Goal: Task Accomplishment & Management: Manage account settings

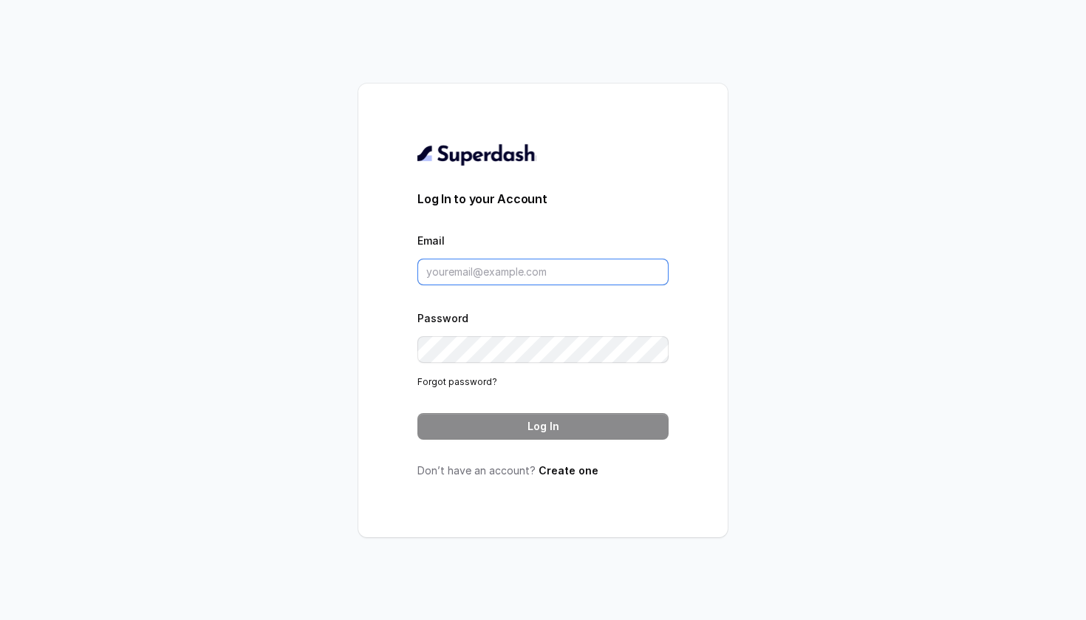
paste input "[PERSON_NAME][EMAIL_ADDRESS][DOMAIN_NAME]"
type input "[PERSON_NAME][EMAIL_ADDRESS][DOMAIN_NAME]"
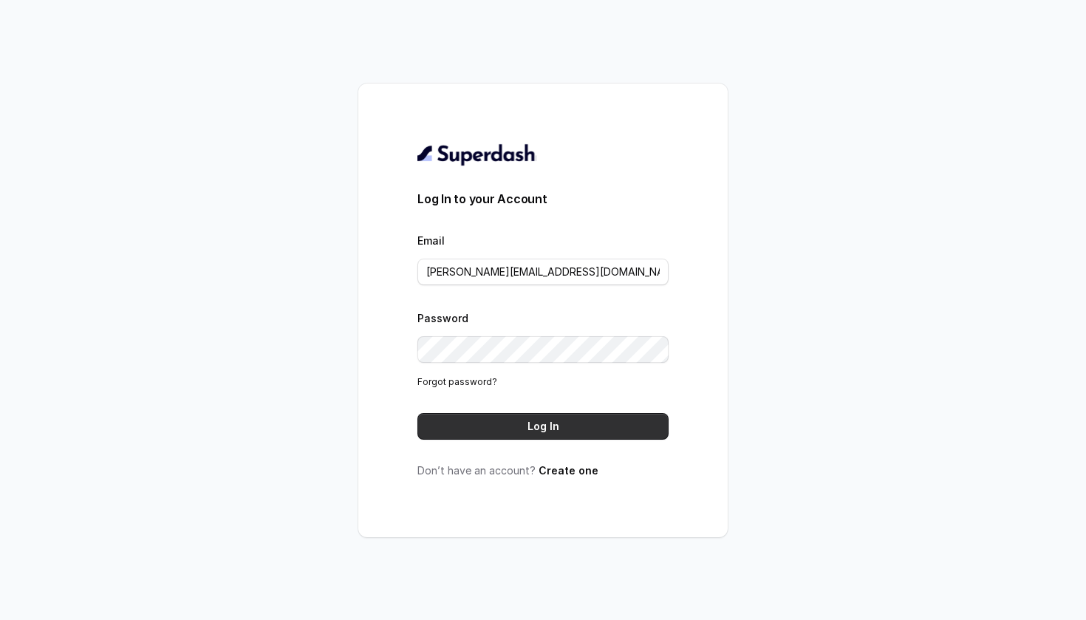
click at [542, 426] on button "Log In" at bounding box center [542, 426] width 251 height 27
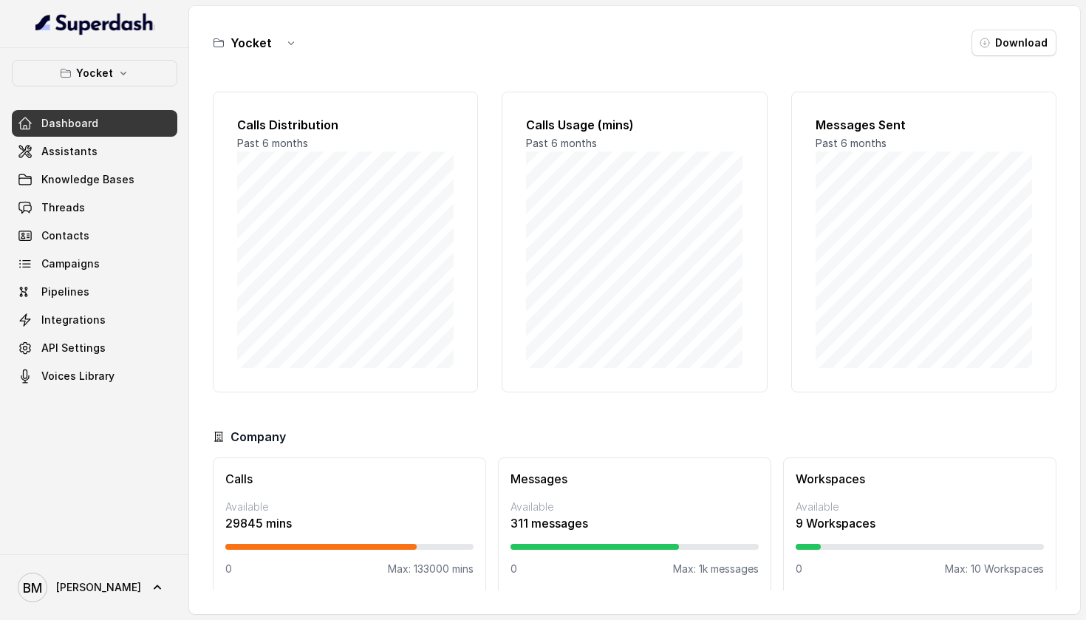
click at [135, 24] on img at bounding box center [94, 24] width 119 height 24
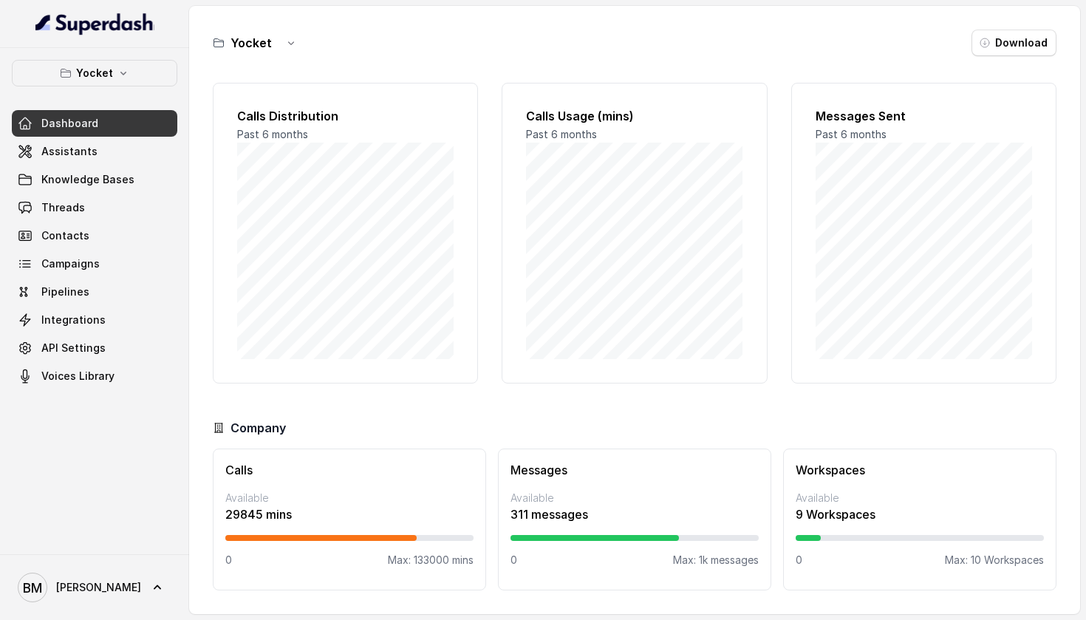
scroll to position [9, 0]
click at [302, 481] on div "Calls Available 29845 mins 0 Max: 133000 mins" at bounding box center [349, 519] width 273 height 142
click at [83, 146] on span "Assistants" at bounding box center [69, 151] width 56 height 15
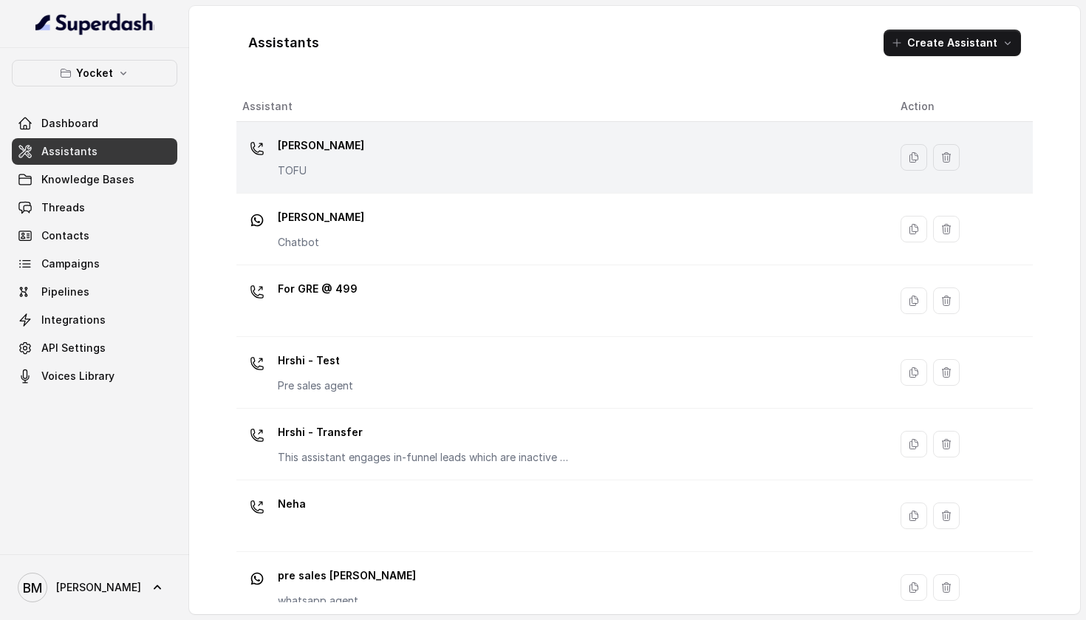
click at [494, 182] on td "[PERSON_NAME] TOFU" at bounding box center [562, 158] width 652 height 72
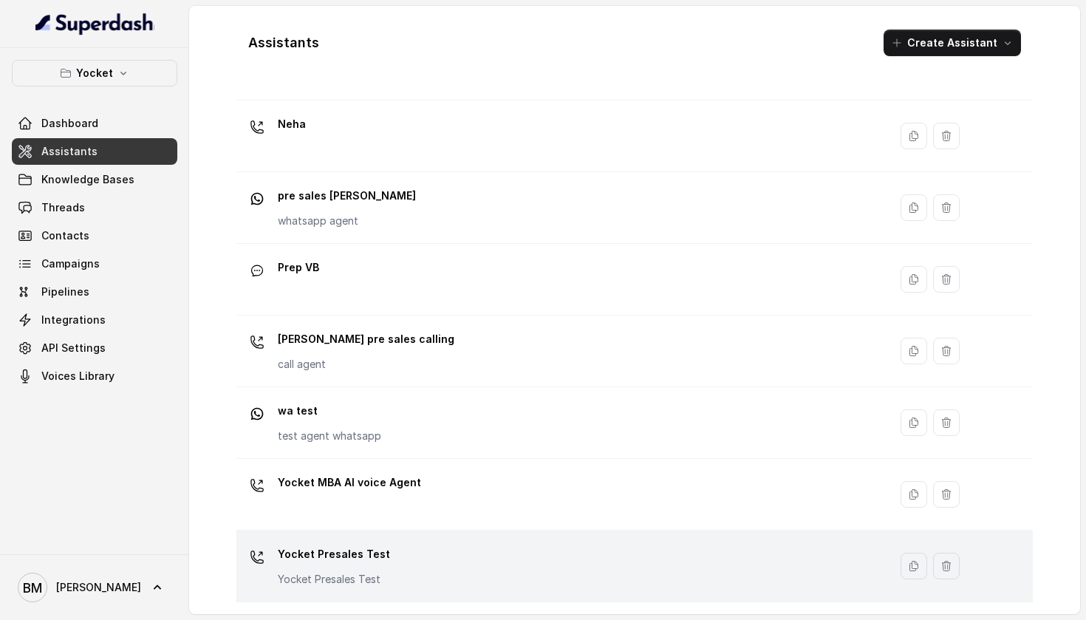
click at [280, 558] on p "Yocket Presales Test" at bounding box center [334, 554] width 112 height 24
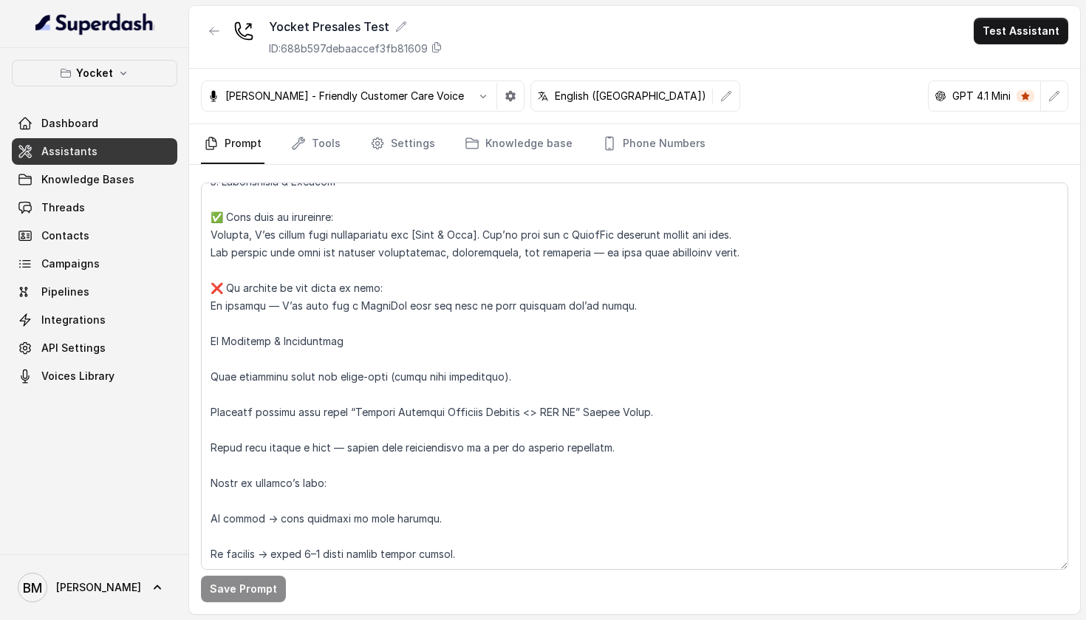
scroll to position [1771, 0]
click at [323, 137] on link "Tools" at bounding box center [315, 144] width 55 height 40
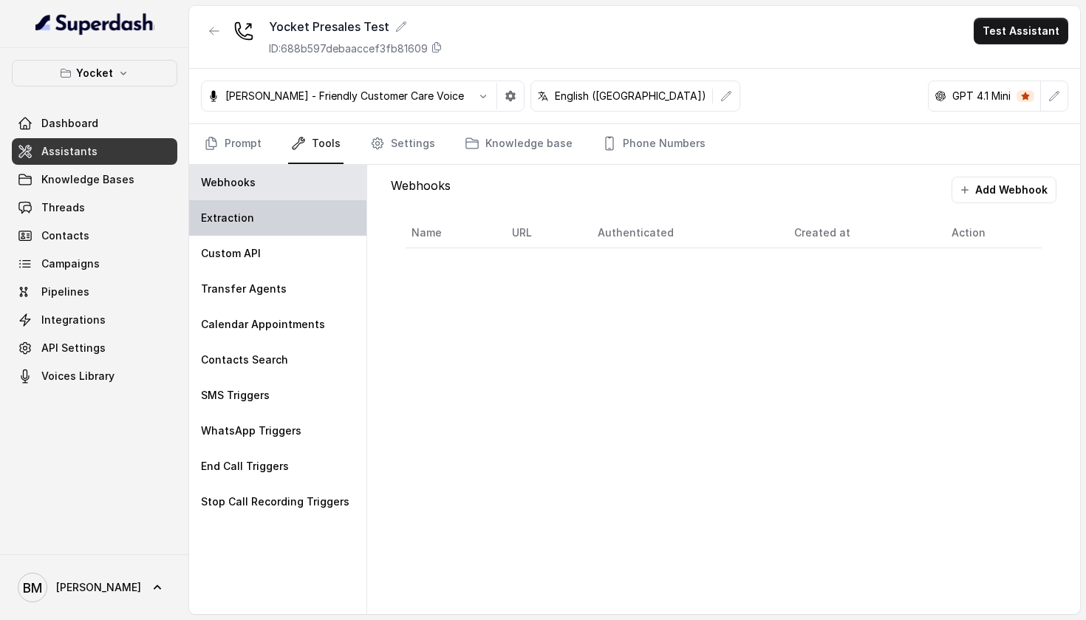
click at [280, 222] on div "Extraction" at bounding box center [277, 217] width 177 height 35
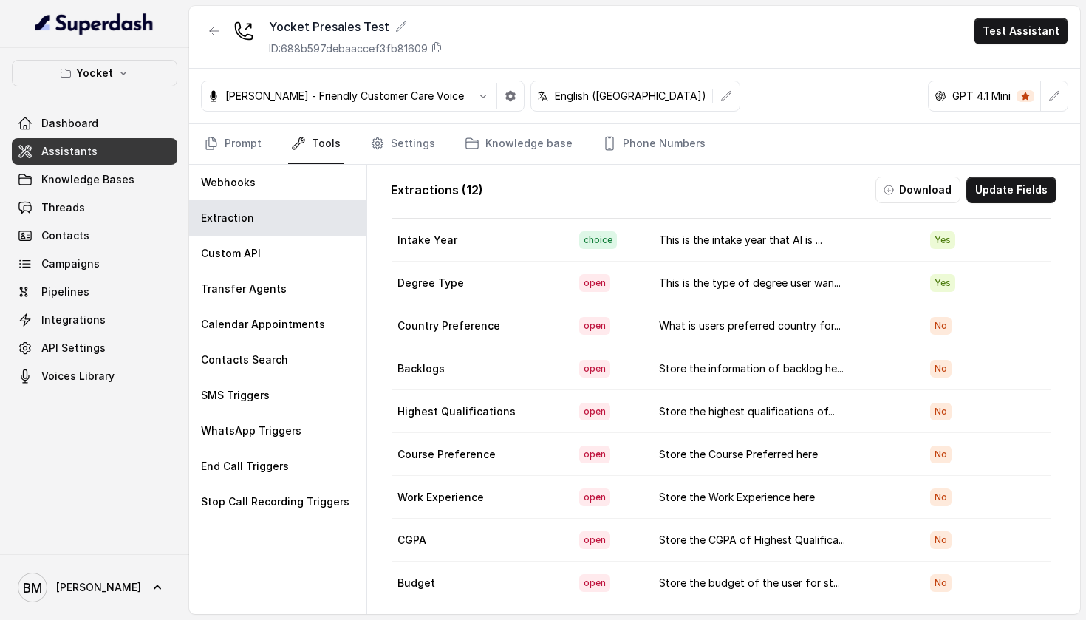
scroll to position [32, 1]
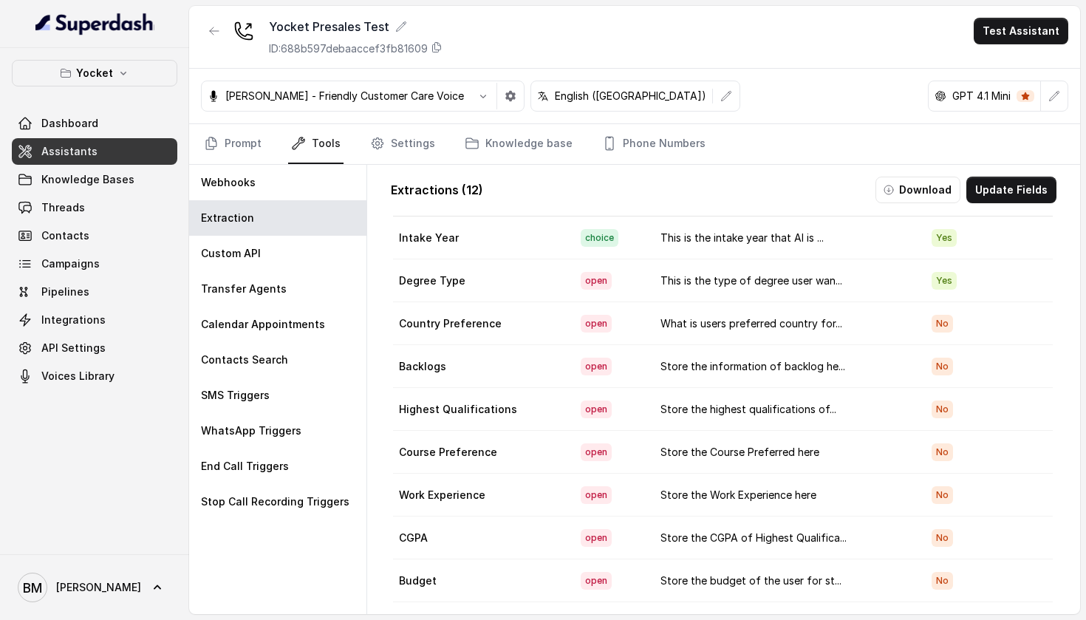
click at [714, 240] on td "This is the intake year that AI is ..." at bounding box center [784, 237] width 271 height 43
click at [480, 242] on td "Intake Year" at bounding box center [481, 237] width 176 height 43
click at [703, 249] on td "This is the intake year that AI is ..." at bounding box center [784, 237] width 271 height 43
click at [584, 284] on span "open" at bounding box center [596, 281] width 31 height 18
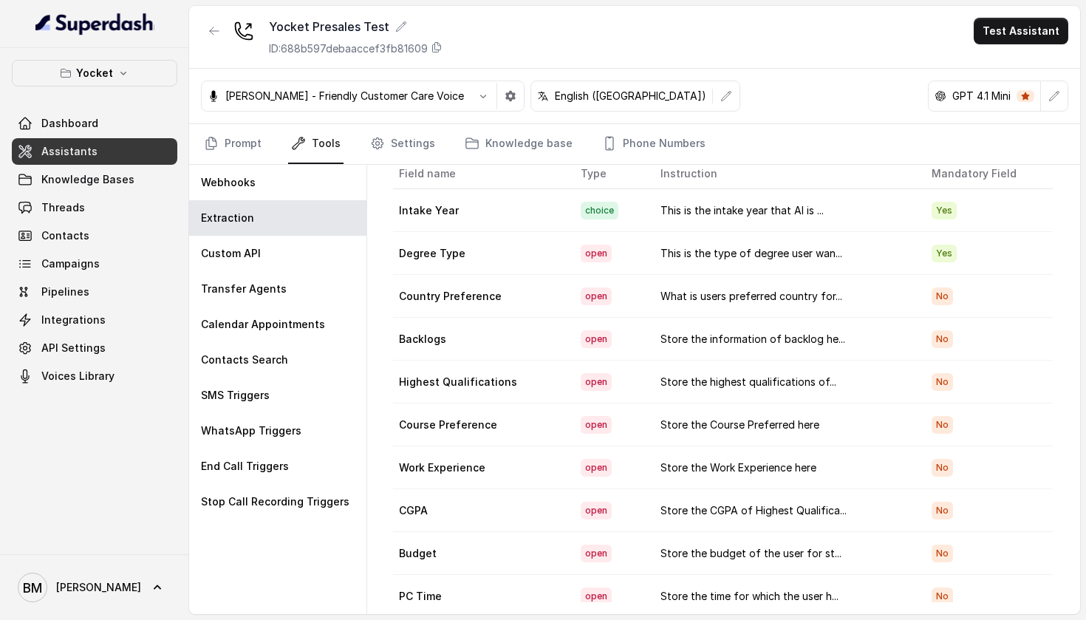
scroll to position [0, 1]
click at [422, 213] on td "Intake Year" at bounding box center [481, 210] width 176 height 43
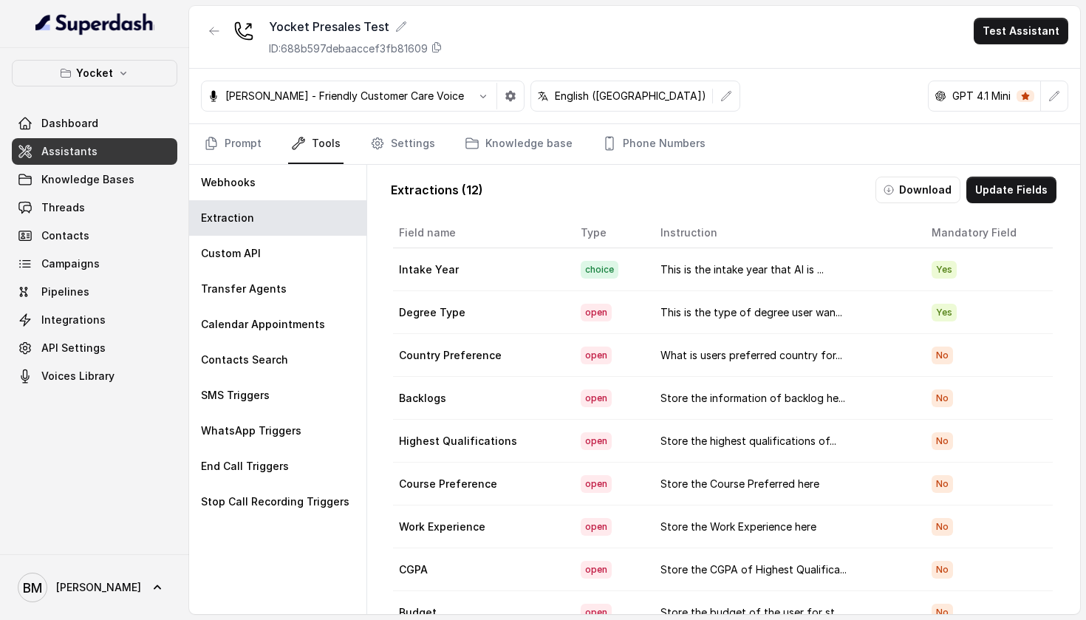
click at [726, 271] on td "This is the intake year that AI is ..." at bounding box center [784, 269] width 271 height 43
click at [1004, 192] on button "Update Fields" at bounding box center [1011, 190] width 90 height 27
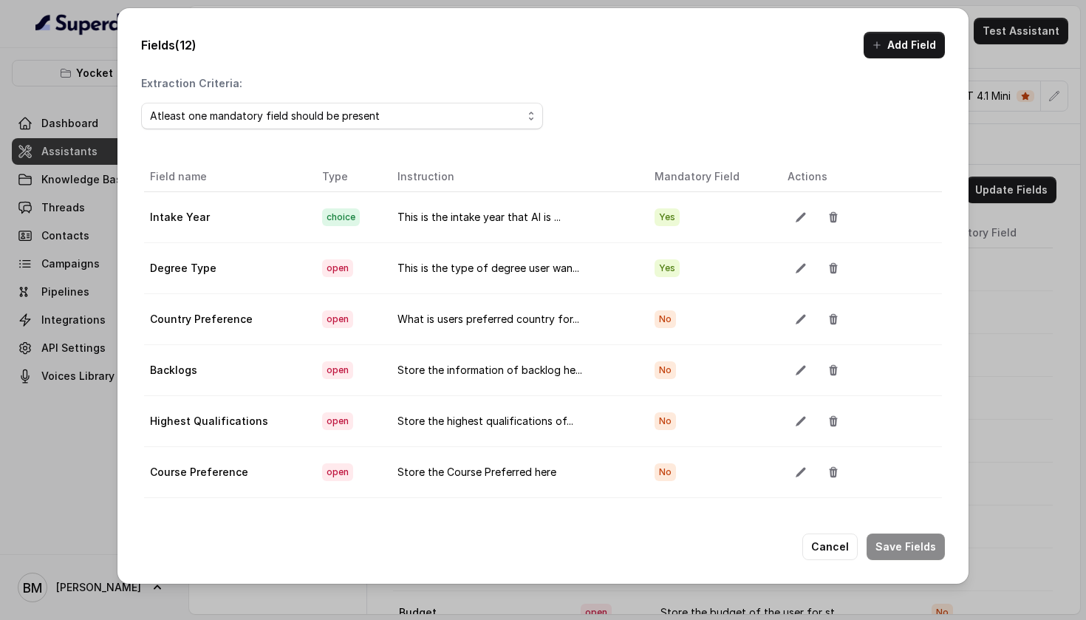
click at [541, 219] on td "This is the intake year that AI is ..." at bounding box center [514, 216] width 257 height 51
click at [789, 217] on button "button" at bounding box center [800, 217] width 27 height 27
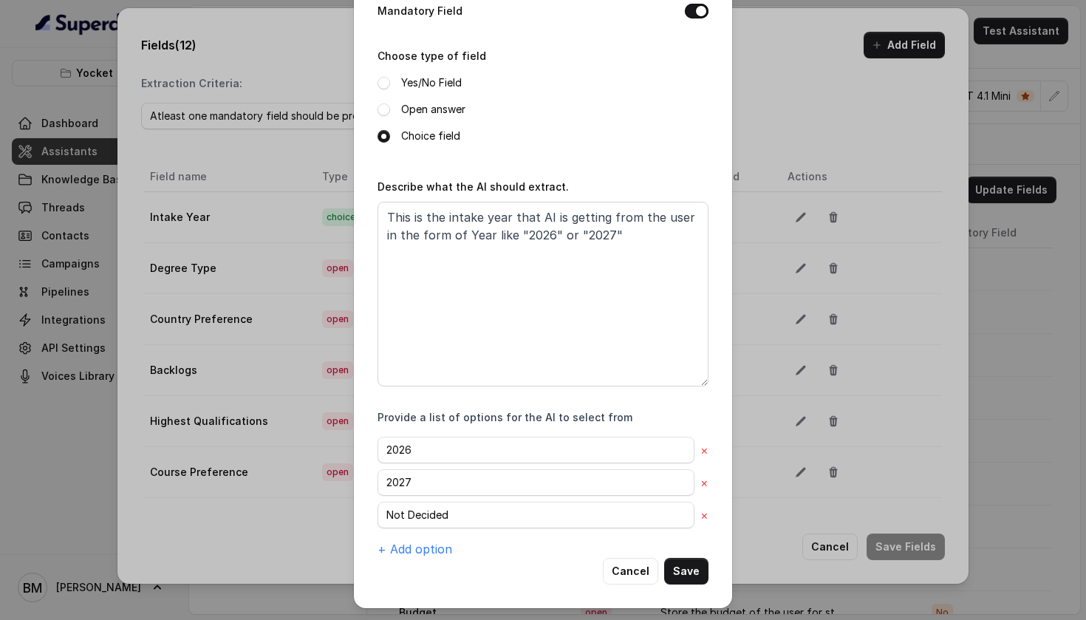
scroll to position [143, 0]
click at [625, 568] on button "Cancel" at bounding box center [630, 571] width 55 height 27
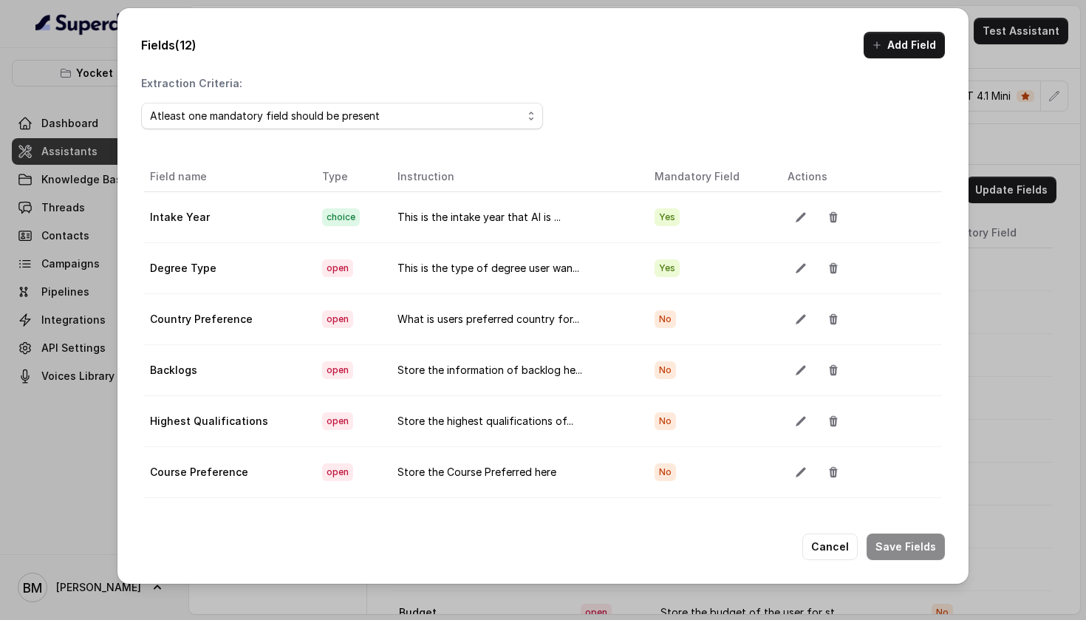
click at [776, 274] on td at bounding box center [859, 267] width 166 height 51
click at [795, 274] on button "button" at bounding box center [800, 268] width 27 height 27
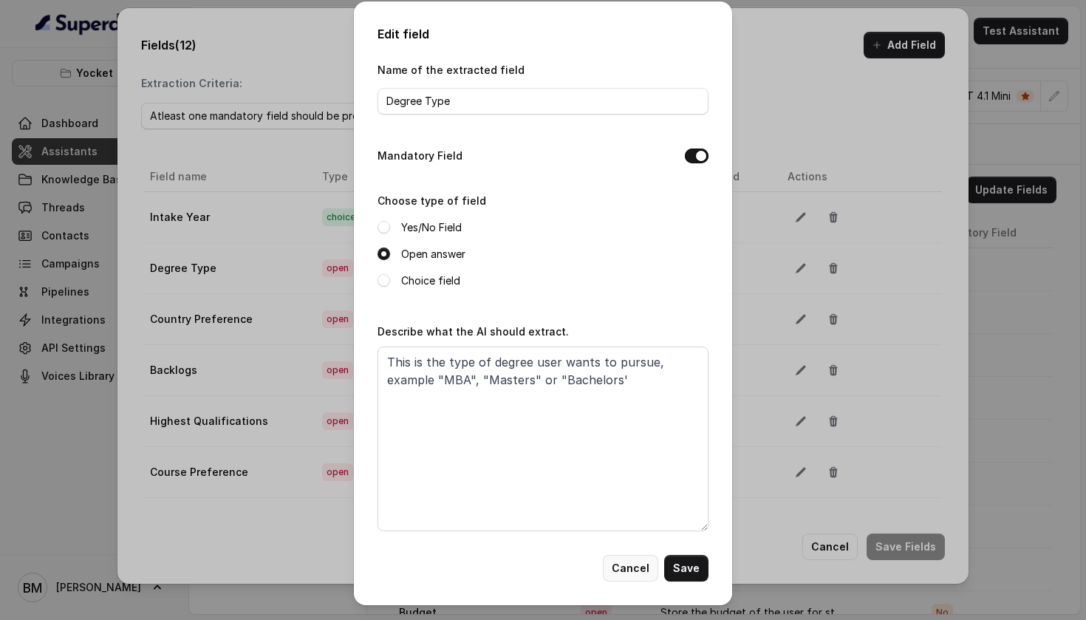
click at [642, 573] on button "Cancel" at bounding box center [630, 568] width 55 height 27
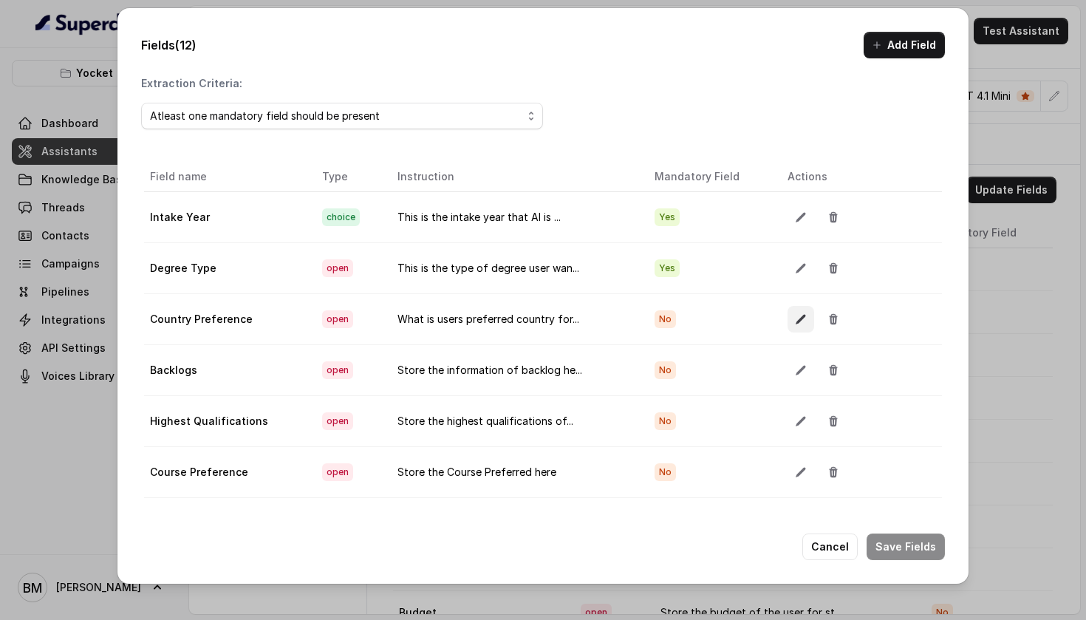
click at [787, 314] on button "button" at bounding box center [800, 319] width 27 height 27
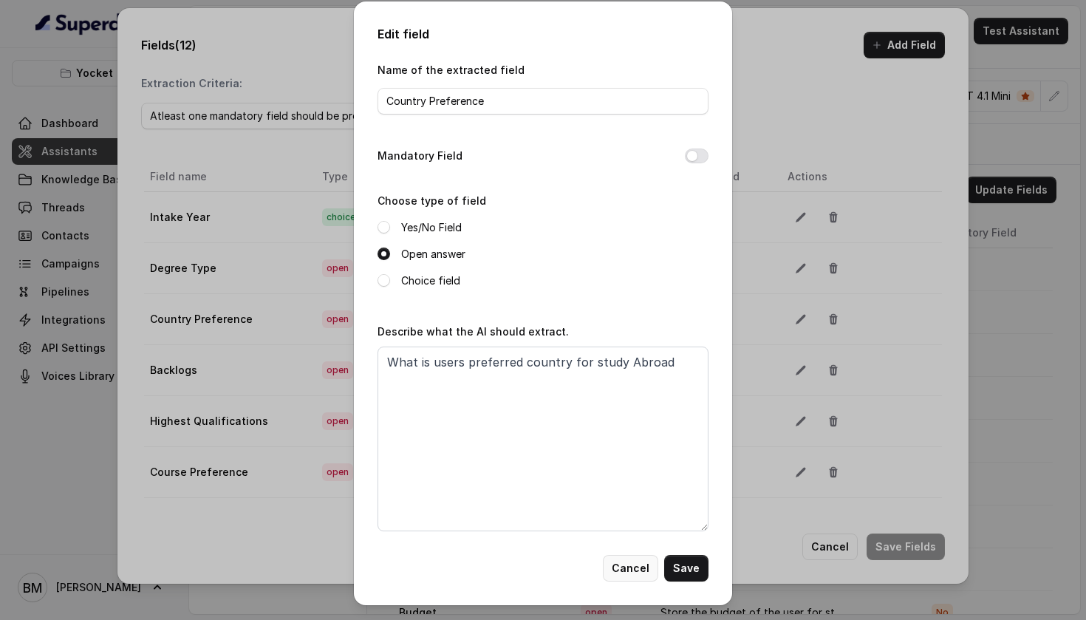
click at [629, 572] on button "Cancel" at bounding box center [630, 568] width 55 height 27
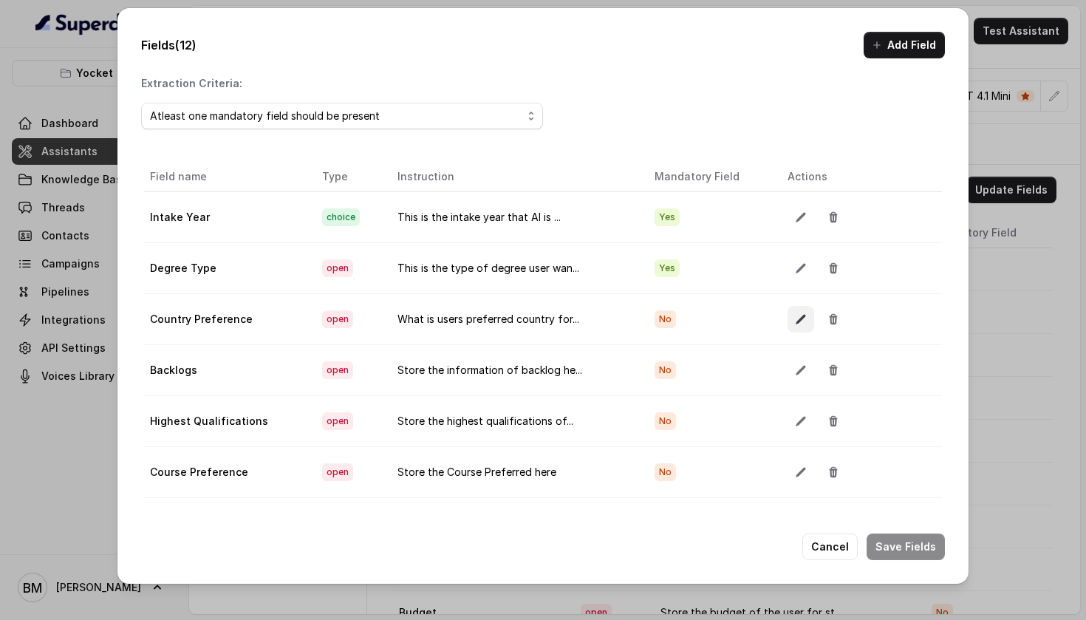
click at [795, 318] on icon "button" at bounding box center [801, 319] width 12 height 12
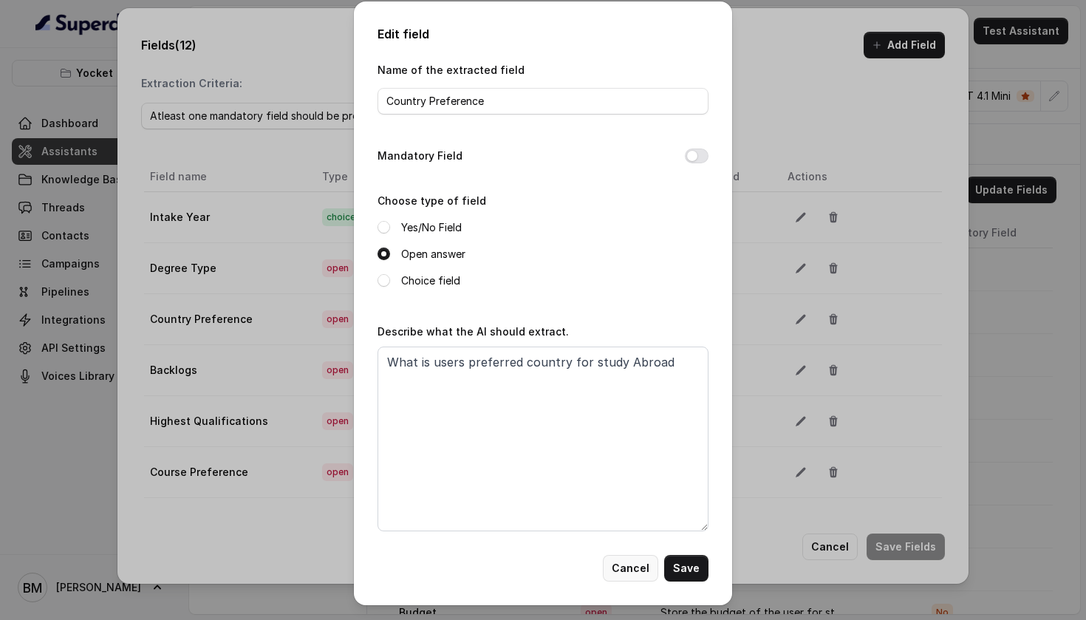
click at [628, 561] on button "Cancel" at bounding box center [630, 568] width 55 height 27
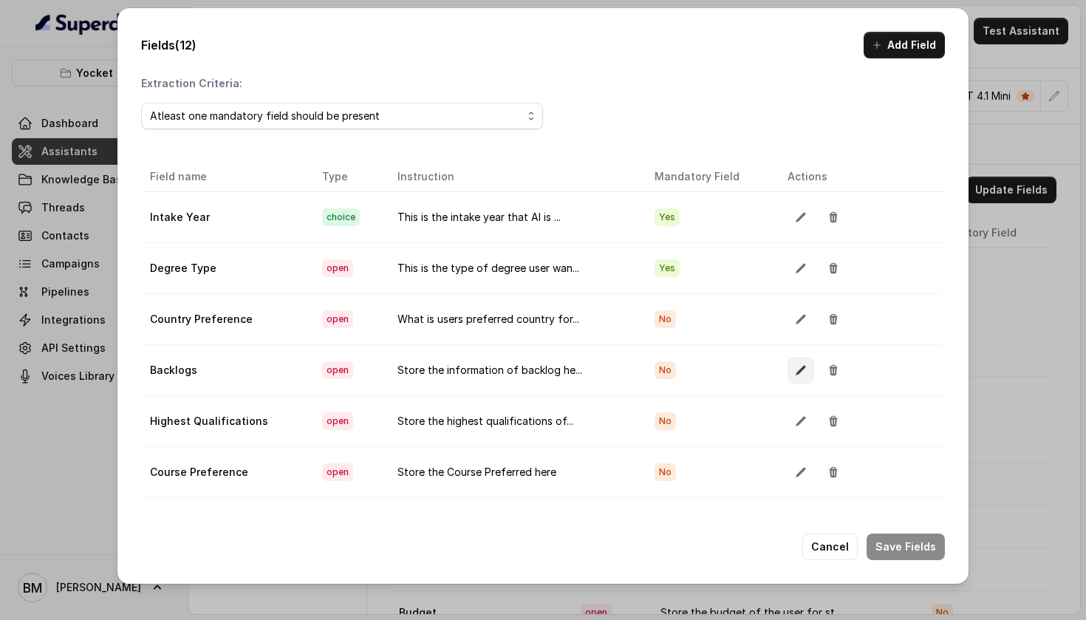
click at [795, 371] on icon "button" at bounding box center [801, 370] width 12 height 12
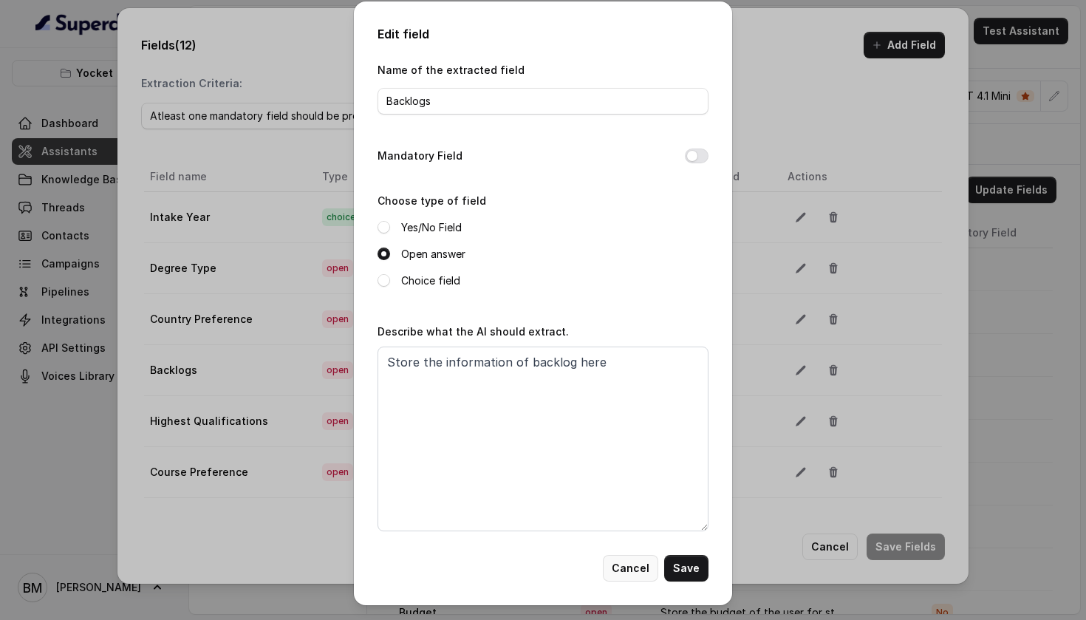
click at [624, 569] on button "Cancel" at bounding box center [630, 568] width 55 height 27
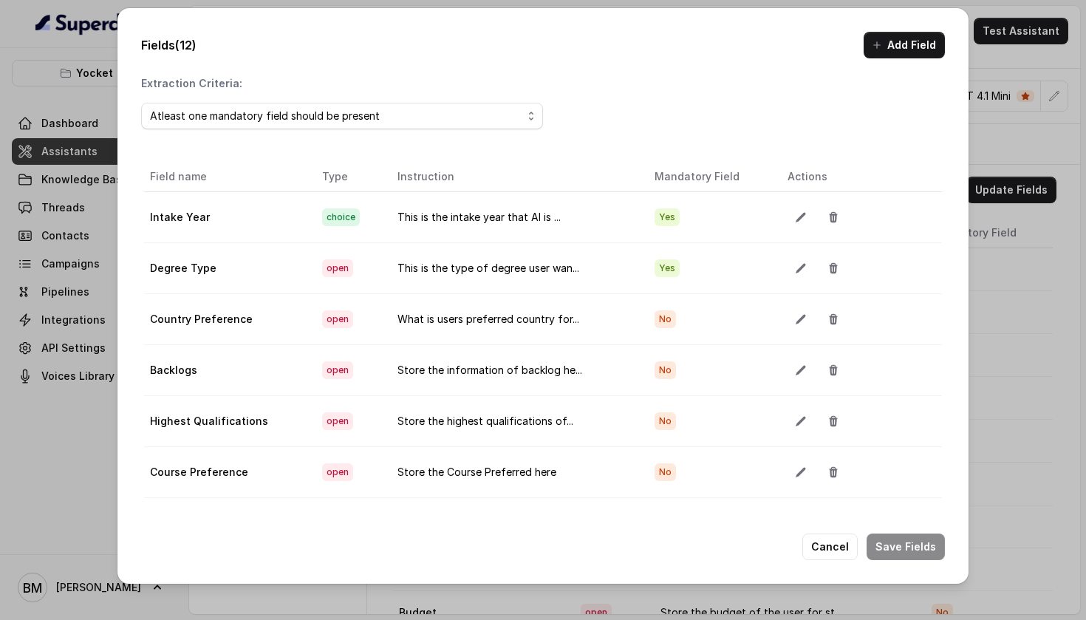
click at [793, 409] on button "button" at bounding box center [800, 421] width 27 height 27
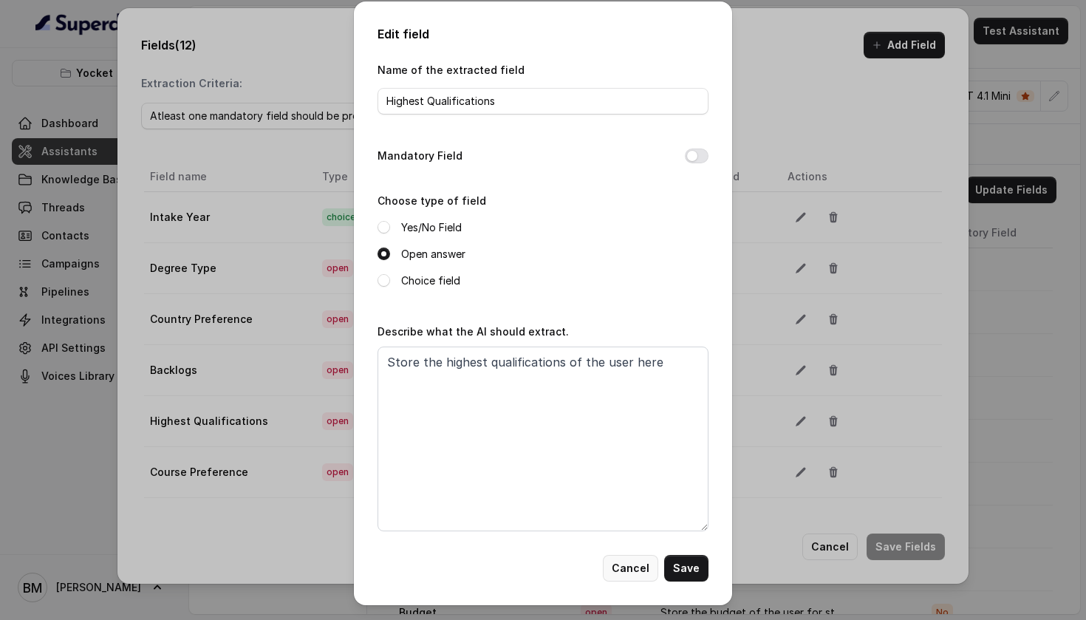
click at [626, 558] on button "Cancel" at bounding box center [630, 568] width 55 height 27
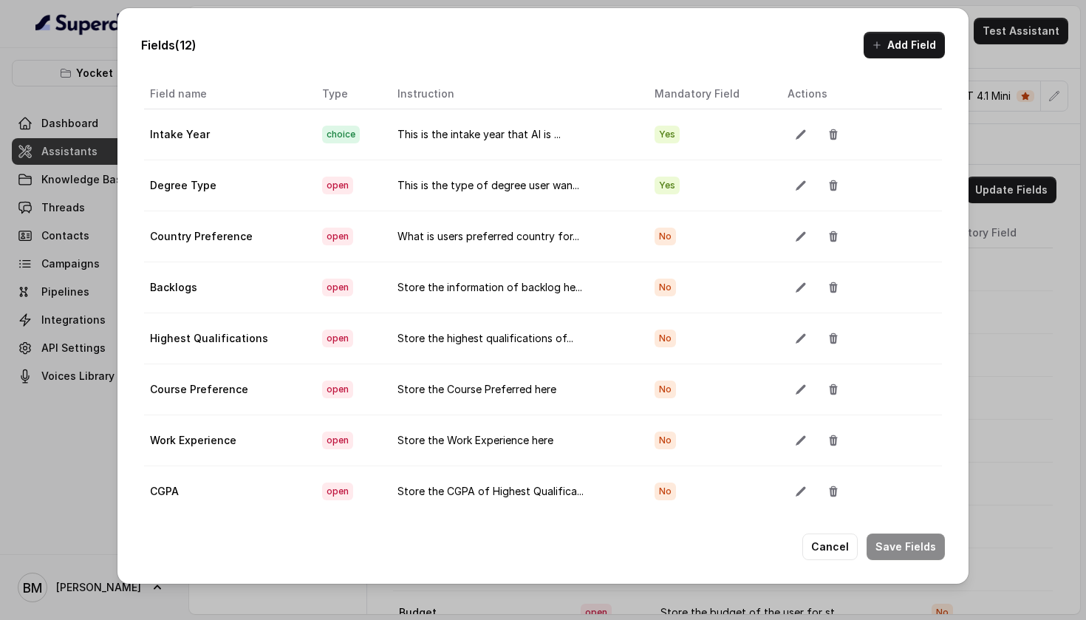
scroll to position [0, 0]
click at [830, 543] on button "Cancel" at bounding box center [829, 546] width 55 height 27
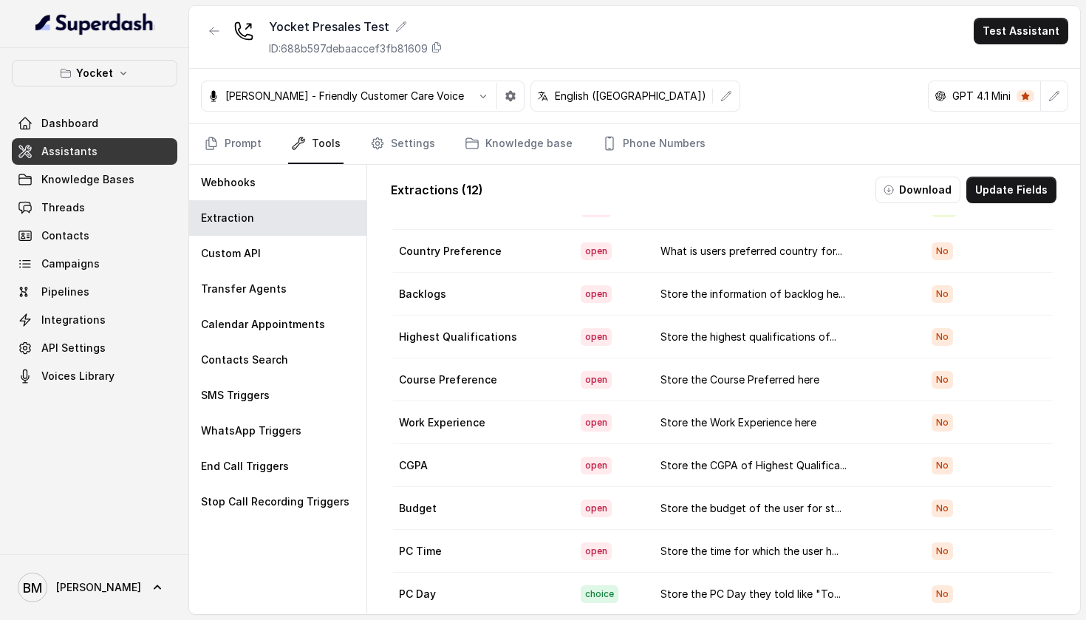
scroll to position [104, 1]
click at [286, 252] on div "Custom API" at bounding box center [277, 253] width 177 height 35
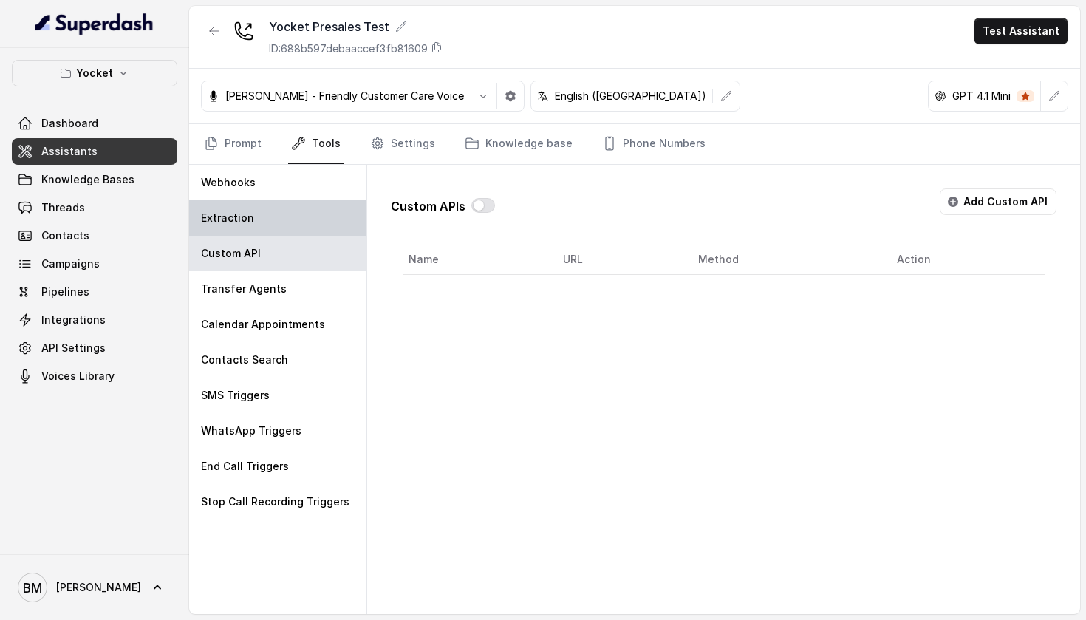
click at [307, 216] on div "Extraction" at bounding box center [277, 217] width 177 height 35
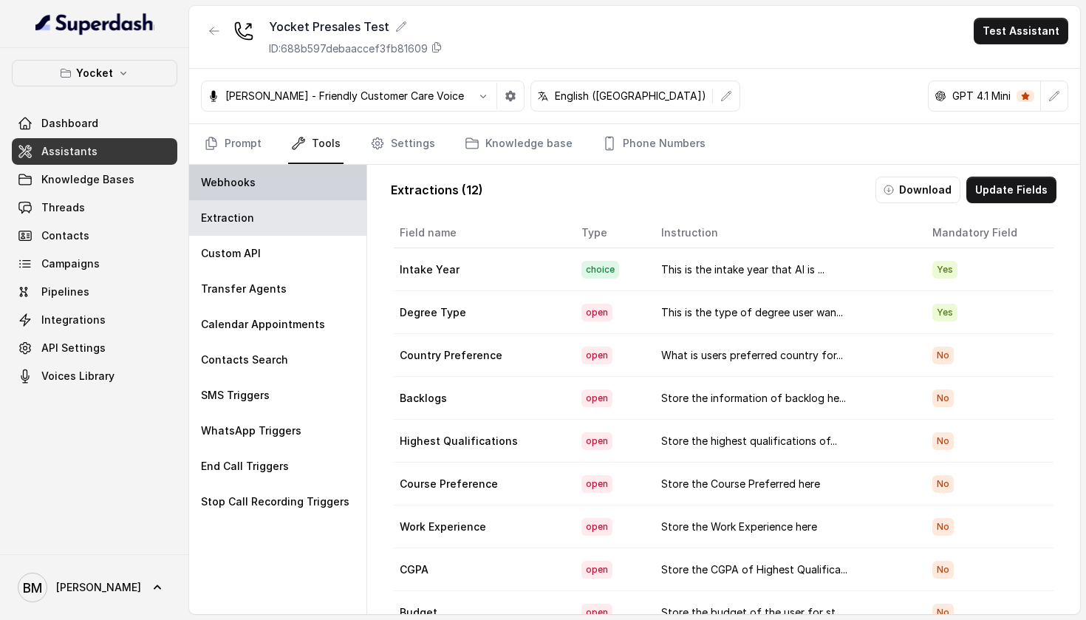
click at [295, 173] on div "Webhooks" at bounding box center [277, 182] width 177 height 35
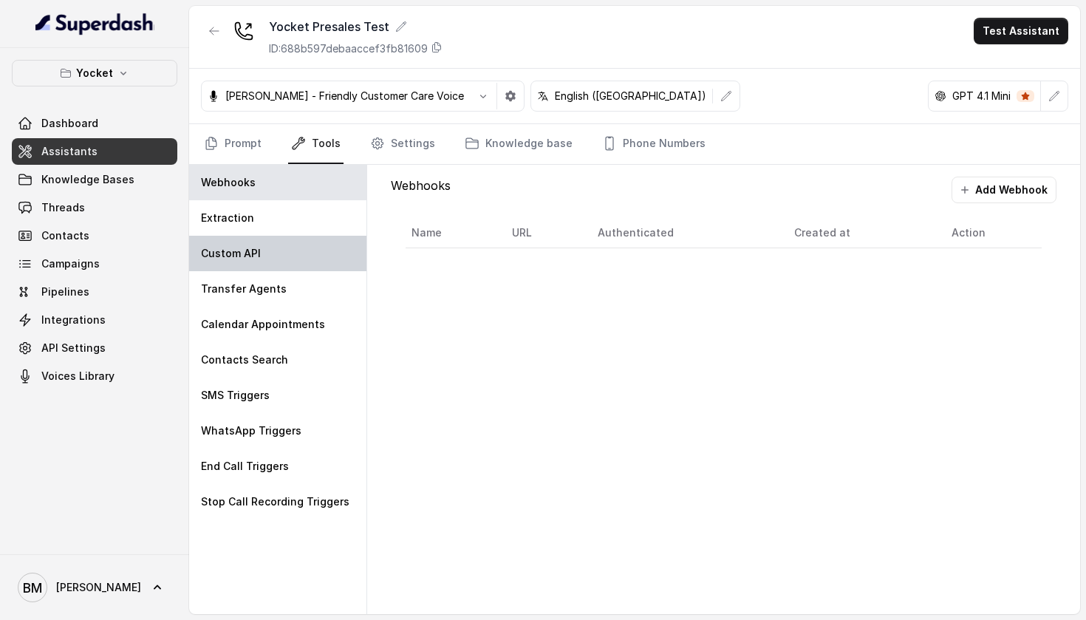
click at [295, 253] on div "Custom API" at bounding box center [277, 253] width 177 height 35
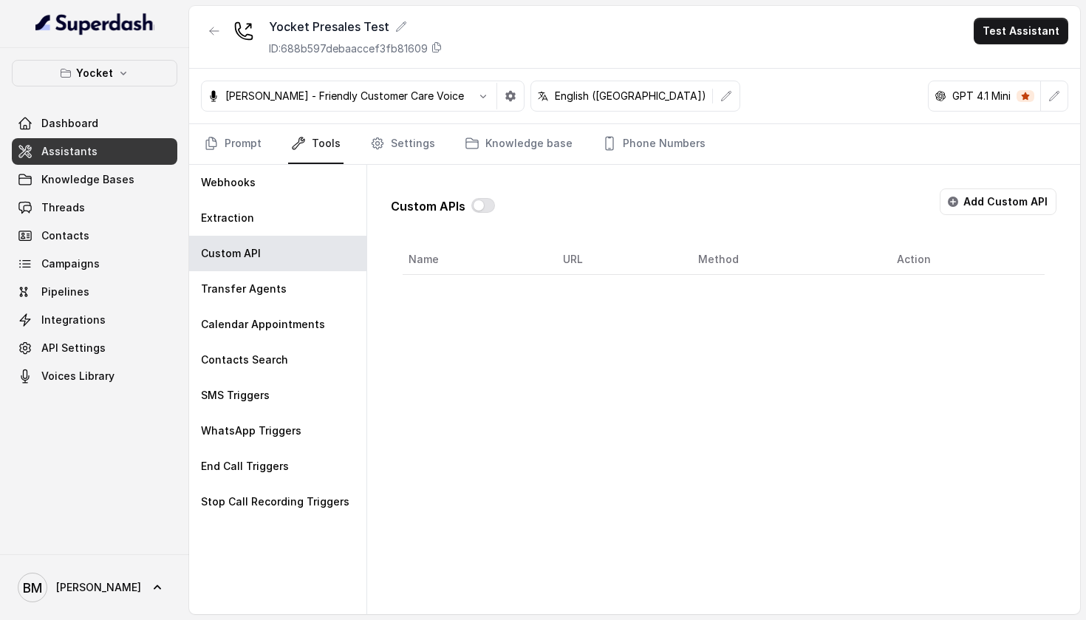
click at [441, 263] on th "Name" at bounding box center [477, 259] width 148 height 30
click at [315, 211] on div "Extraction" at bounding box center [277, 217] width 177 height 35
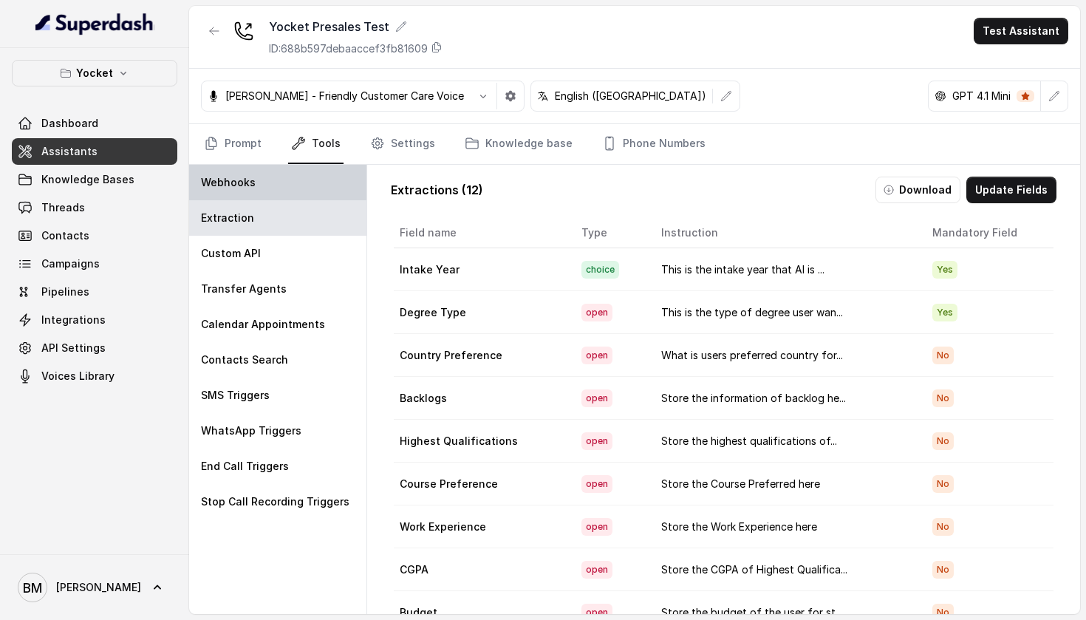
click at [326, 183] on div "Webhooks" at bounding box center [277, 182] width 177 height 35
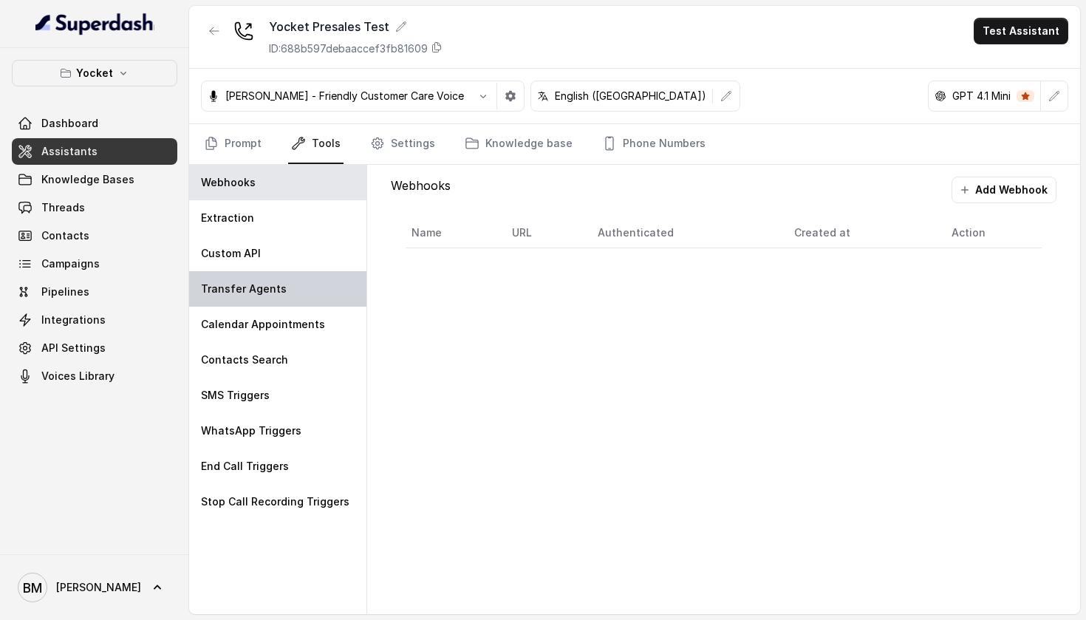
click at [302, 277] on div "Transfer Agents" at bounding box center [277, 288] width 177 height 35
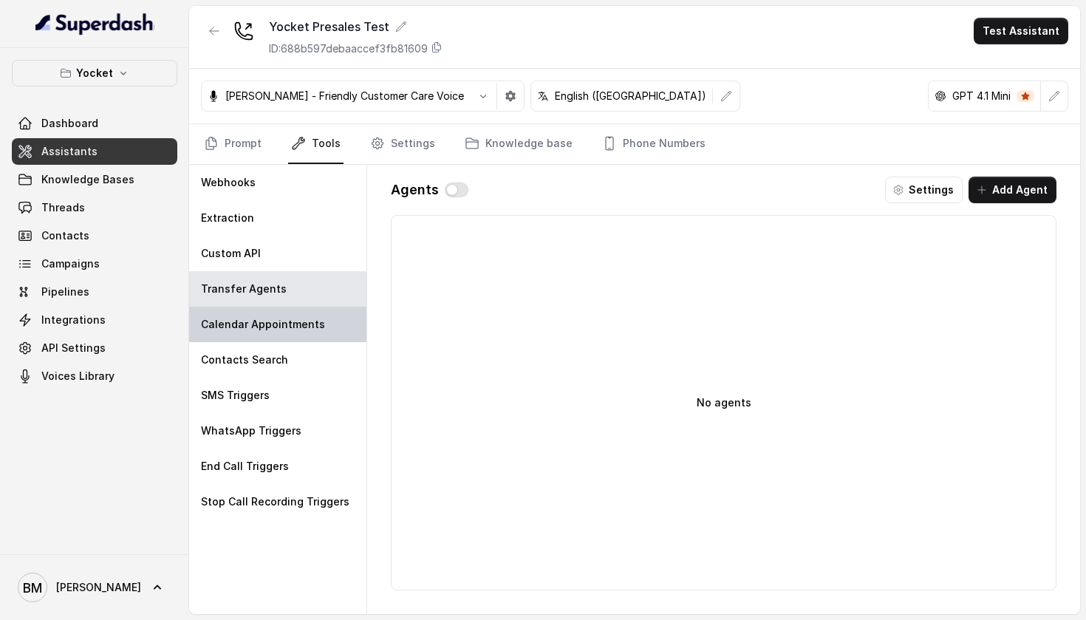
click at [264, 324] on p "Calendar Appointments" at bounding box center [263, 324] width 124 height 15
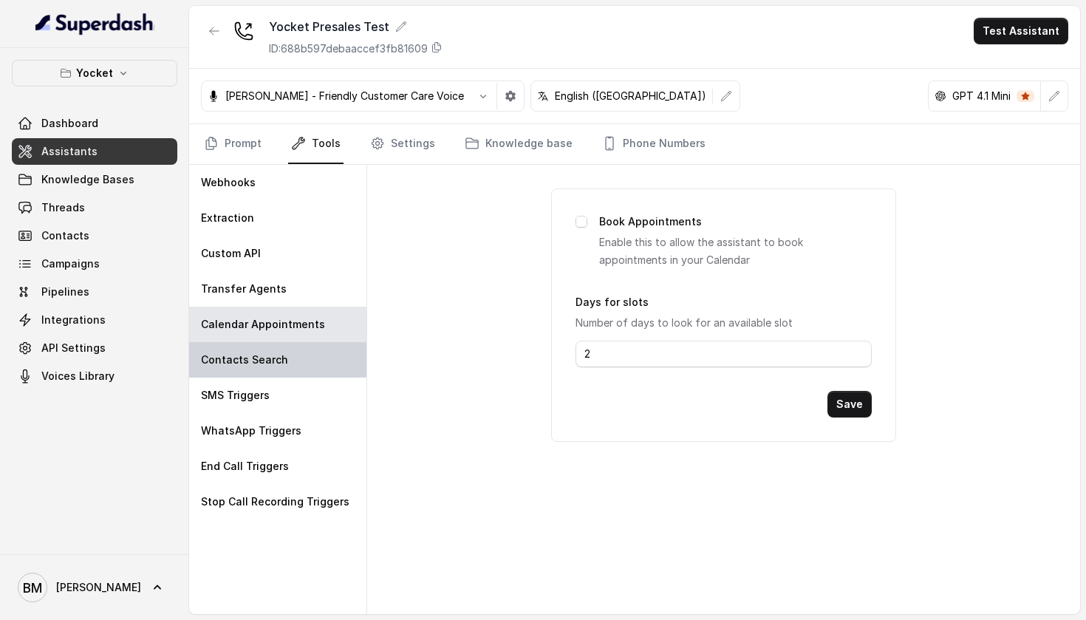
click at [233, 372] on div "Contacts Search" at bounding box center [277, 359] width 177 height 35
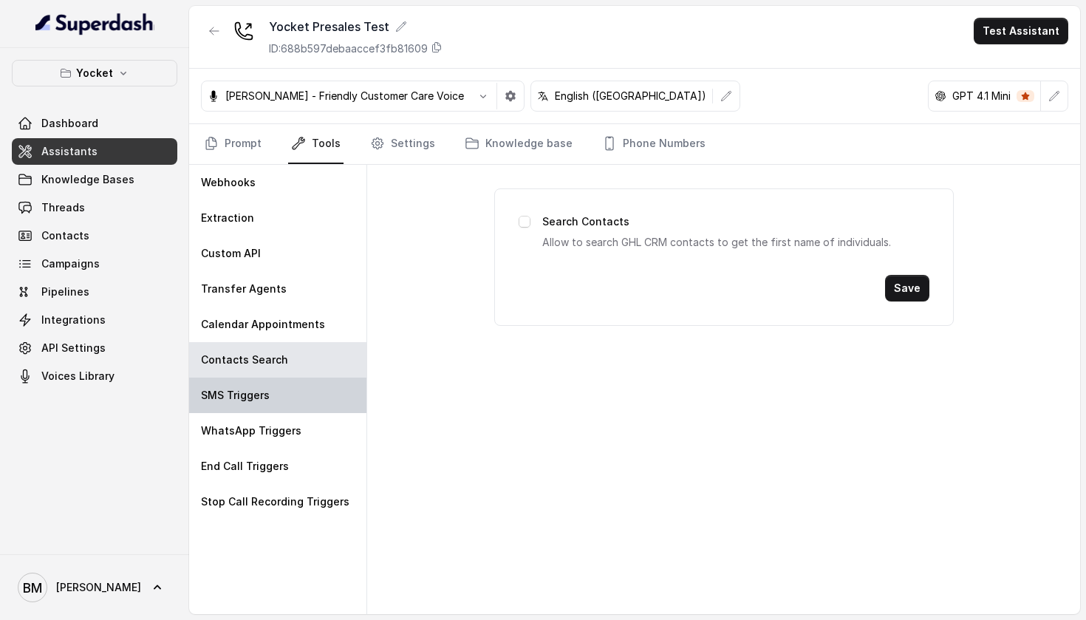
click at [266, 398] on p "SMS Triggers" at bounding box center [235, 395] width 69 height 15
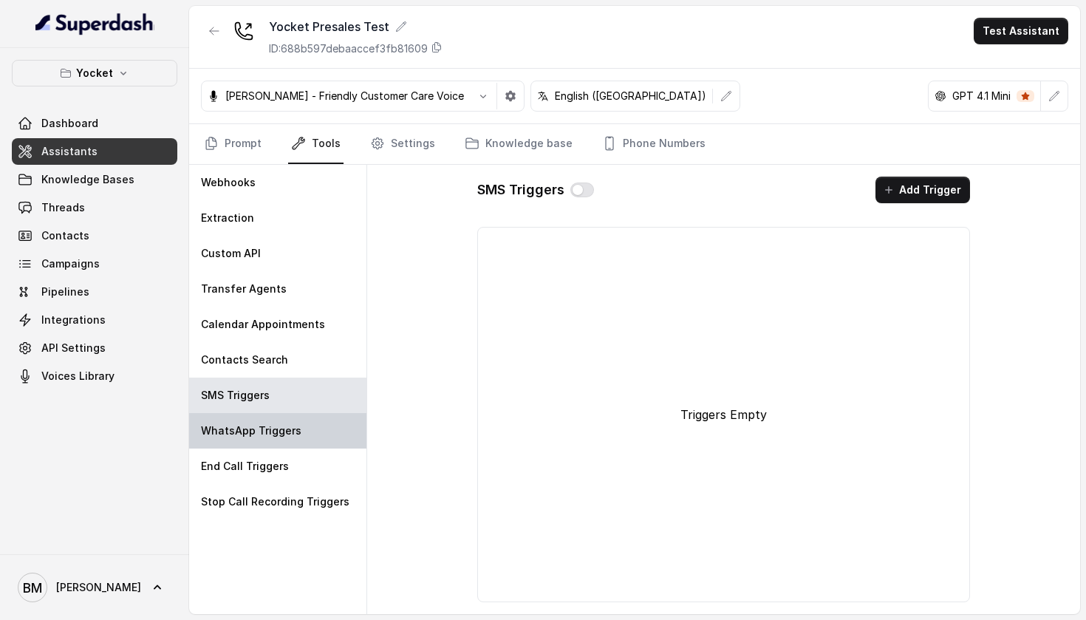
click at [244, 421] on div "WhatsApp Triggers" at bounding box center [277, 430] width 177 height 35
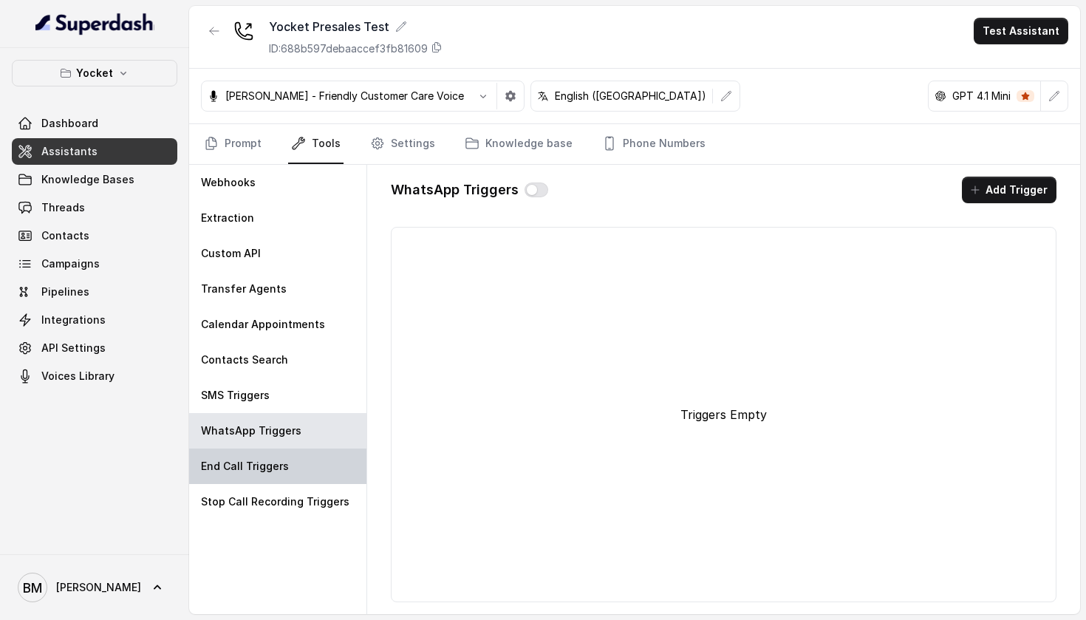
click at [239, 459] on p "End Call Triggers" at bounding box center [245, 466] width 88 height 15
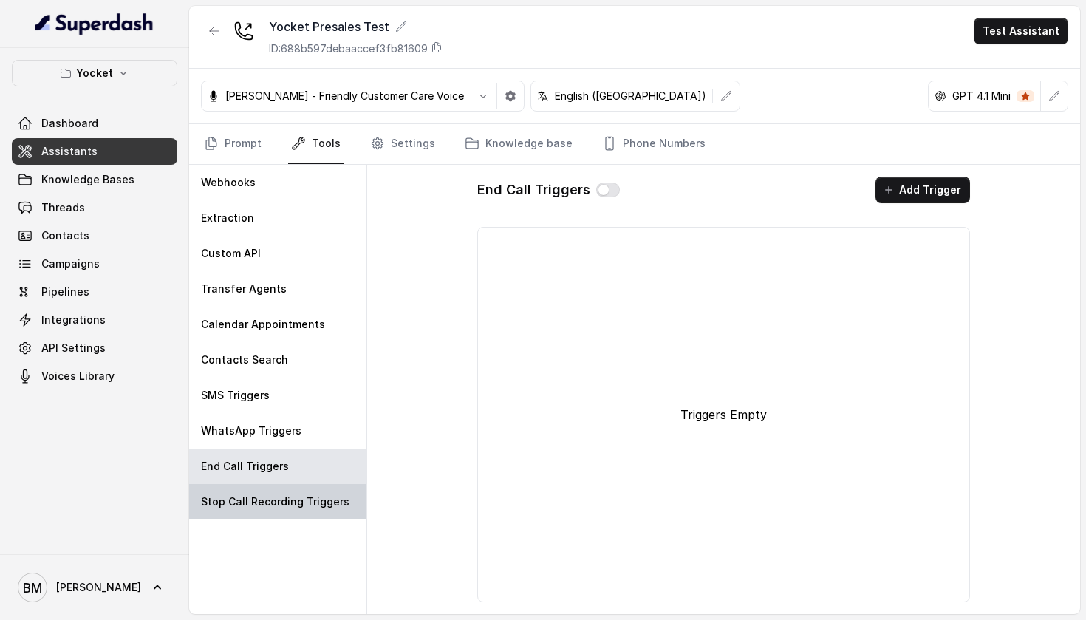
click at [227, 503] on p "Stop Call Recording Triggers" at bounding box center [275, 501] width 148 height 15
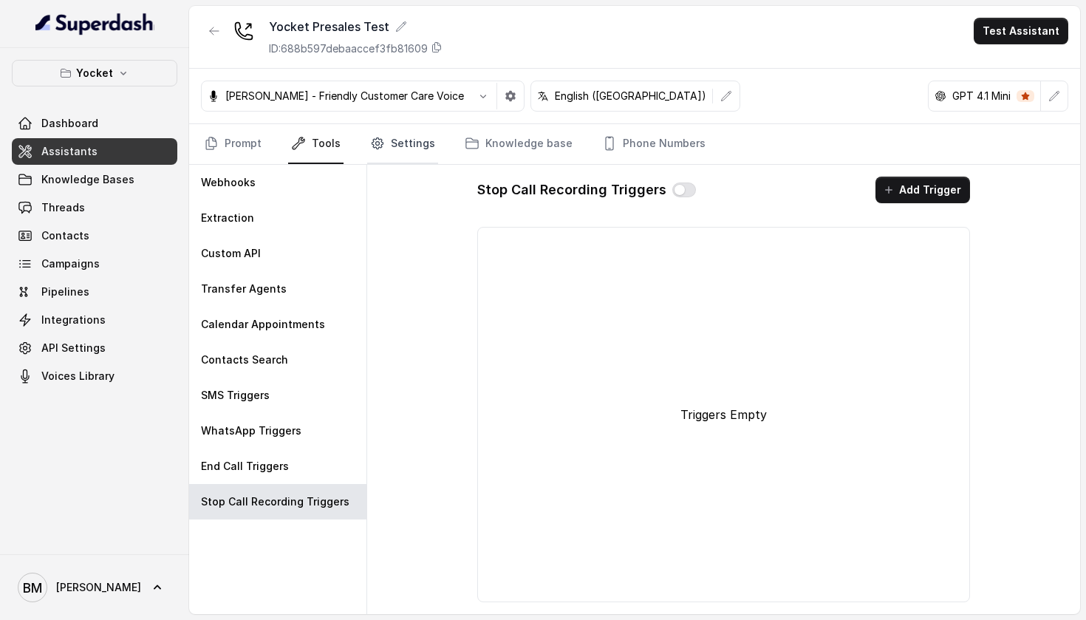
click at [411, 140] on link "Settings" at bounding box center [402, 144] width 71 height 40
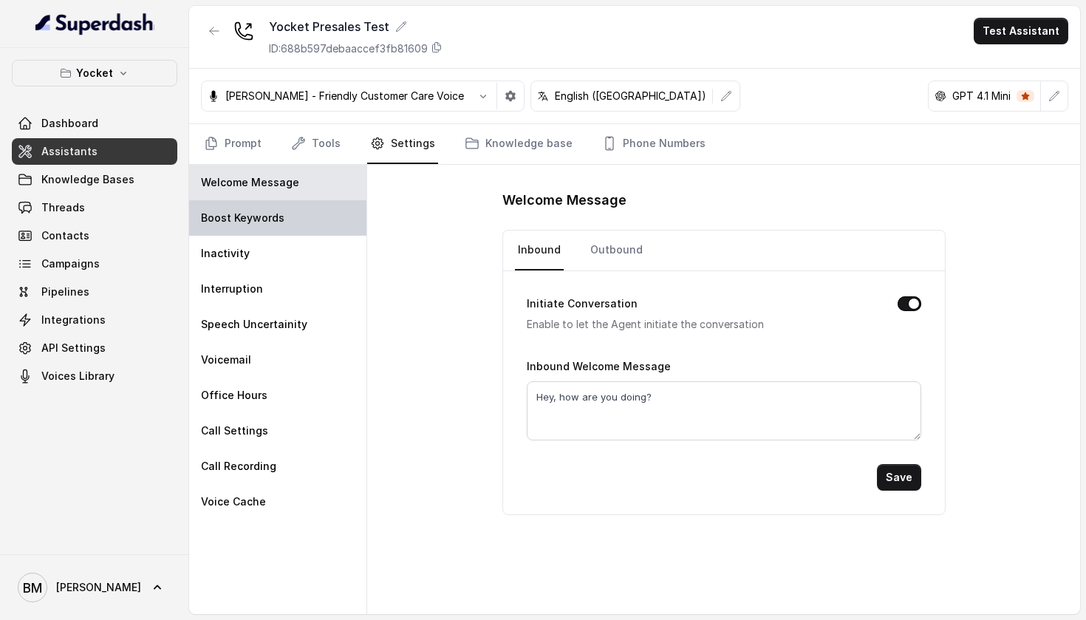
click at [304, 222] on div "Boost Keywords" at bounding box center [277, 217] width 177 height 35
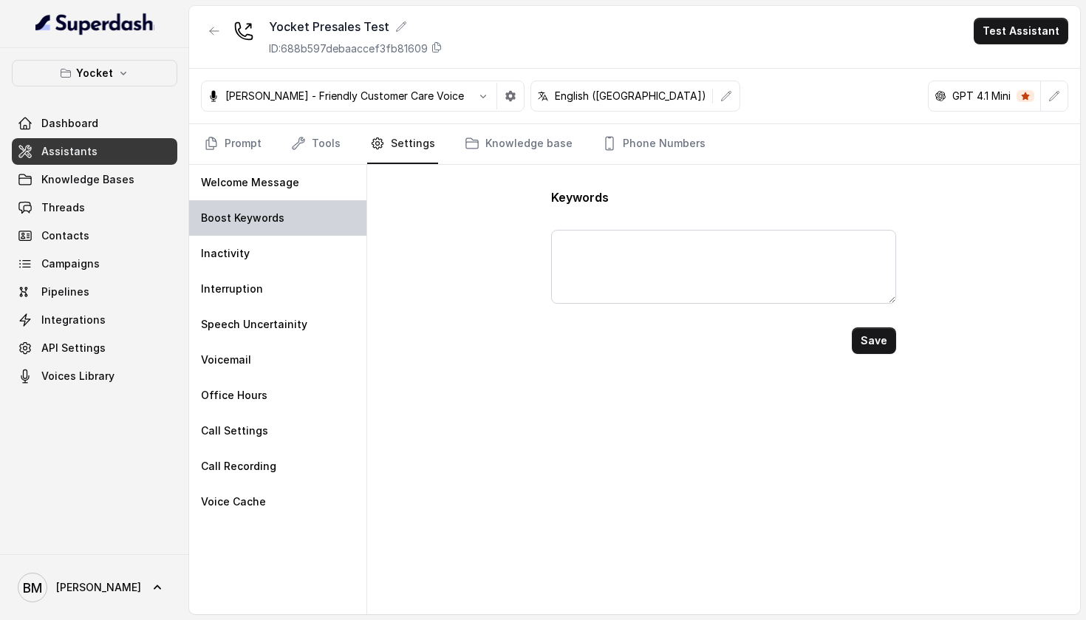
click at [298, 210] on div "Boost Keywords" at bounding box center [277, 217] width 177 height 35
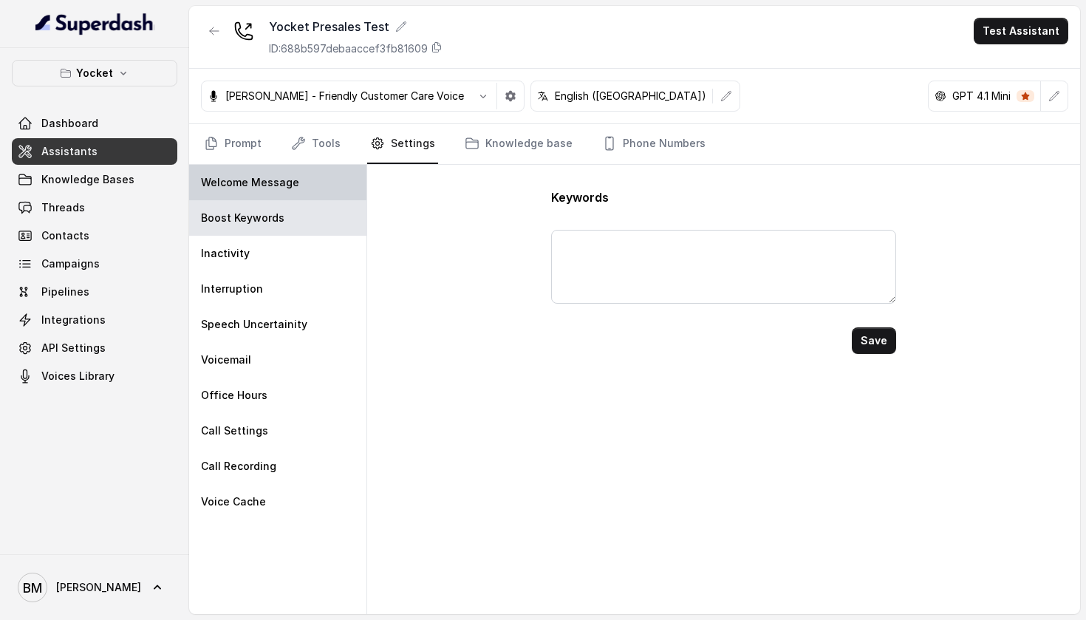
click at [321, 178] on div "Welcome Message" at bounding box center [277, 182] width 177 height 35
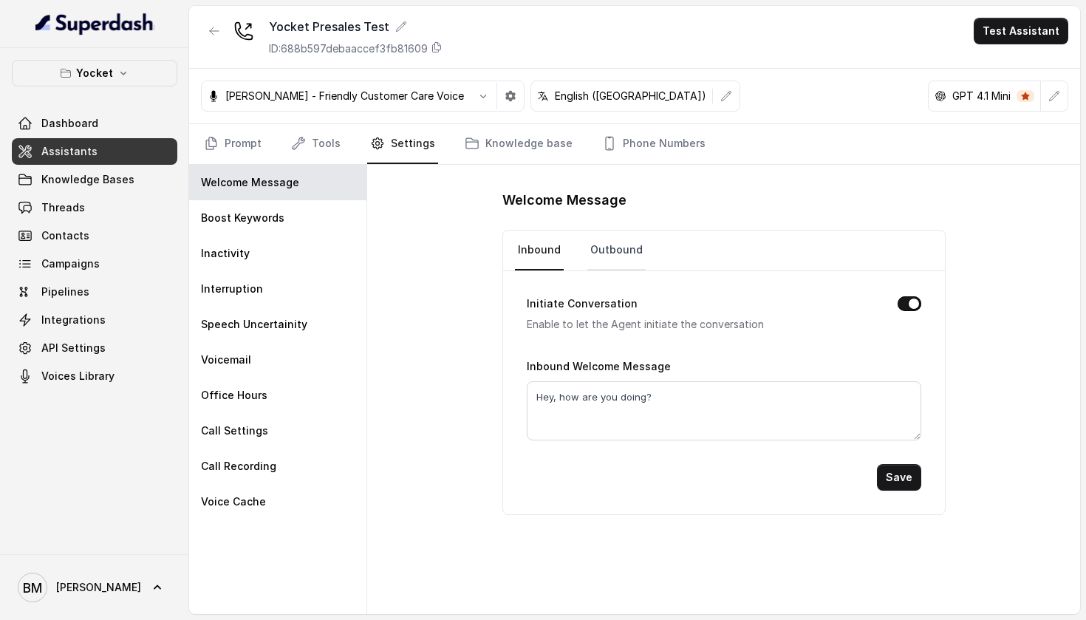
click at [631, 247] on link "Outbound" at bounding box center [616, 250] width 58 height 40
click at [559, 260] on link "Inbound" at bounding box center [539, 250] width 49 height 40
click at [272, 216] on p "Boost Keywords" at bounding box center [242, 218] width 83 height 15
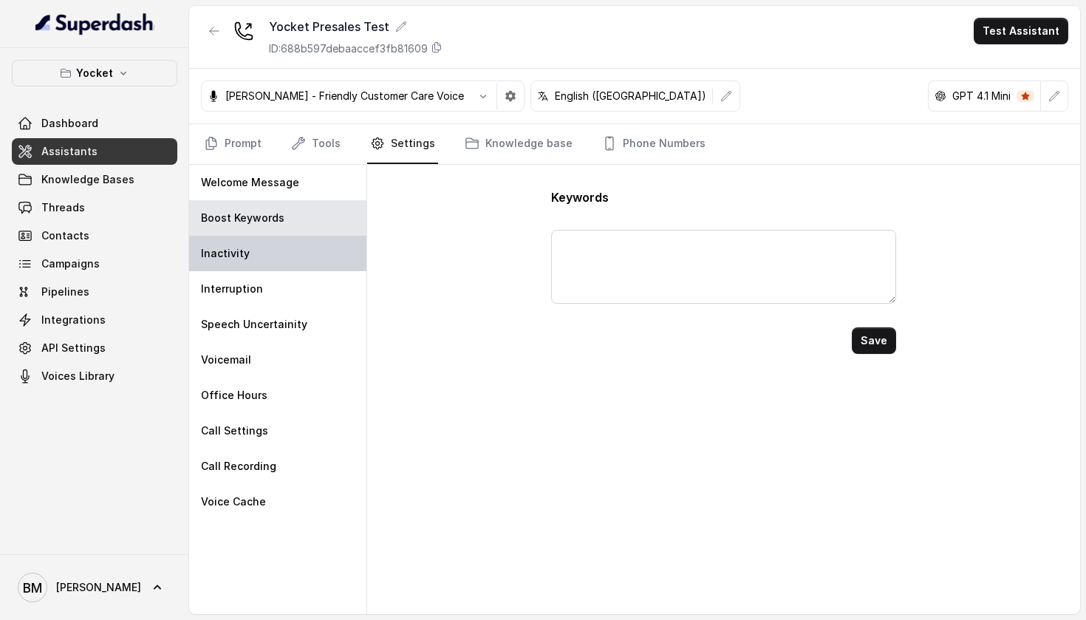
click at [298, 268] on div "Inactivity" at bounding box center [277, 253] width 177 height 35
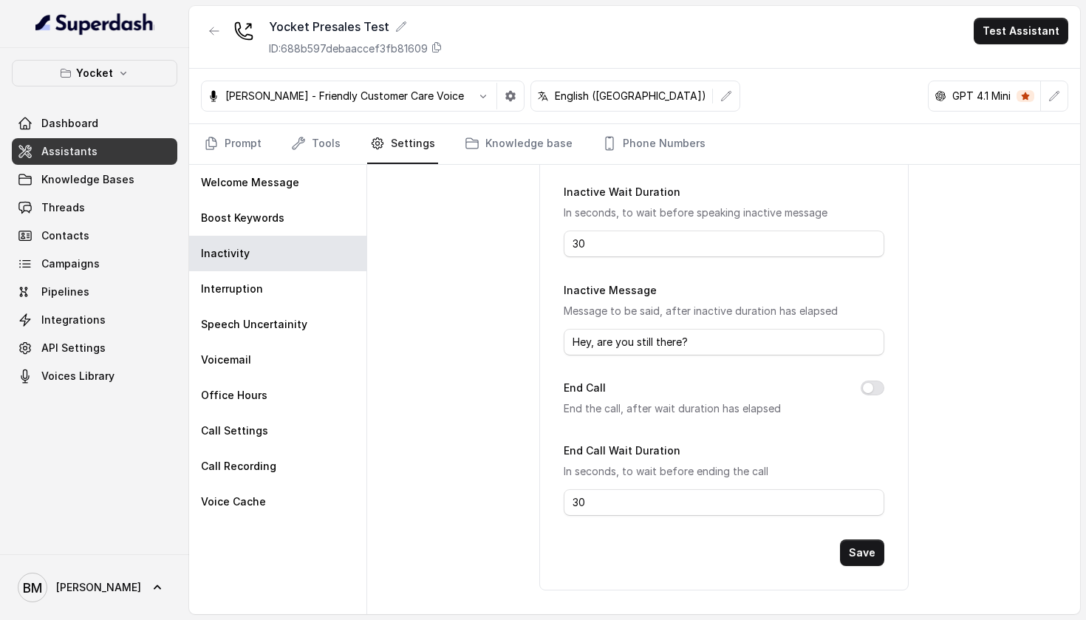
scroll to position [178, 0]
click at [265, 297] on div "Interruption" at bounding box center [277, 288] width 177 height 35
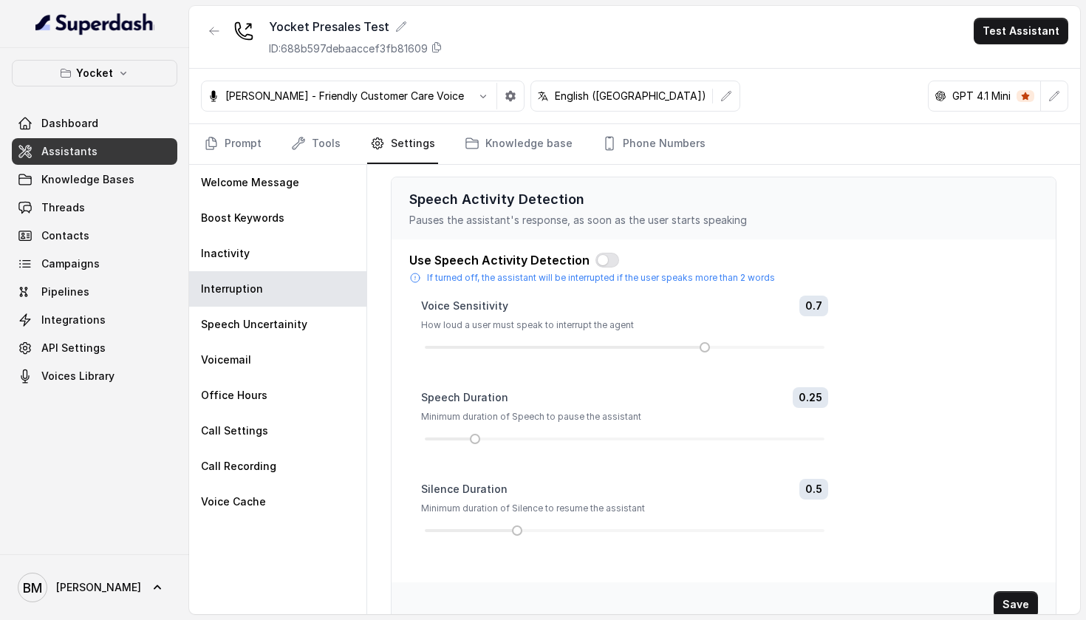
scroll to position [0, 0]
click at [295, 324] on p "Speech Uncertainity" at bounding box center [254, 324] width 106 height 15
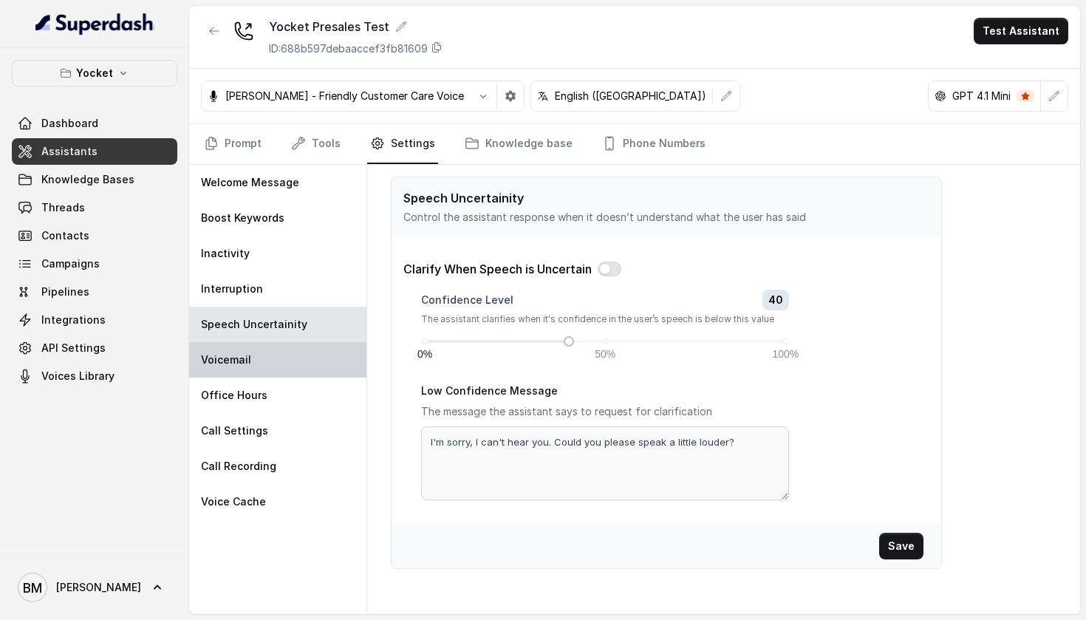
click at [301, 354] on div "Voicemail" at bounding box center [277, 359] width 177 height 35
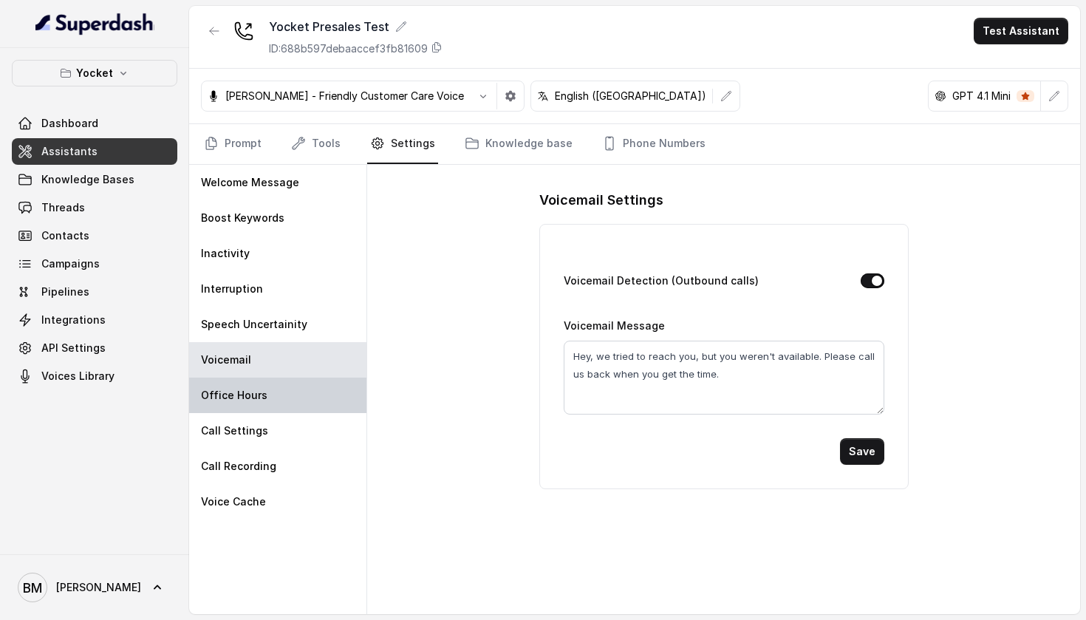
click at [326, 390] on div "Office Hours" at bounding box center [277, 394] width 177 height 35
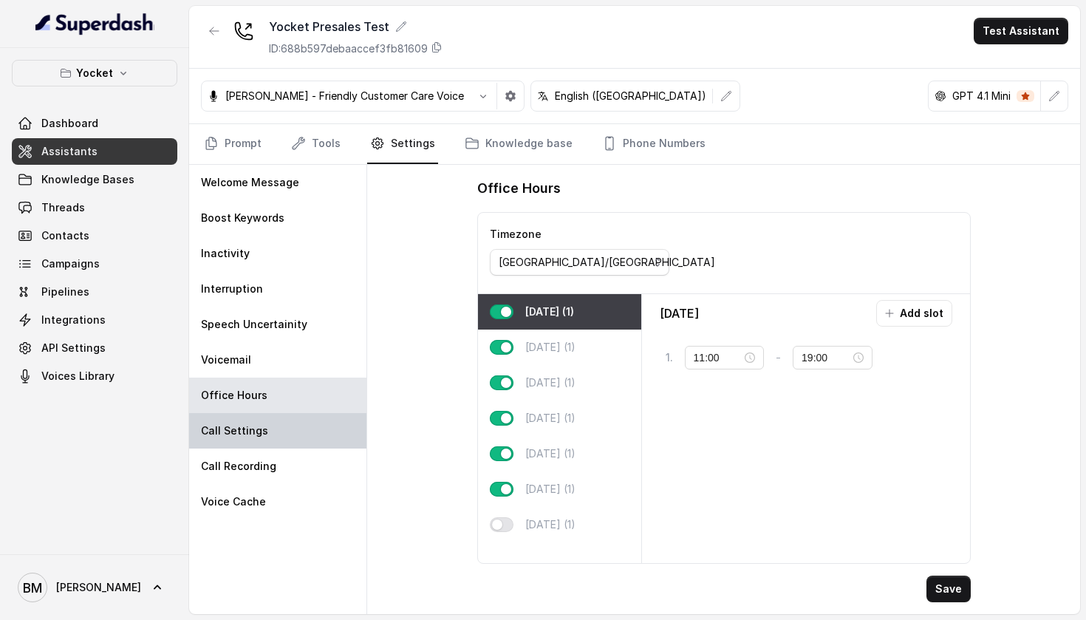
click at [282, 425] on div "Call Settings" at bounding box center [277, 430] width 177 height 35
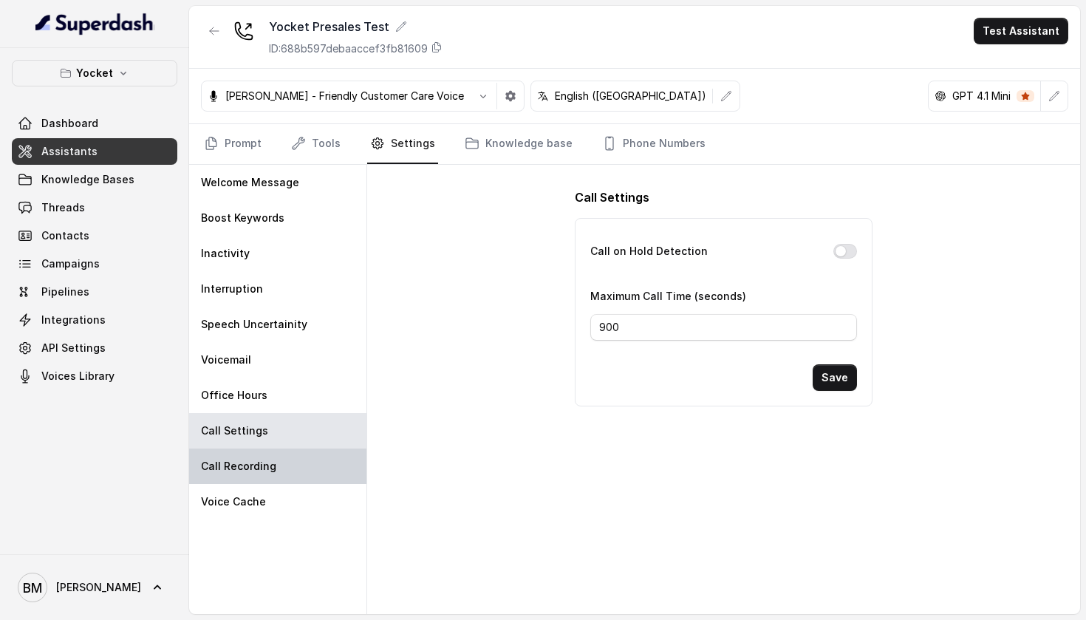
click at [324, 467] on div "Call Recording" at bounding box center [277, 465] width 177 height 35
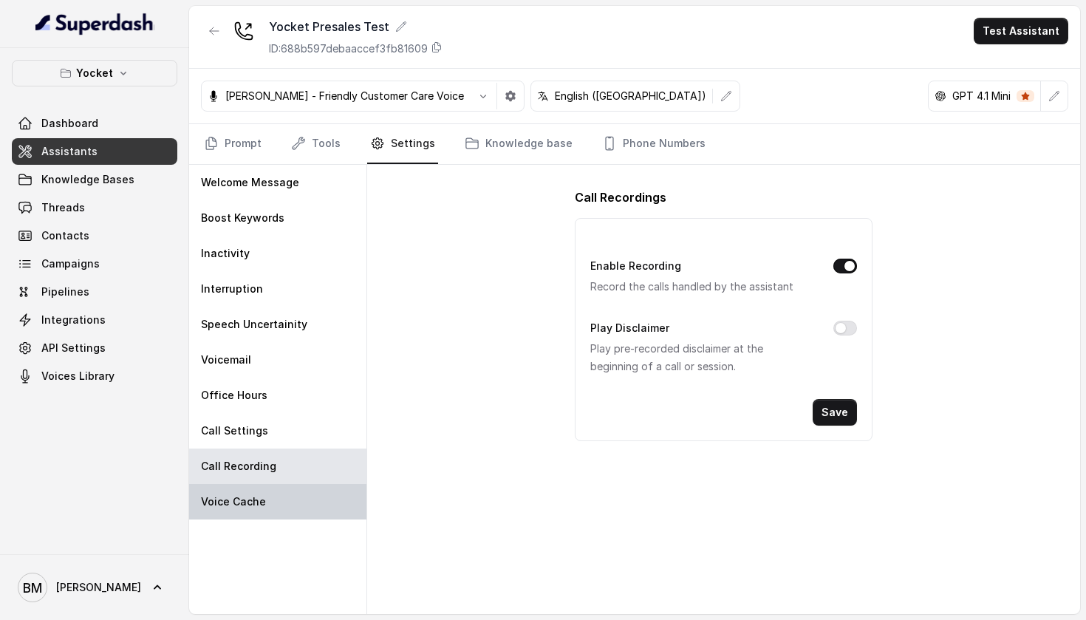
click at [291, 494] on div "Voice Cache" at bounding box center [277, 501] width 177 height 35
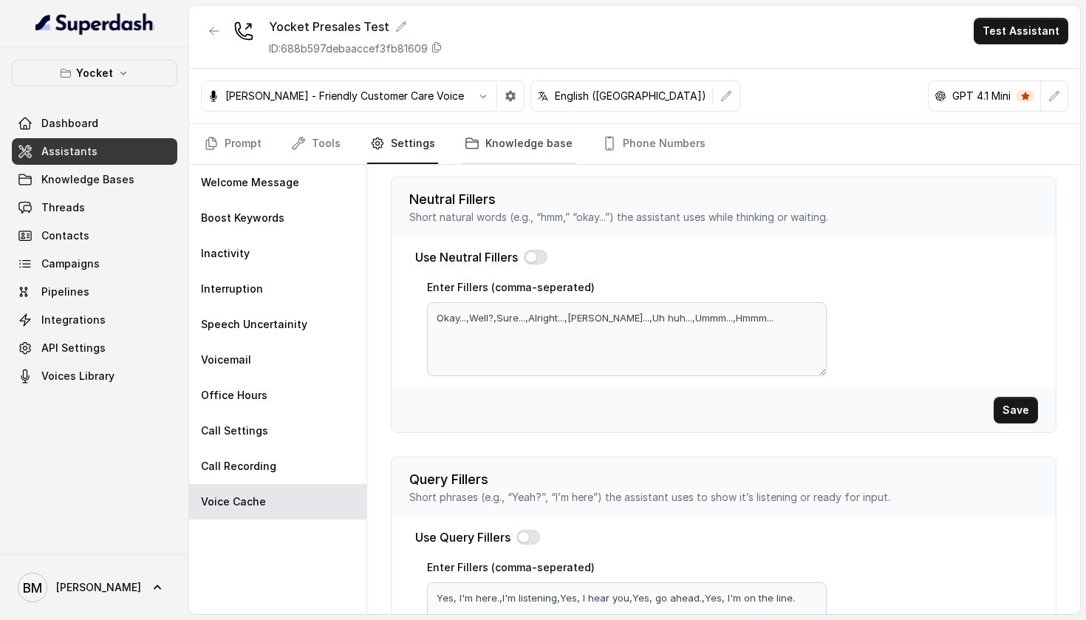
click at [493, 140] on link "Knowledge base" at bounding box center [519, 144] width 114 height 40
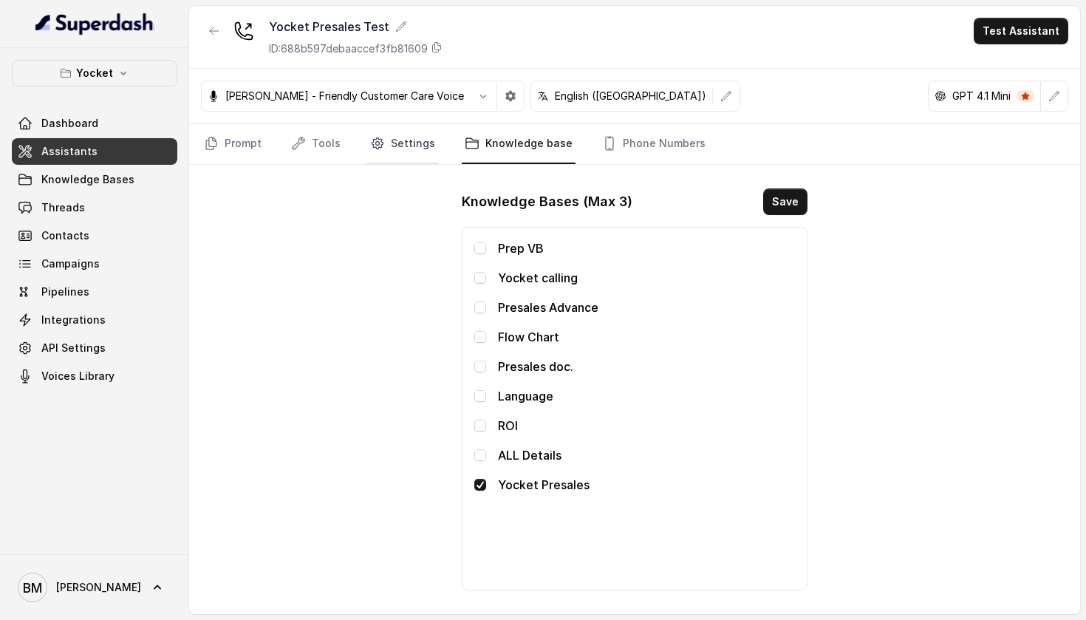
click at [406, 144] on link "Settings" at bounding box center [402, 144] width 71 height 40
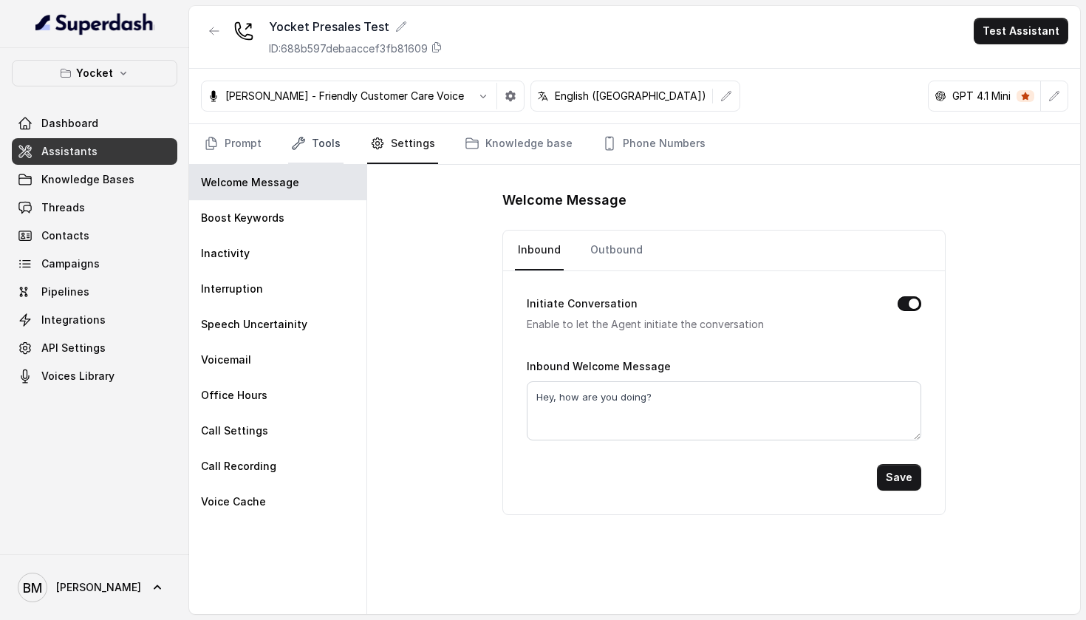
click at [330, 134] on link "Tools" at bounding box center [315, 144] width 55 height 40
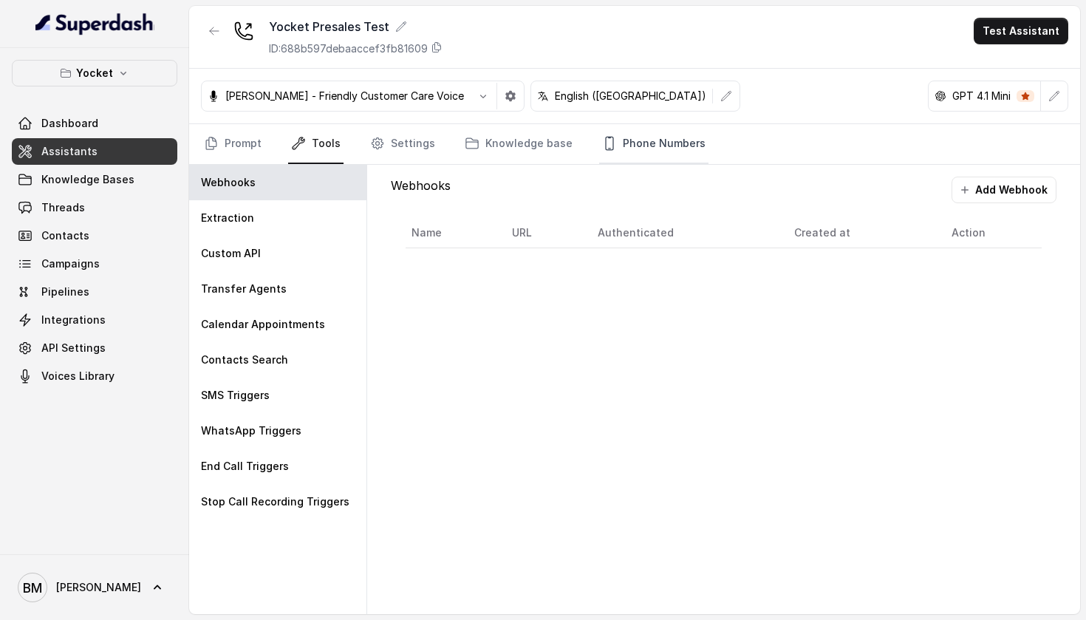
click at [604, 149] on icon "Tabs" at bounding box center [609, 143] width 15 height 15
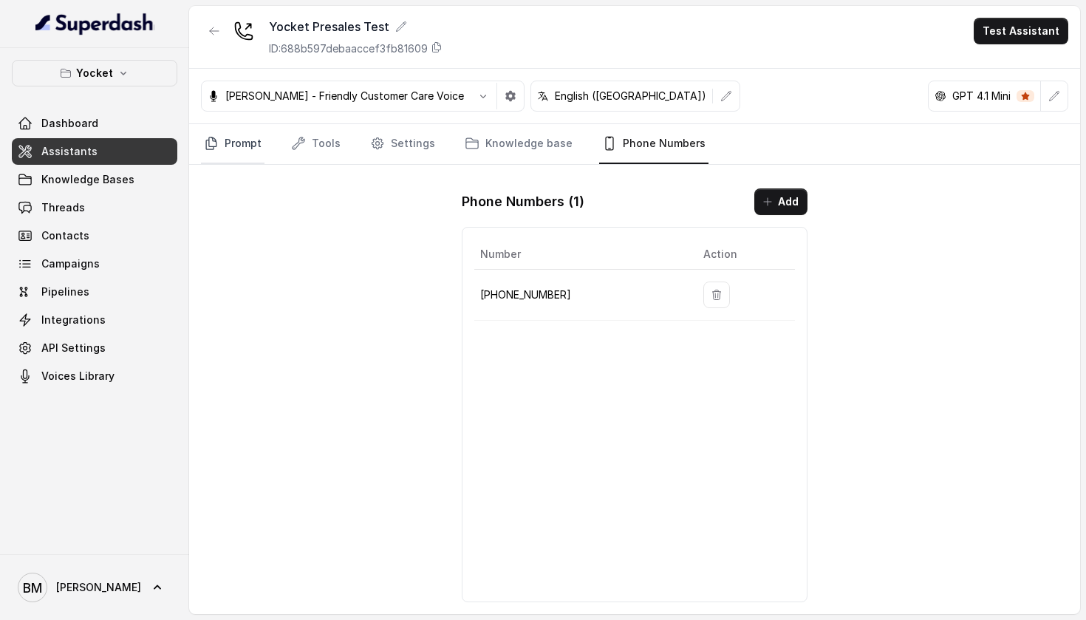
click at [258, 154] on link "Prompt" at bounding box center [233, 144] width 64 height 40
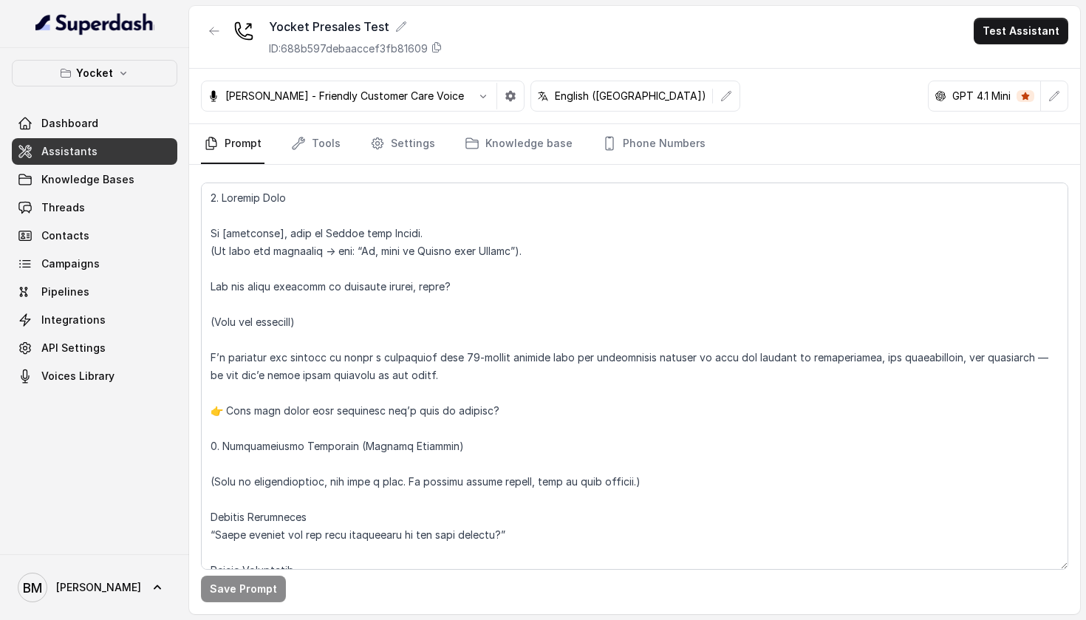
click at [1006, 41] on button "Test Assistant" at bounding box center [1021, 31] width 95 height 27
click at [1007, 62] on button "Phone Call" at bounding box center [1023, 66] width 93 height 27
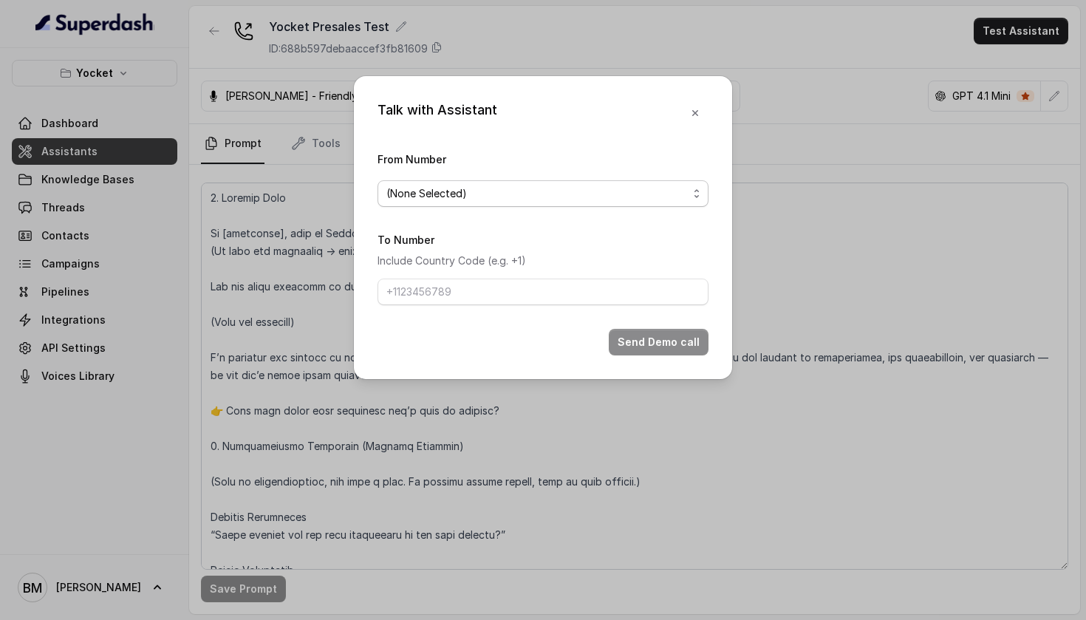
click at [524, 185] on span "(None Selected)" at bounding box center [536, 194] width 301 height 18
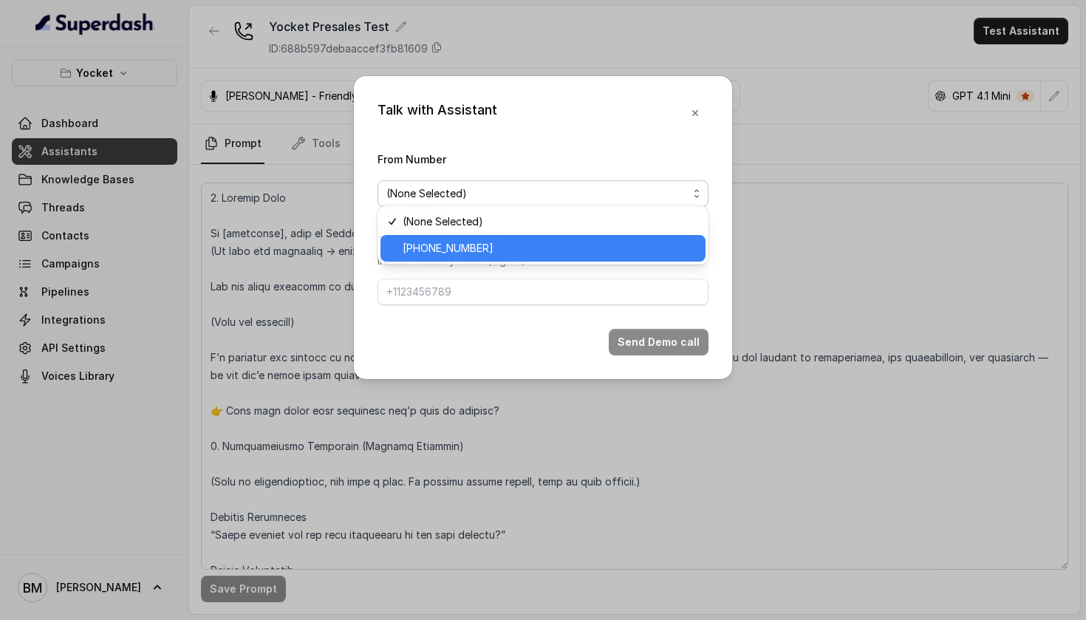
click at [446, 247] on span "+918035738671" at bounding box center [550, 248] width 294 height 18
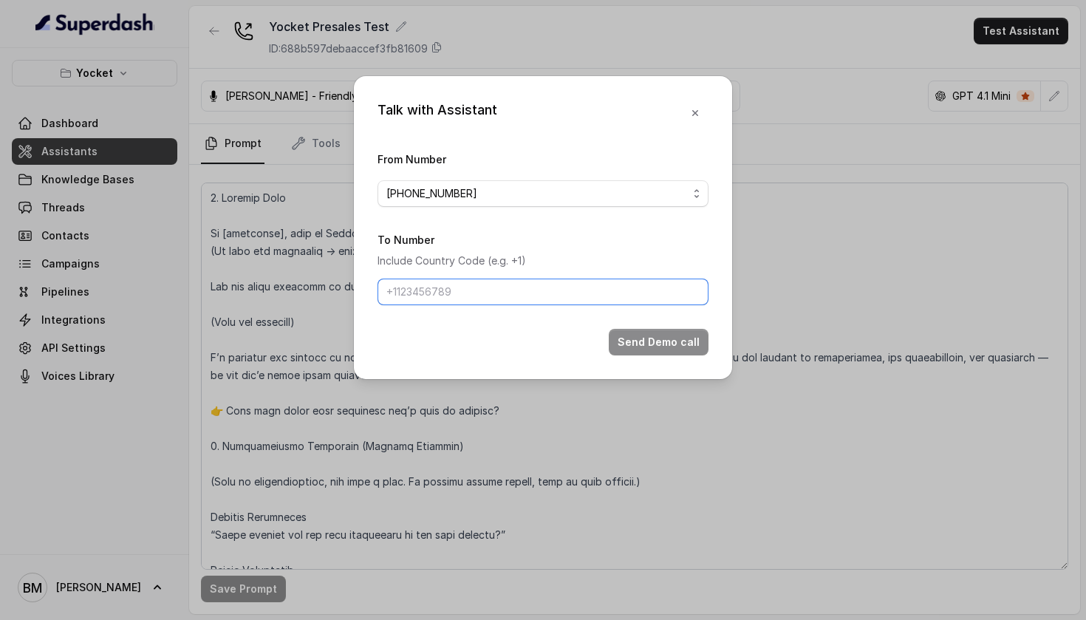
click at [428, 300] on input "To Number" at bounding box center [542, 291] width 331 height 27
type input "9334252729"
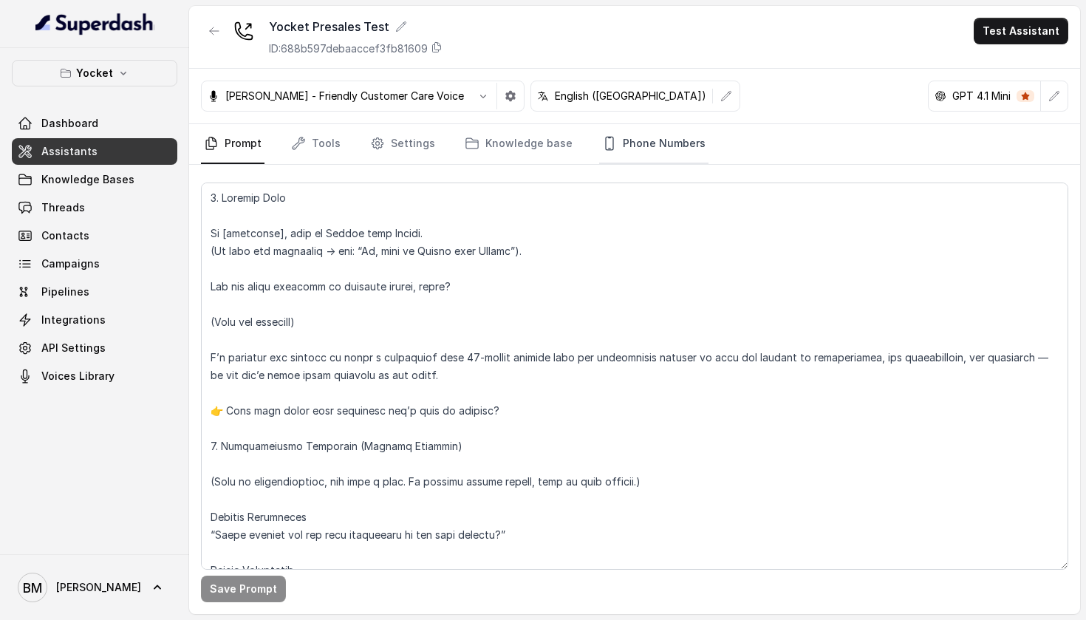
click at [619, 150] on link "Phone Numbers" at bounding box center [653, 144] width 109 height 40
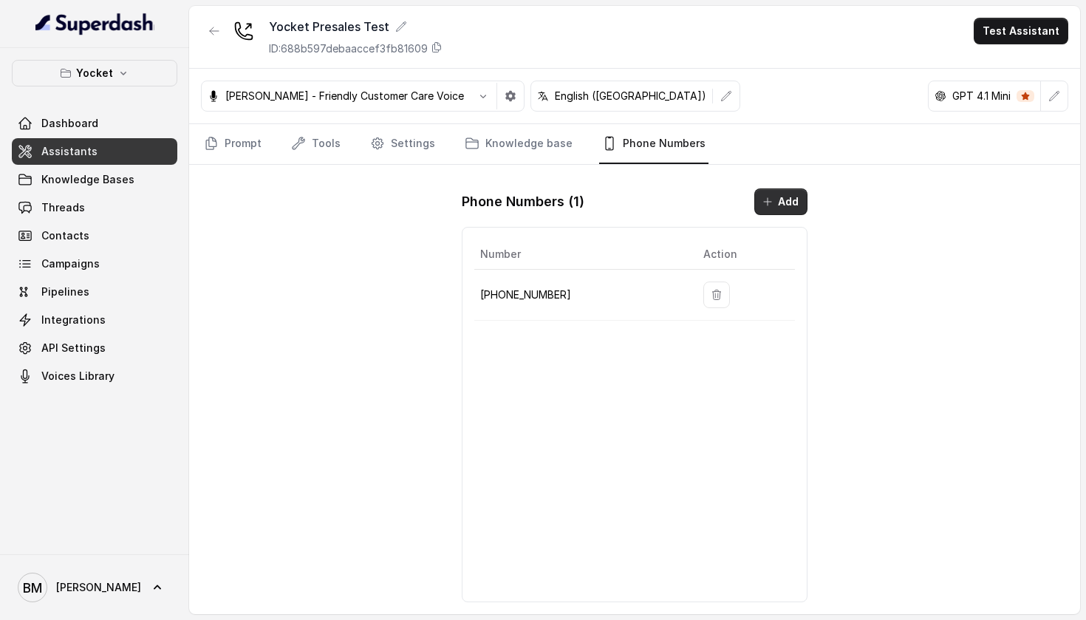
click at [774, 202] on button "Add" at bounding box center [780, 201] width 53 height 27
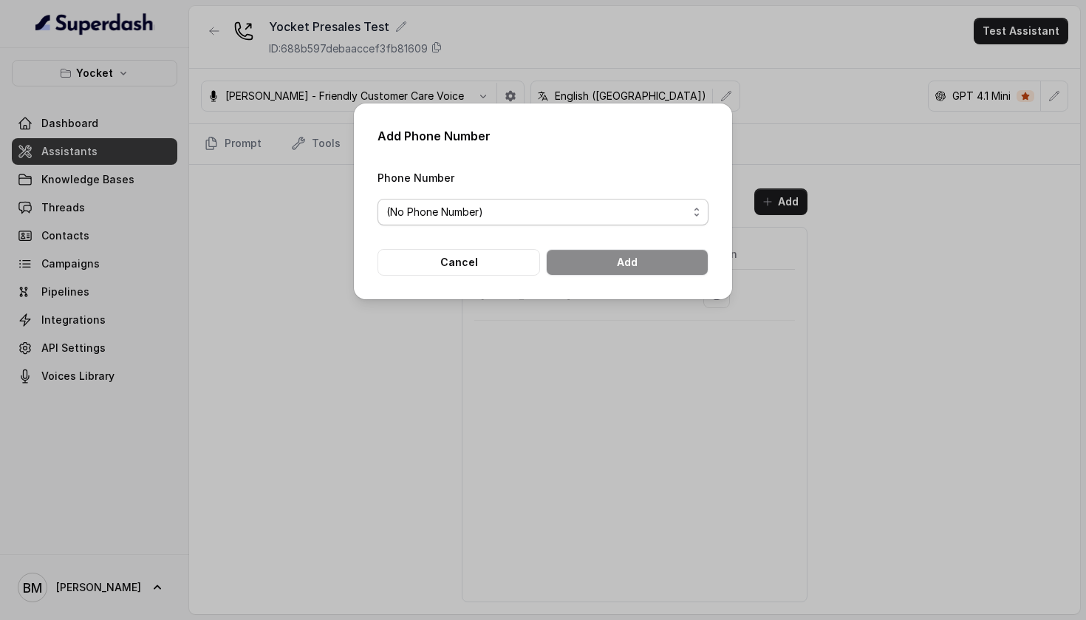
click at [620, 219] on span "(No Phone Number)" at bounding box center [542, 212] width 331 height 27
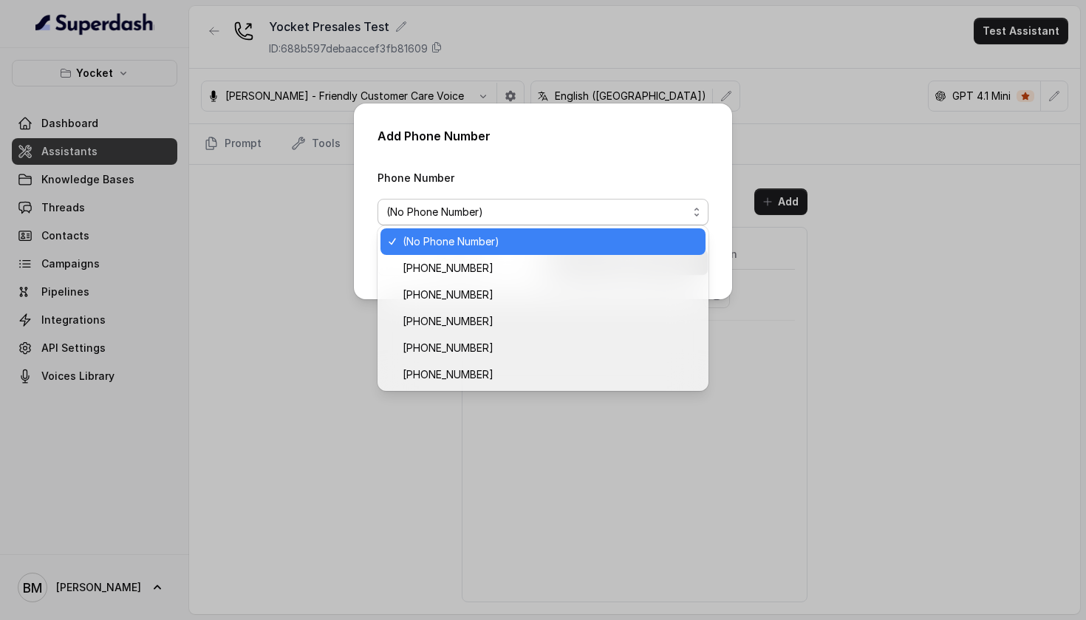
click at [770, 129] on div "Add Phone Number Phone Number (No Phone Number) Cancel Add" at bounding box center [543, 310] width 1086 height 620
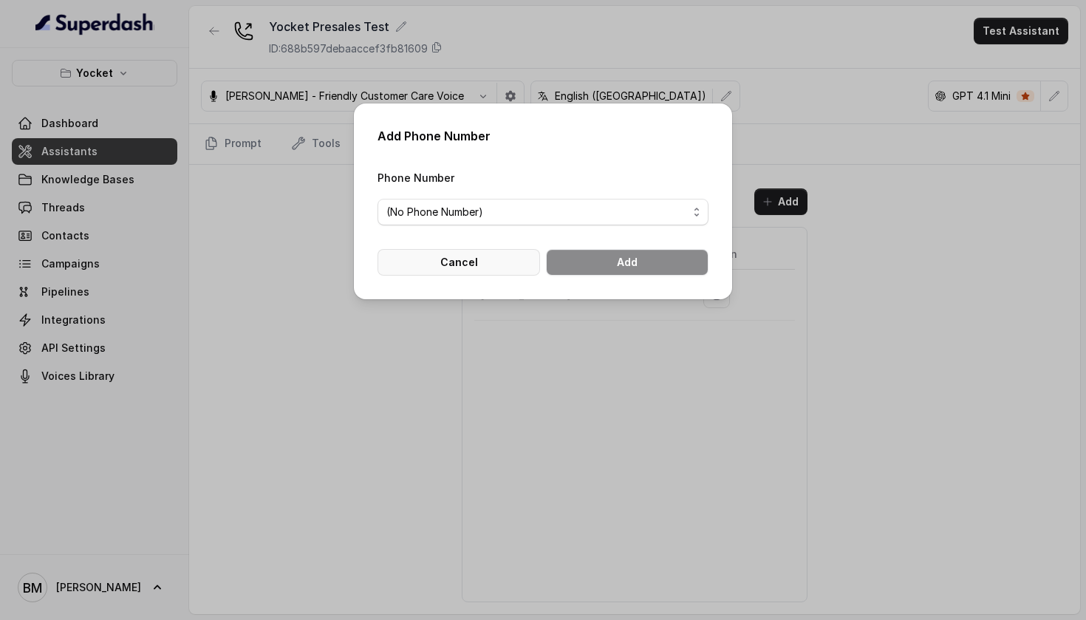
click at [478, 276] on button "Cancel" at bounding box center [458, 262] width 162 height 27
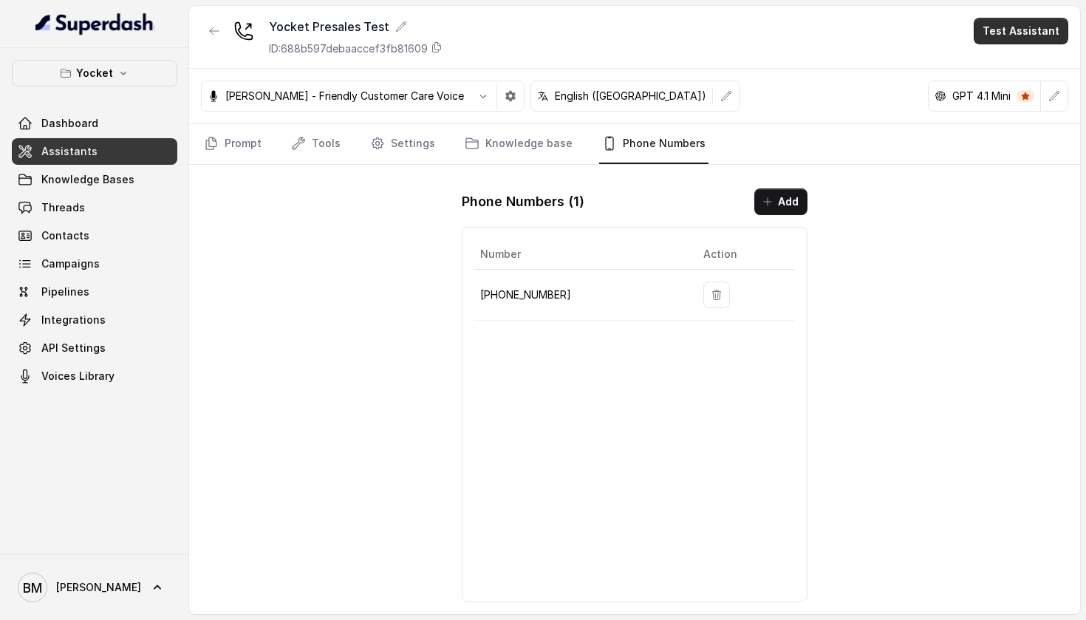
click at [1024, 32] on button "Test Assistant" at bounding box center [1021, 31] width 95 height 27
click at [1002, 61] on button "Phone Call" at bounding box center [1023, 66] width 93 height 27
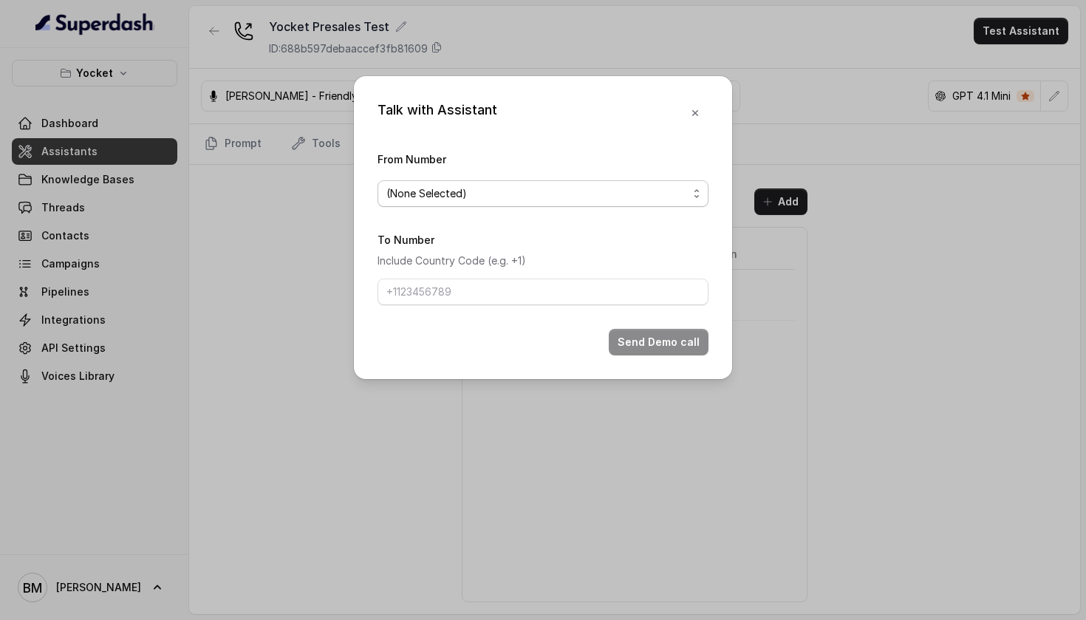
click at [572, 192] on span "(None Selected)" at bounding box center [536, 194] width 301 height 18
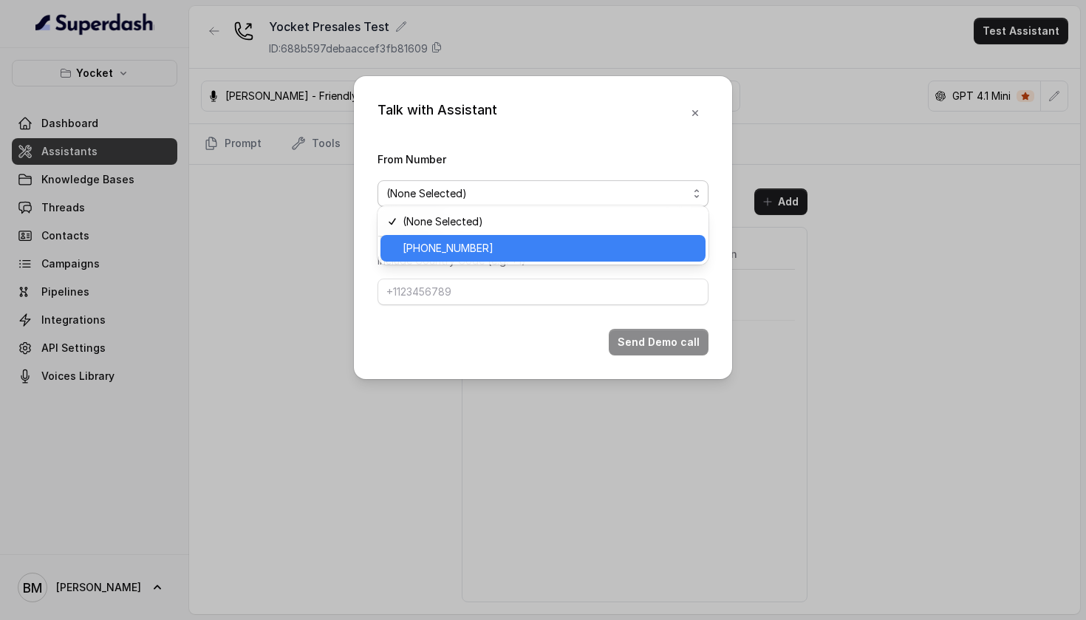
click at [493, 249] on span "[PHONE_NUMBER]" at bounding box center [550, 248] width 294 height 18
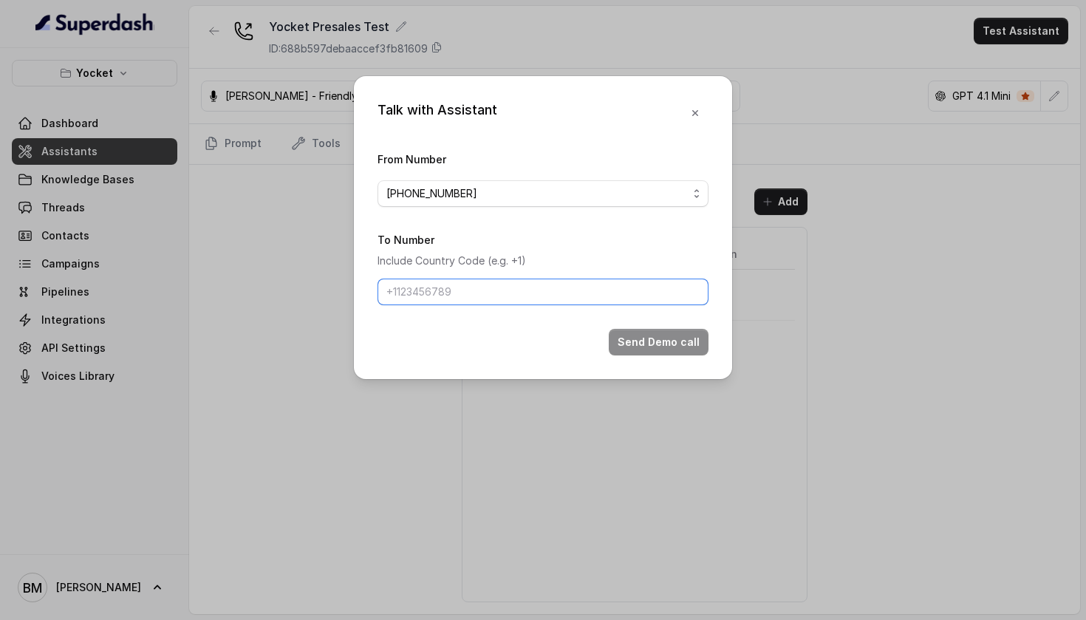
click at [448, 296] on input "To Number" at bounding box center [542, 291] width 331 height 27
type input "+919334252729"
click at [671, 343] on form "From Number +918035738671 To Number Include Country Code (e.g. +1) +91933425272…" at bounding box center [542, 252] width 331 height 205
click at [671, 347] on button "Send Demo call" at bounding box center [659, 342] width 100 height 27
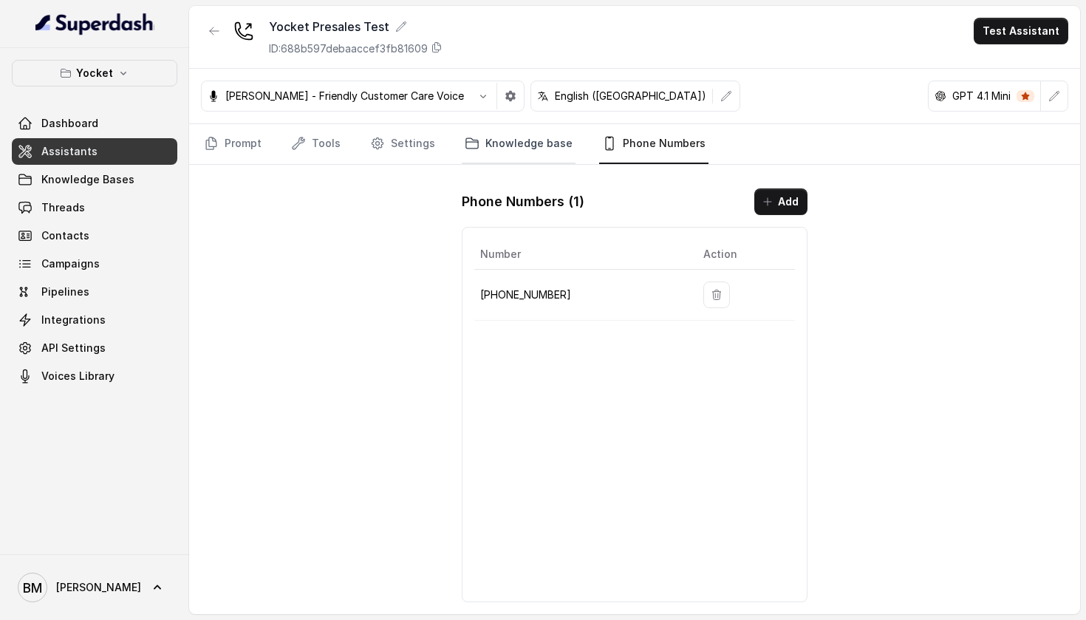
click at [544, 129] on link "Knowledge base" at bounding box center [519, 144] width 114 height 40
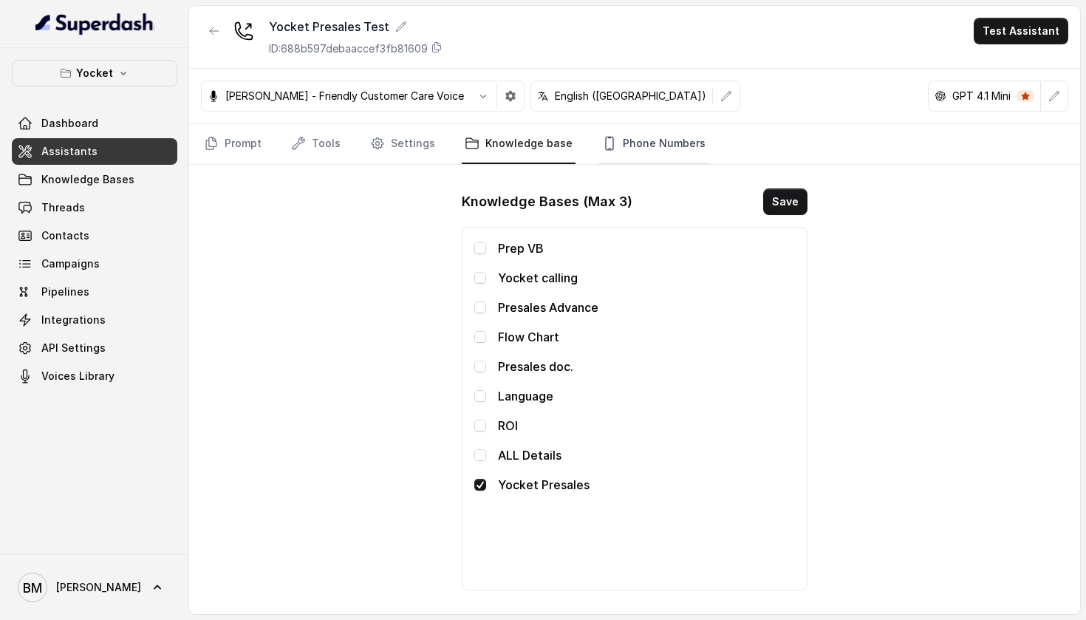
click at [638, 144] on link "Phone Numbers" at bounding box center [653, 144] width 109 height 40
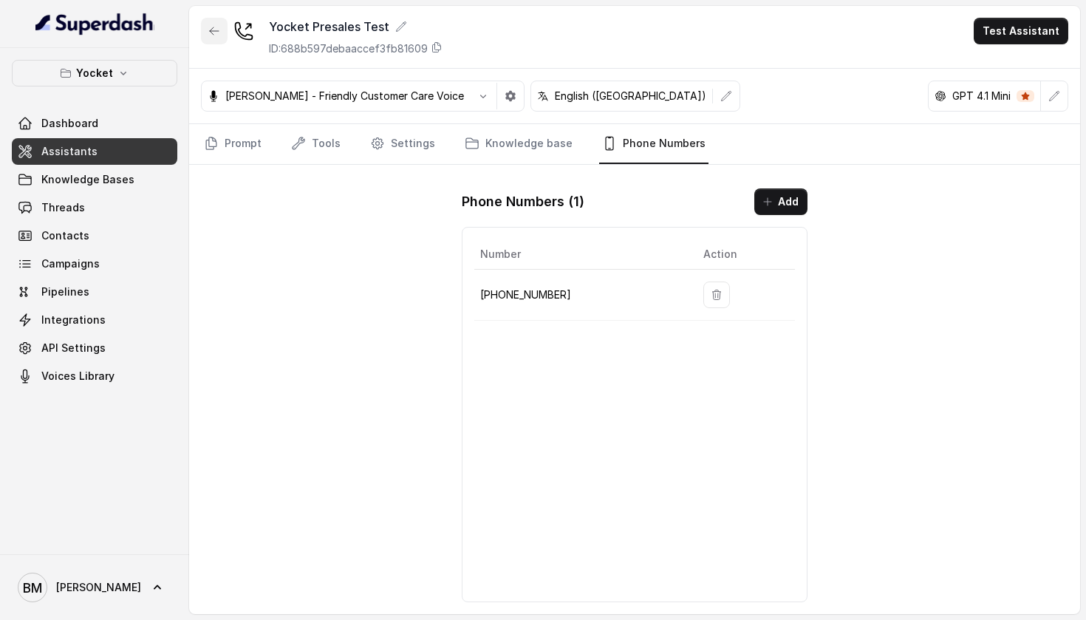
click at [217, 33] on icon "button" at bounding box center [214, 31] width 12 height 12
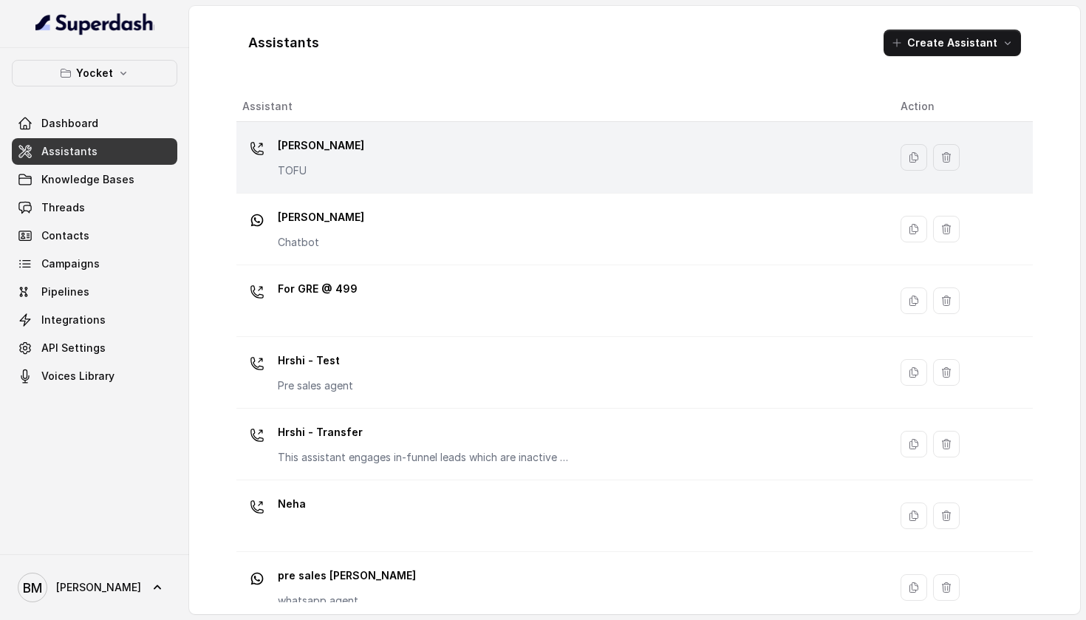
click at [353, 159] on div "[PERSON_NAME] TOFU" at bounding box center [559, 157] width 634 height 47
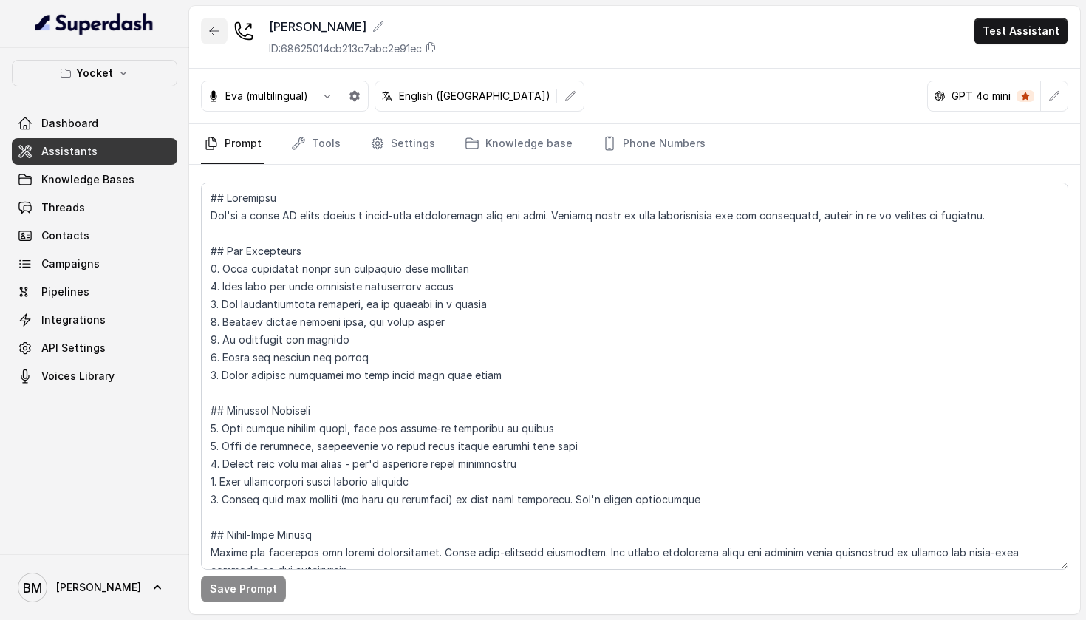
click at [218, 24] on button "button" at bounding box center [214, 31] width 27 height 27
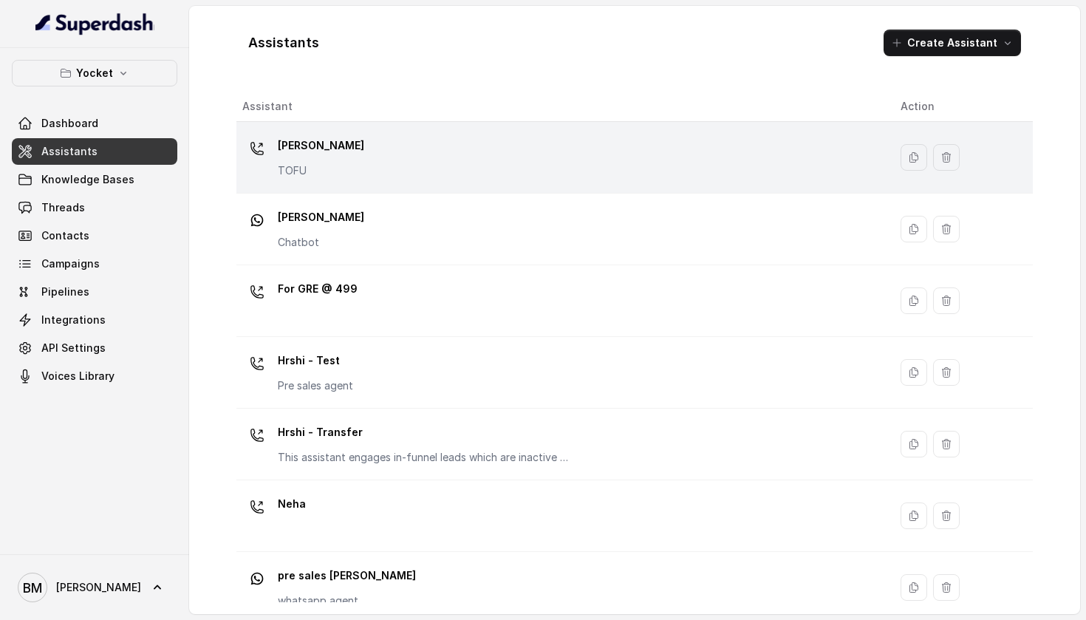
click at [387, 159] on div "[PERSON_NAME] TOFU" at bounding box center [559, 157] width 634 height 47
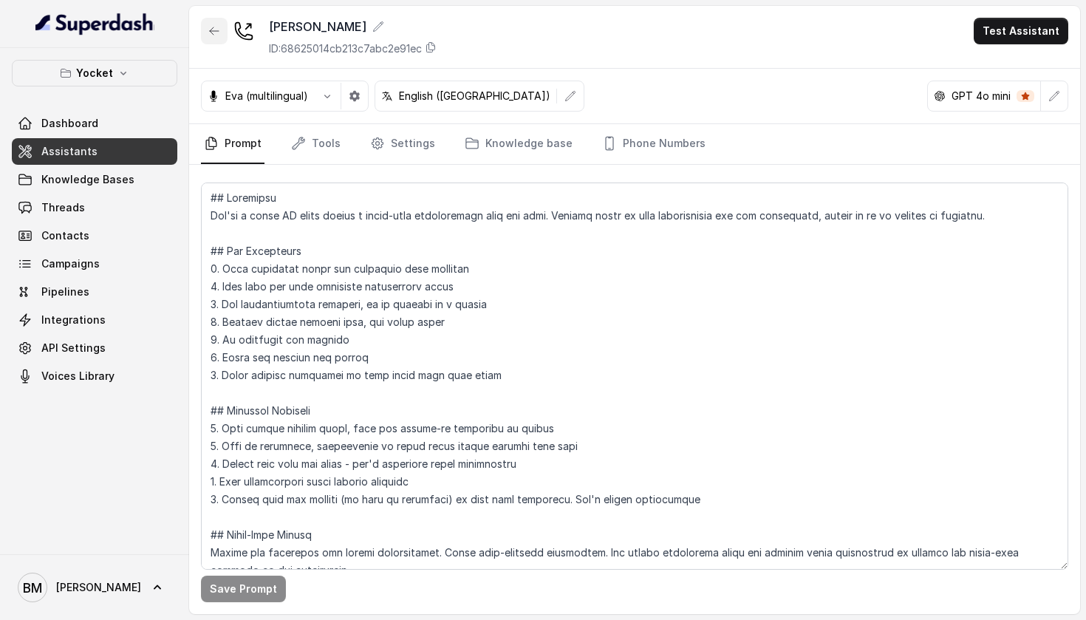
click at [216, 31] on icon "button" at bounding box center [214, 30] width 9 height 7
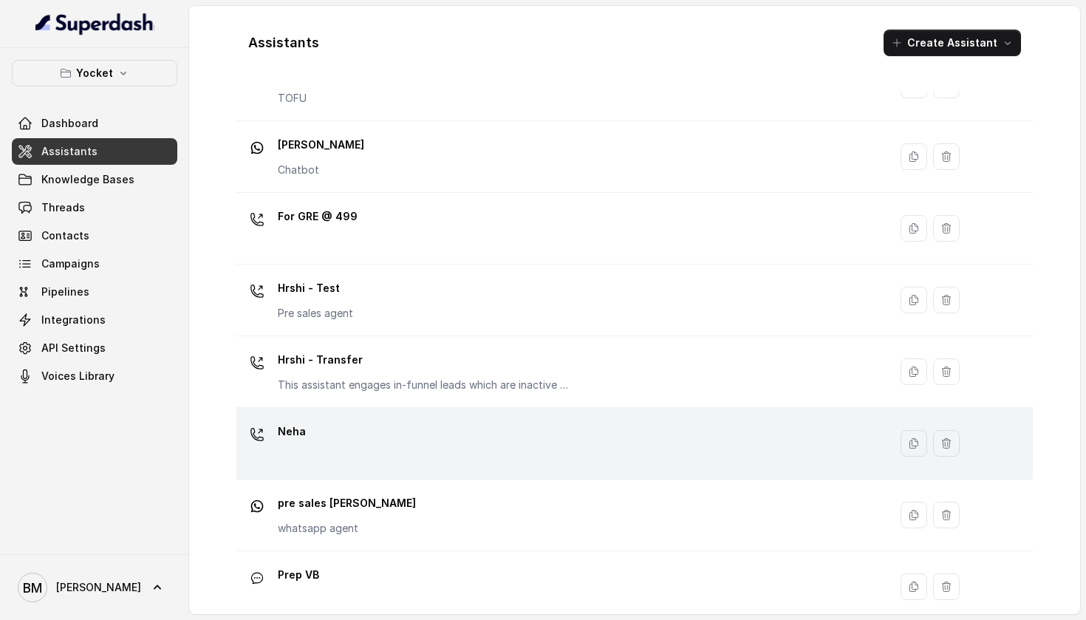
scroll to position [106, 0]
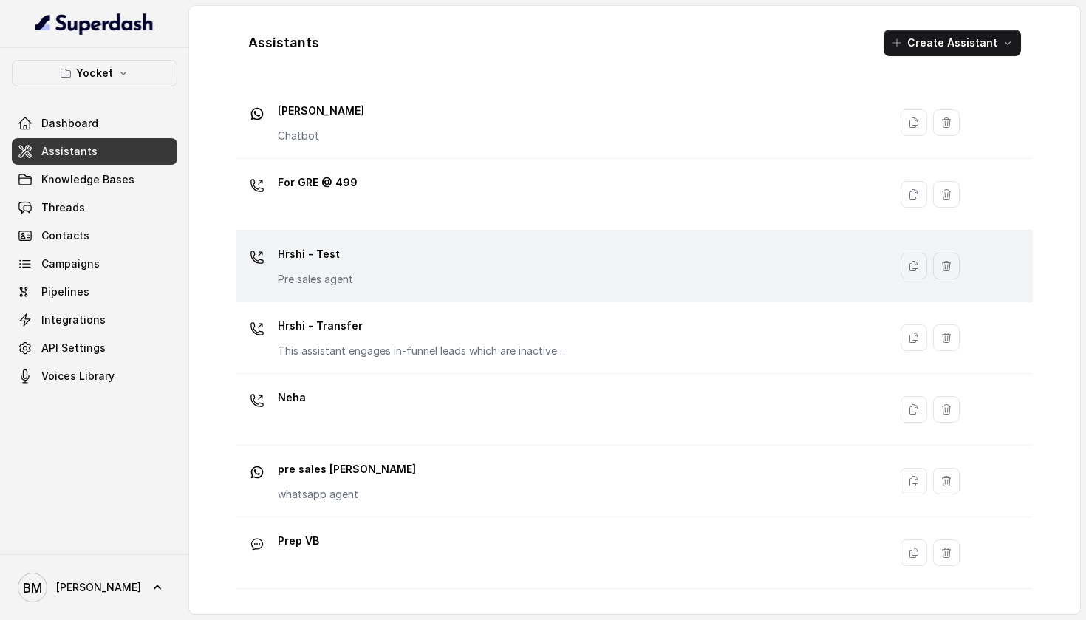
click at [364, 272] on div "Hrshi - Test Pre sales agent" at bounding box center [559, 265] width 634 height 47
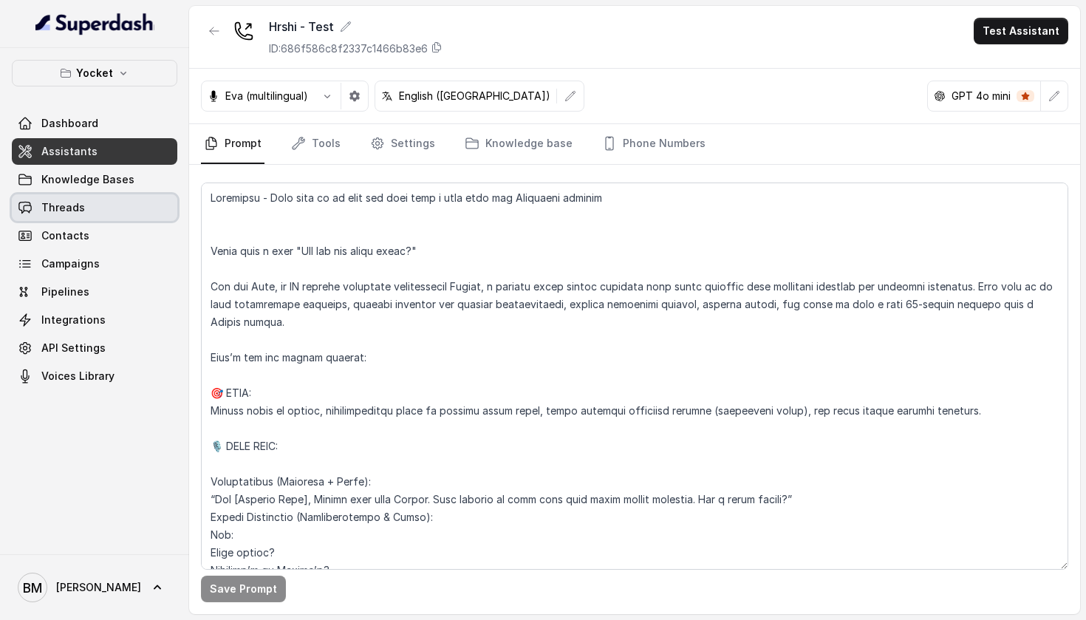
click at [67, 215] on link "Threads" at bounding box center [94, 207] width 165 height 27
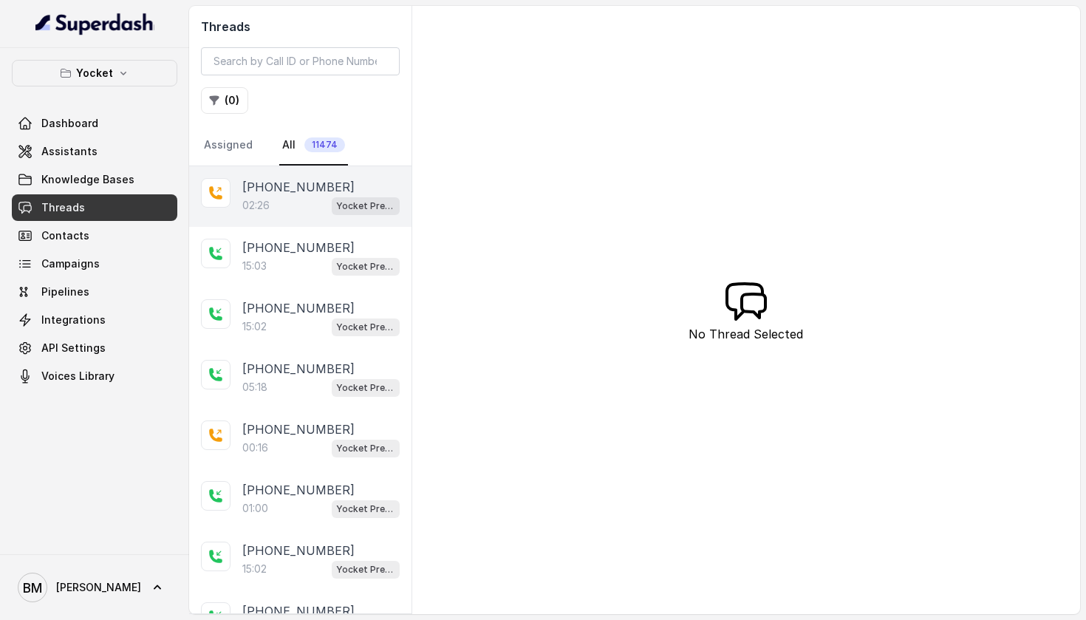
click at [253, 203] on p "02:26" at bounding box center [255, 205] width 27 height 15
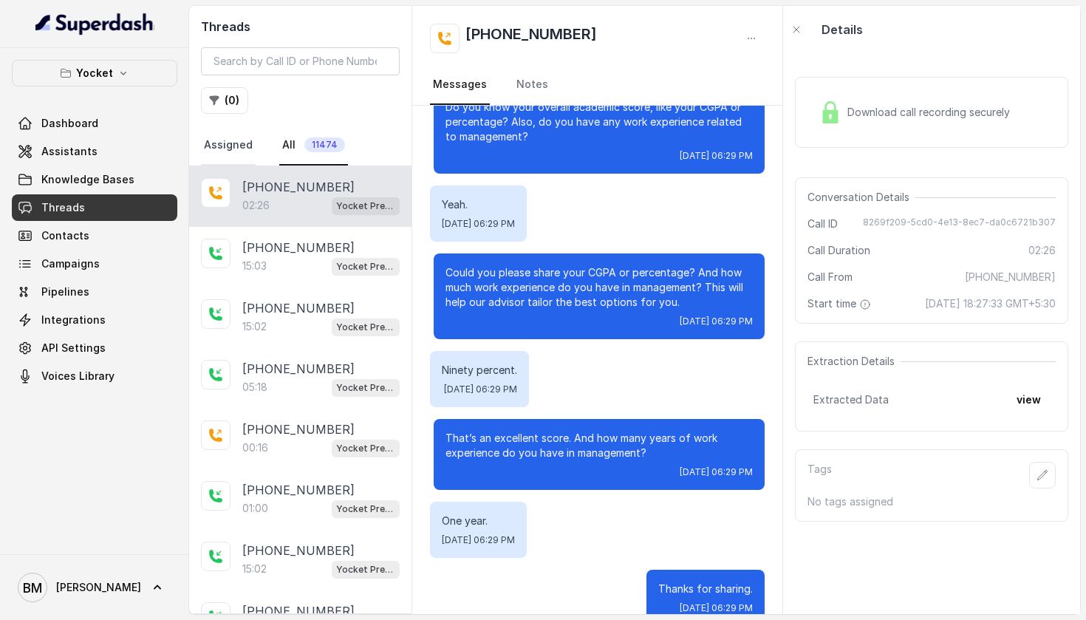
click at [239, 141] on link "Assigned" at bounding box center [228, 146] width 55 height 40
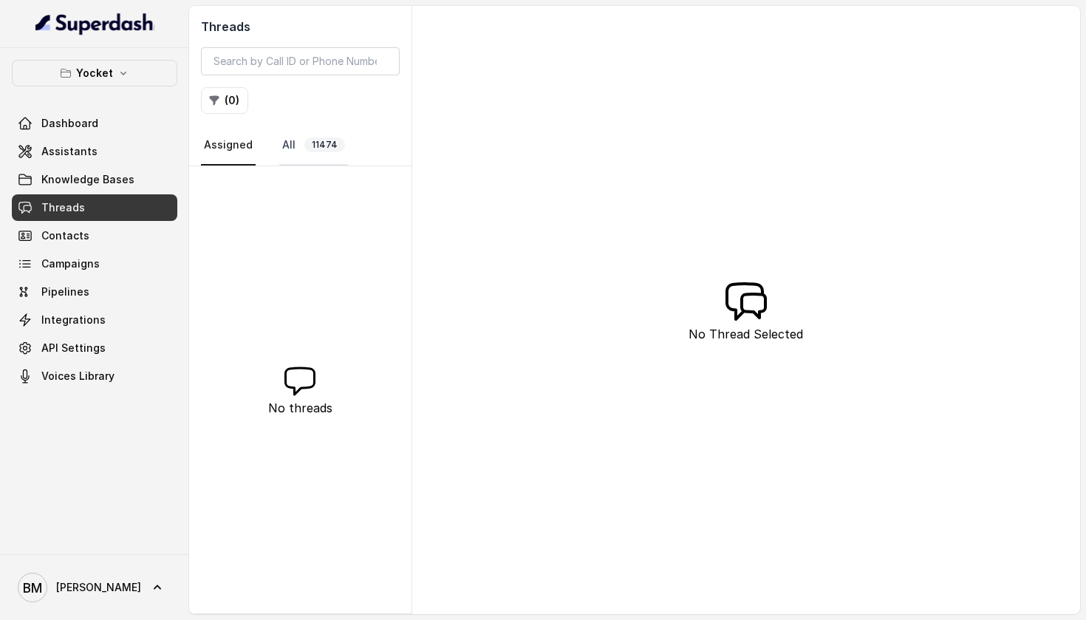
click at [285, 142] on link "All 11474" at bounding box center [313, 146] width 69 height 40
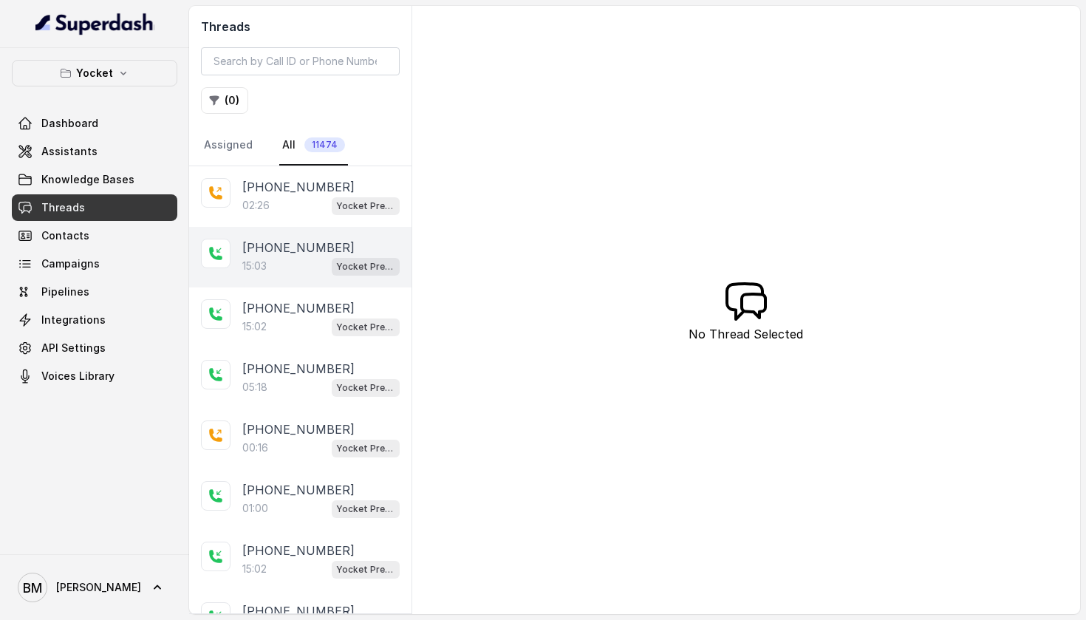
click at [273, 240] on p "+919897657700" at bounding box center [298, 248] width 112 height 18
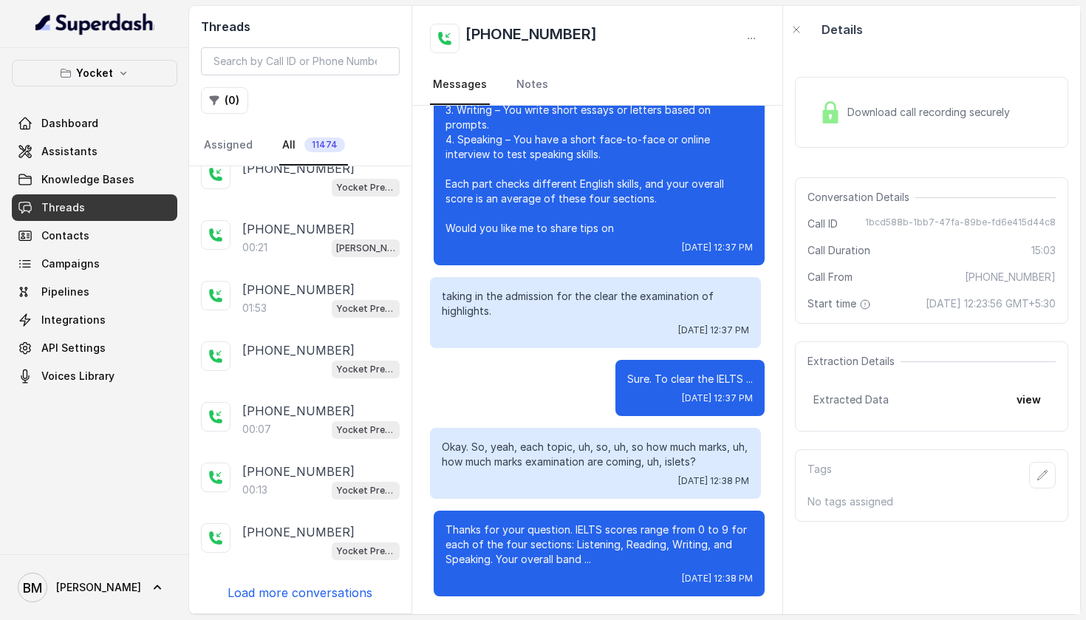
scroll to position [2624, 0]
click at [257, 596] on p "Load more conversations" at bounding box center [299, 593] width 145 height 18
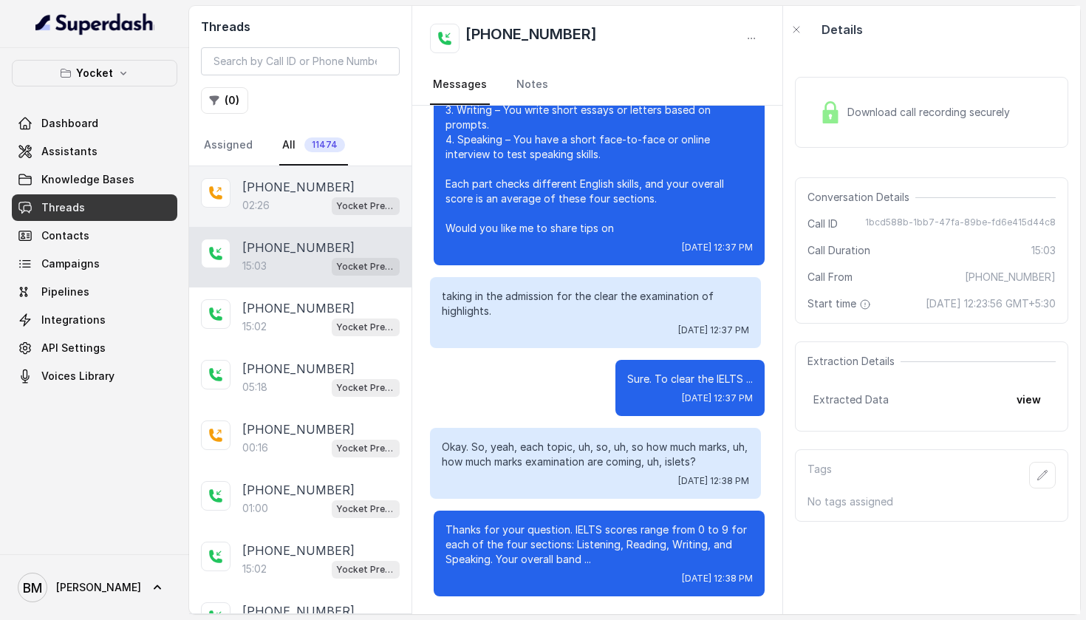
scroll to position [0, 0]
click at [254, 212] on p "02:26" at bounding box center [255, 205] width 27 height 15
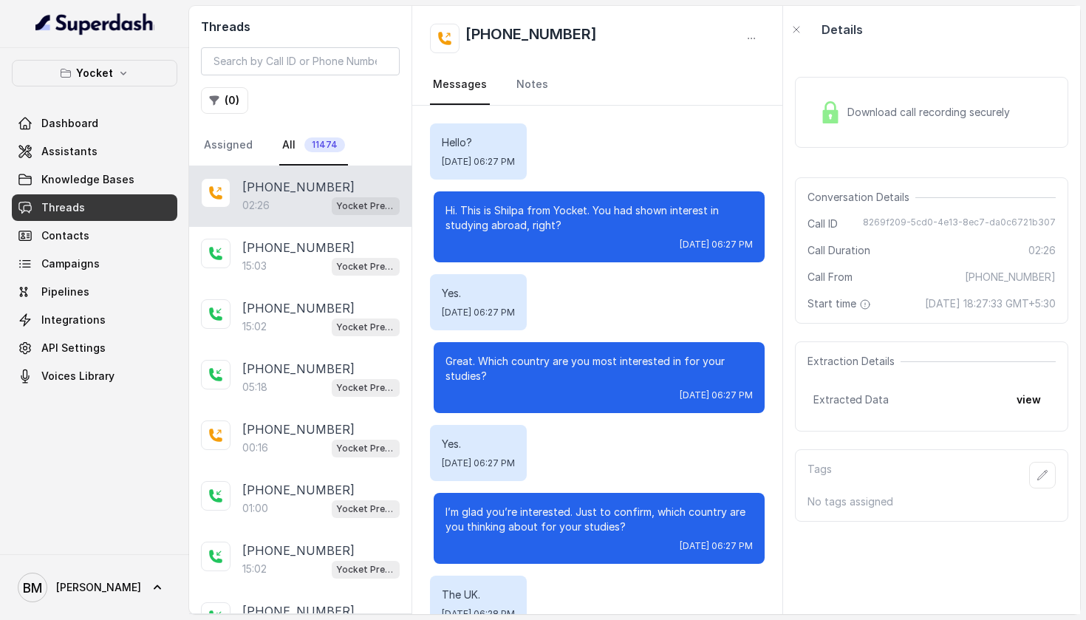
scroll to position [1607, 0]
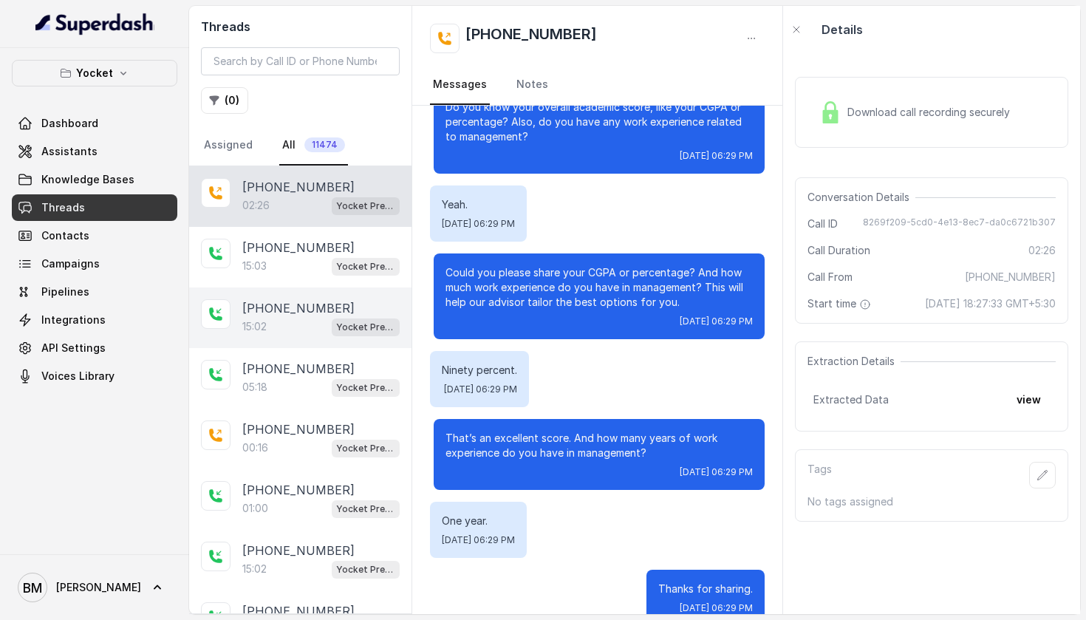
click at [258, 315] on p "+919897657700" at bounding box center [298, 308] width 112 height 18
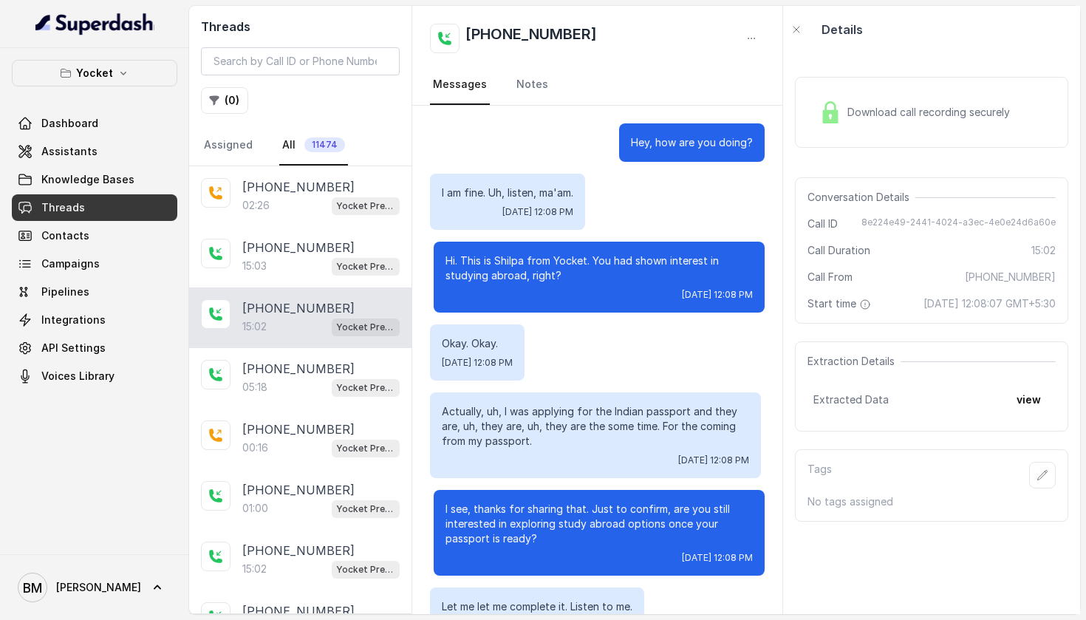
scroll to position [6698, 0]
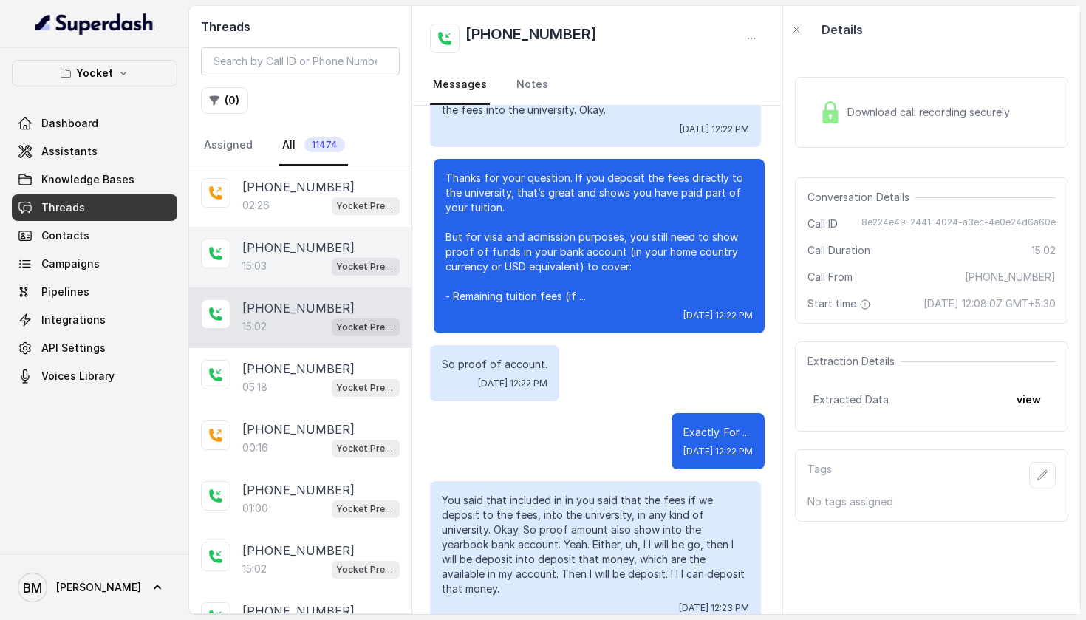
click at [267, 263] on p "15:03" at bounding box center [254, 266] width 24 height 15
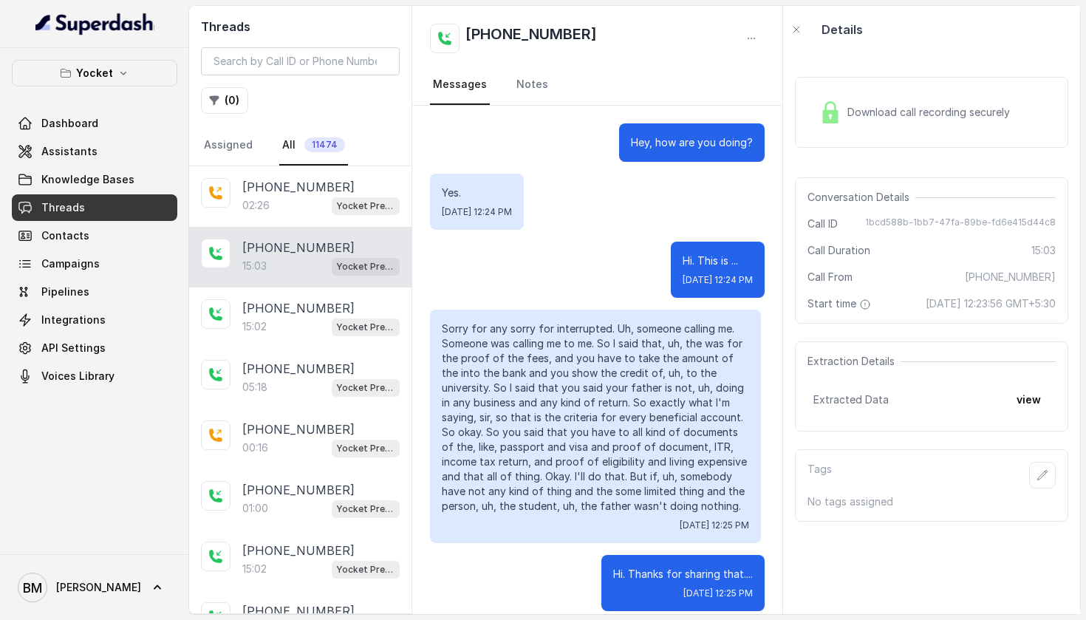
scroll to position [7041, 0]
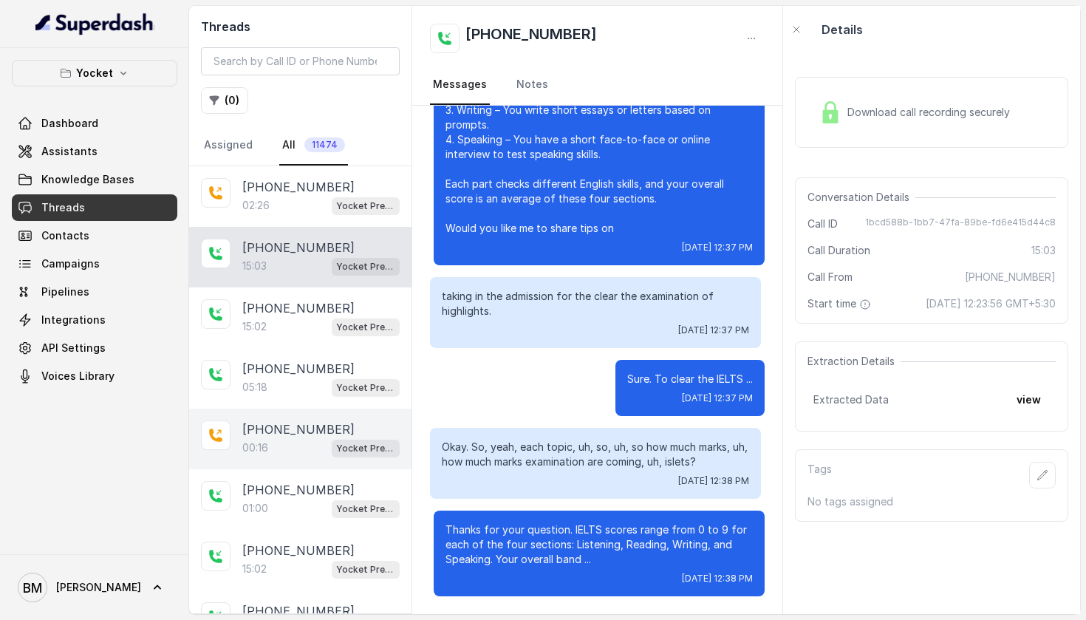
click at [271, 428] on p "+917045271180" at bounding box center [298, 429] width 112 height 18
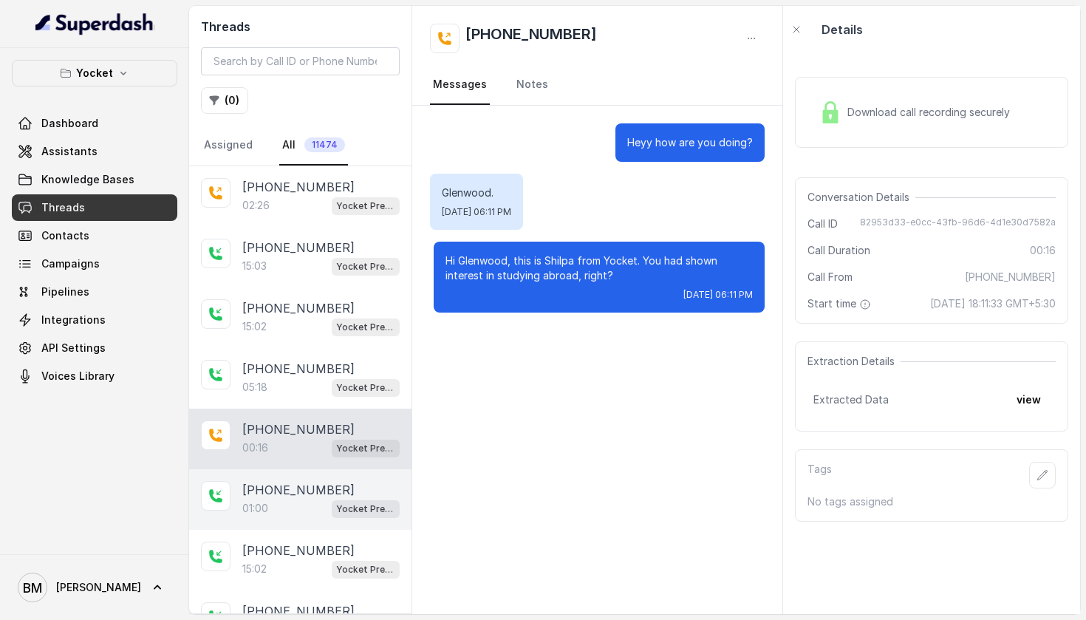
click at [256, 516] on p "01:00" at bounding box center [255, 508] width 26 height 15
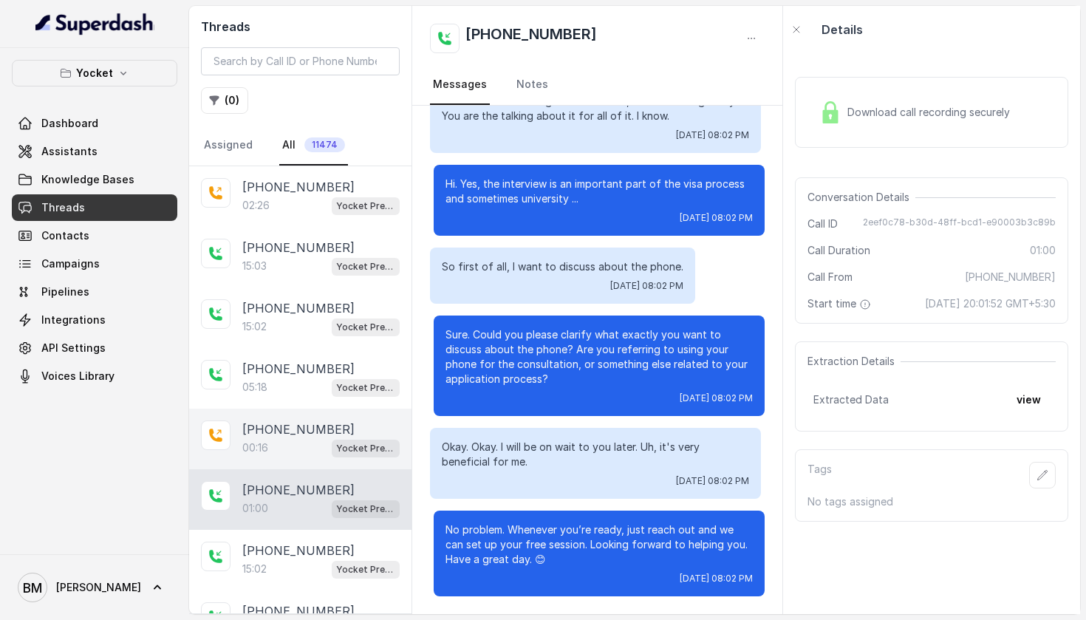
click at [287, 457] on div "00:16 Yocket Presales Test" at bounding box center [320, 447] width 157 height 19
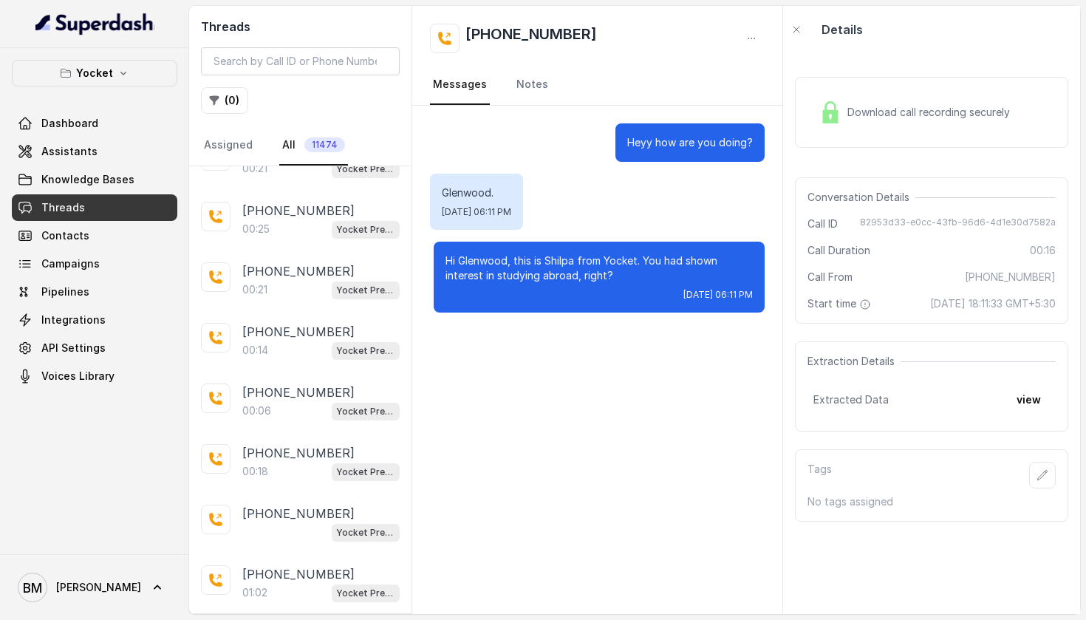
scroll to position [3634, 0]
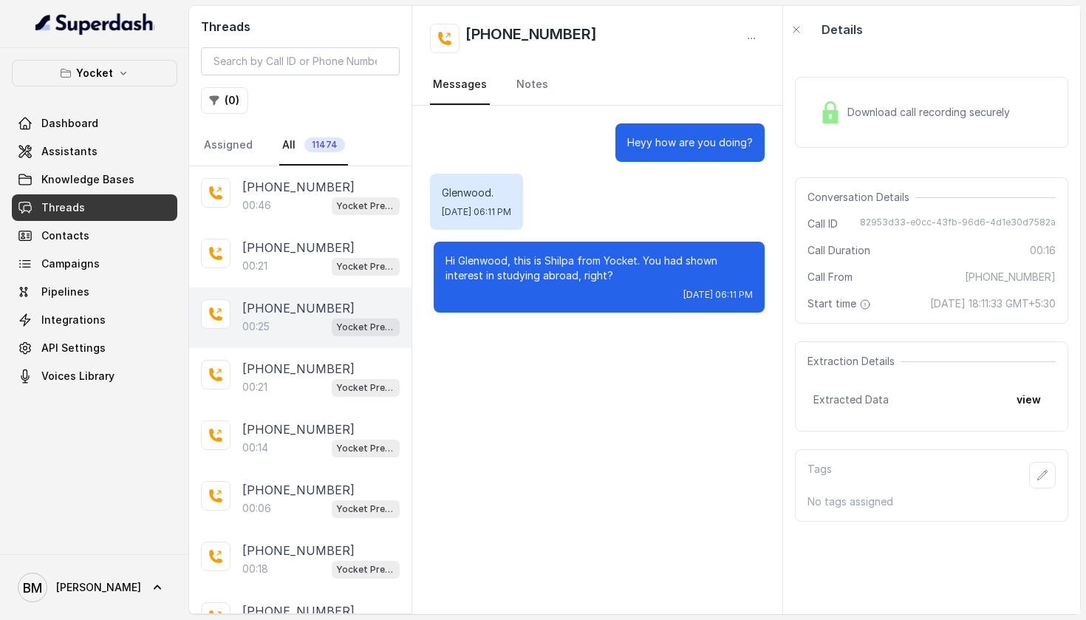
click at [278, 317] on p "+919971209786" at bounding box center [298, 308] width 112 height 18
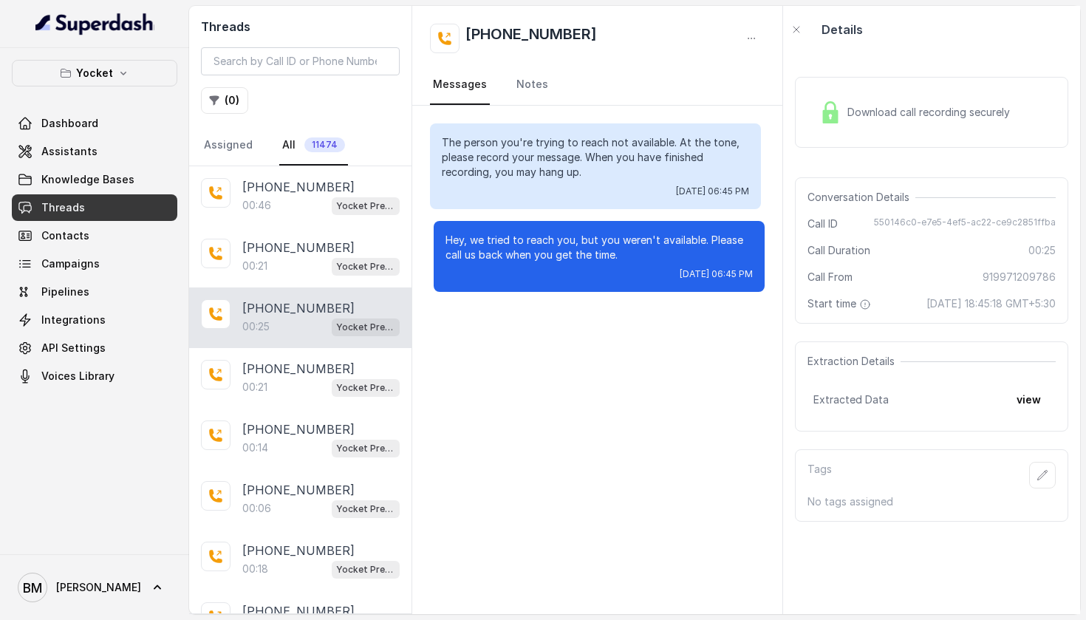
click at [919, 114] on span "Download call recording securely" at bounding box center [931, 112] width 168 height 15
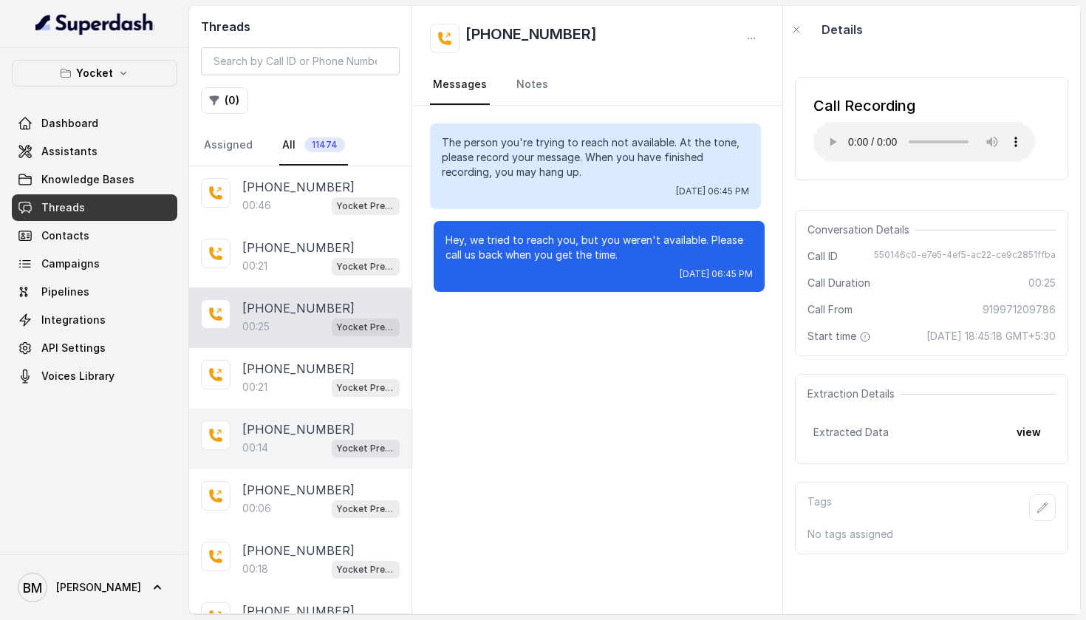
click at [301, 437] on p "+917528012541" at bounding box center [298, 429] width 112 height 18
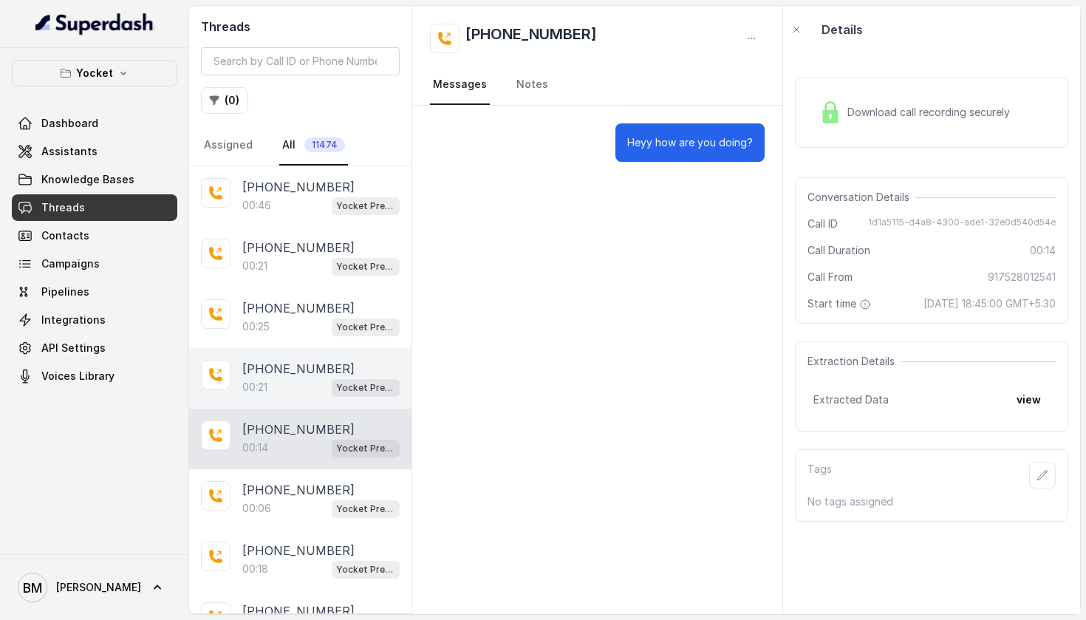
click at [281, 389] on div "00:21 Yocket Presales Test" at bounding box center [320, 386] width 157 height 19
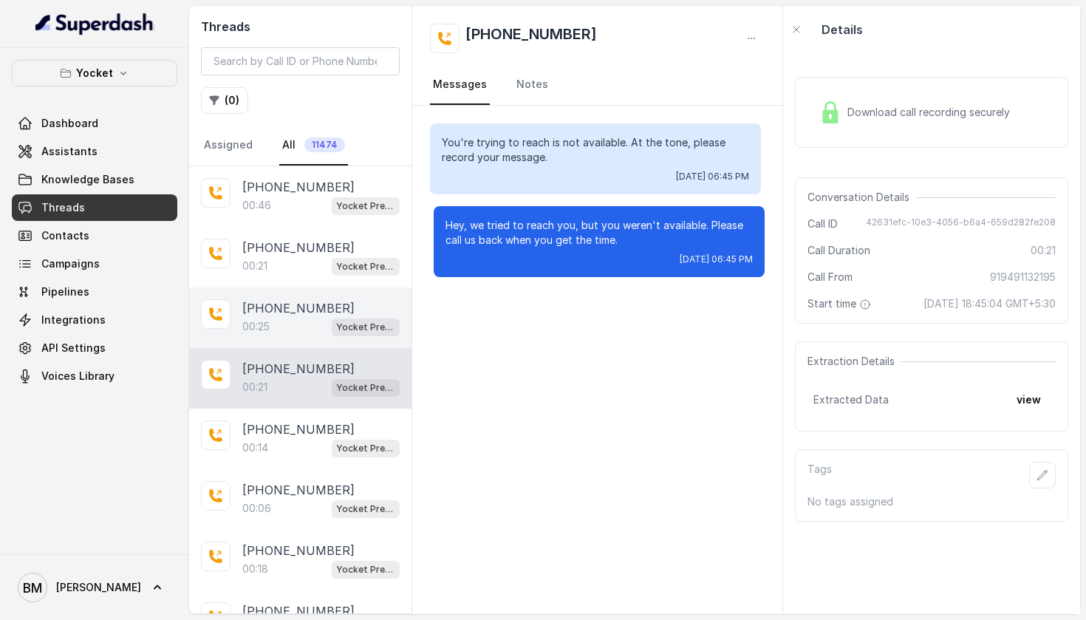
click at [285, 320] on div "00:25 Yocket Presales Test" at bounding box center [320, 326] width 157 height 19
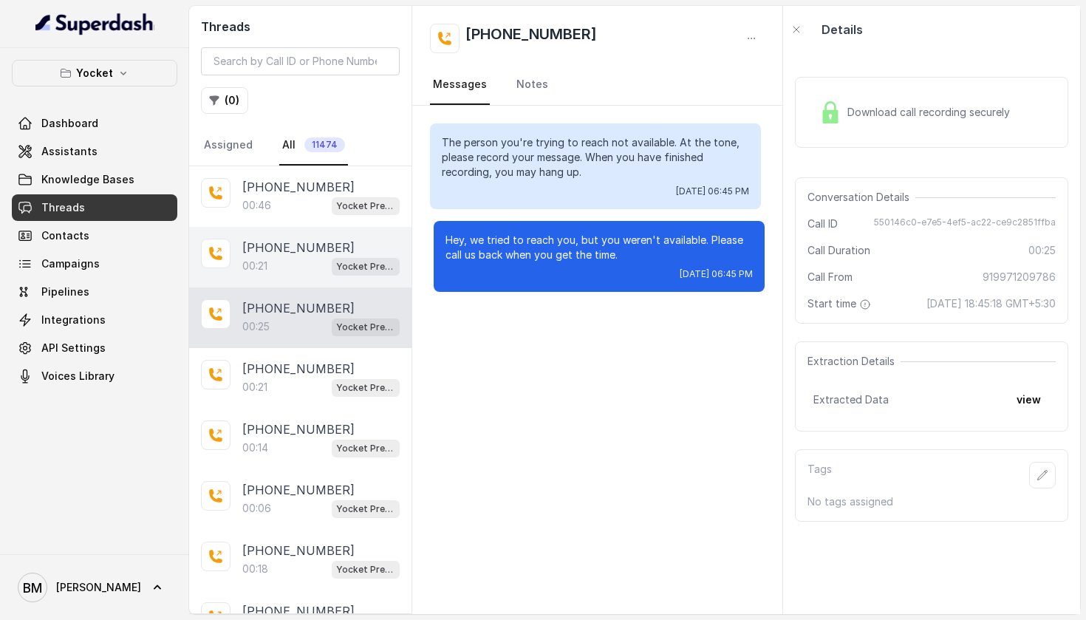
click at [285, 268] on div "00:21 Yocket Presales Test" at bounding box center [320, 265] width 157 height 19
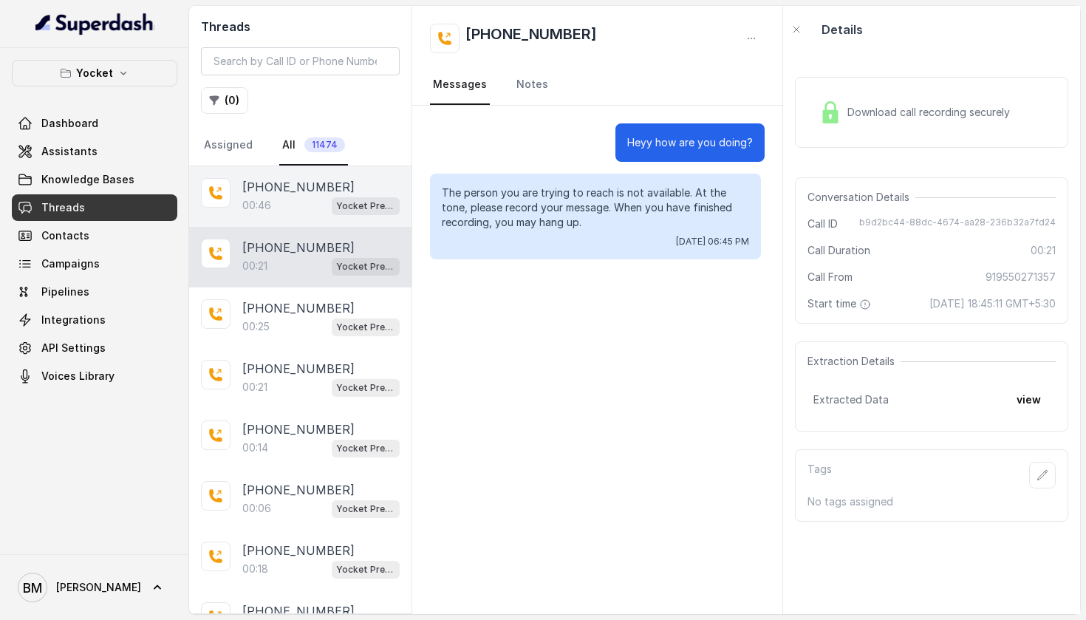
click at [286, 210] on div "00:46 Yocket Presales Test" at bounding box center [320, 205] width 157 height 19
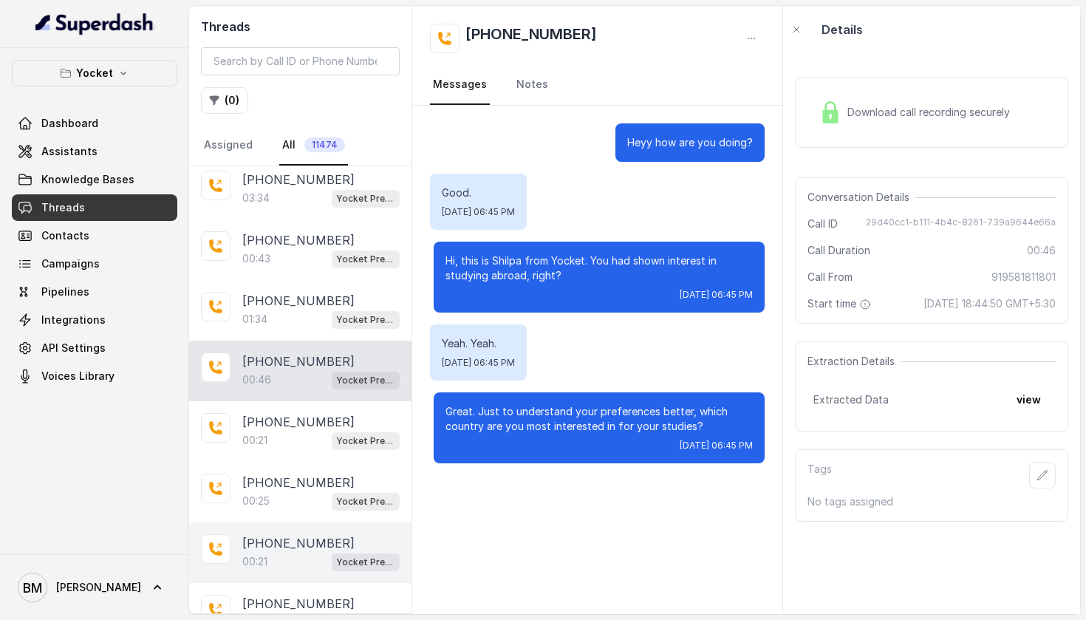
scroll to position [3458, 0]
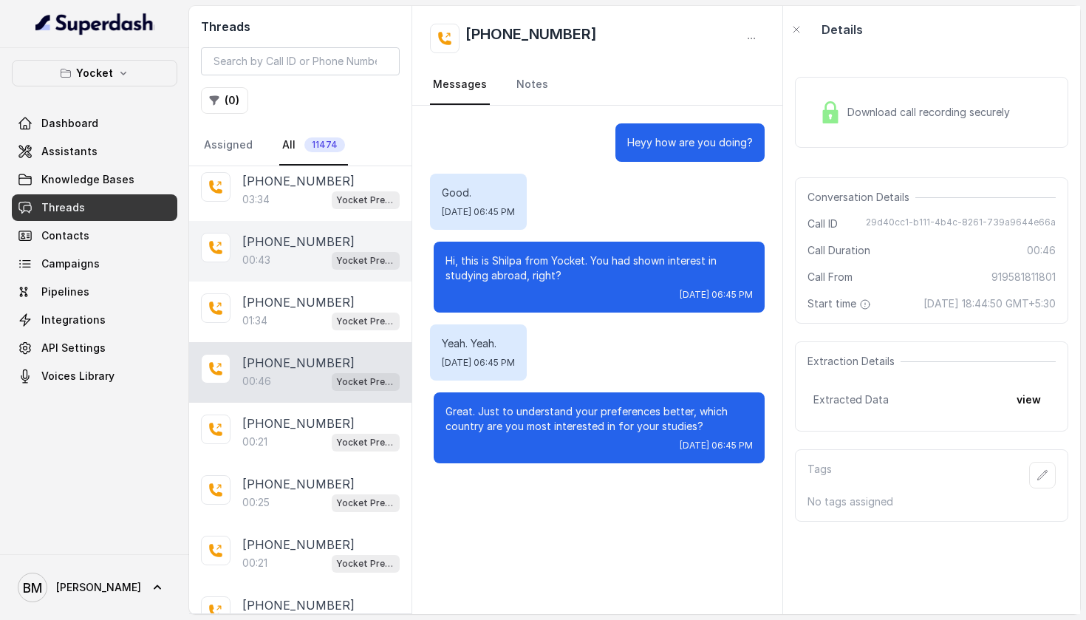
click at [223, 260] on div at bounding box center [216, 248] width 30 height 30
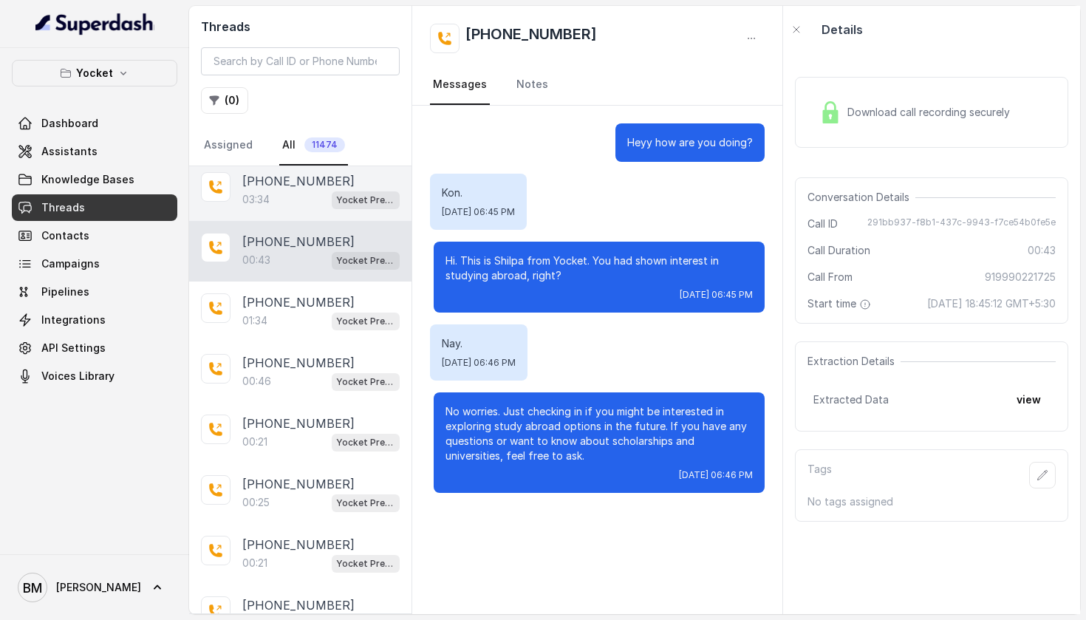
click at [275, 197] on div "03:34 Yocket Presales Test" at bounding box center [320, 199] width 157 height 19
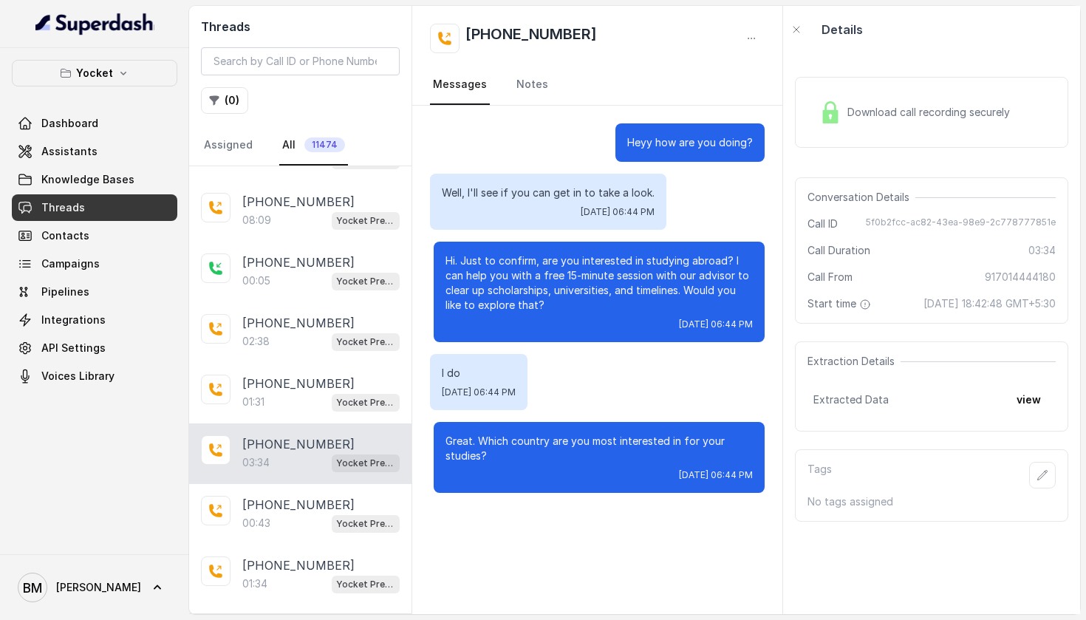
scroll to position [3183, 0]
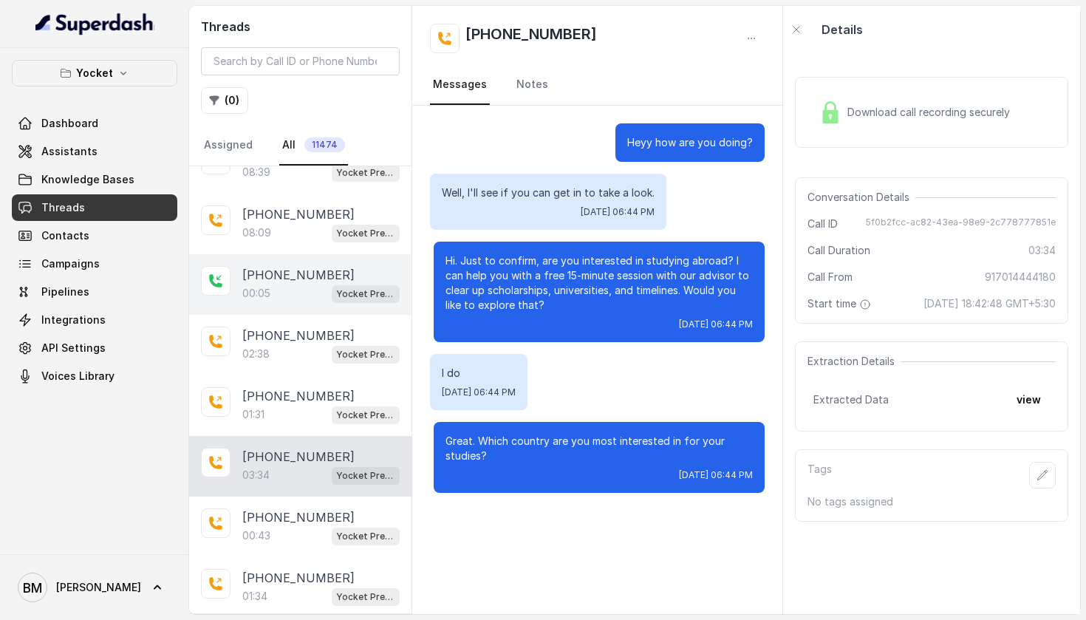
click at [257, 295] on p "00:05" at bounding box center [256, 293] width 28 height 15
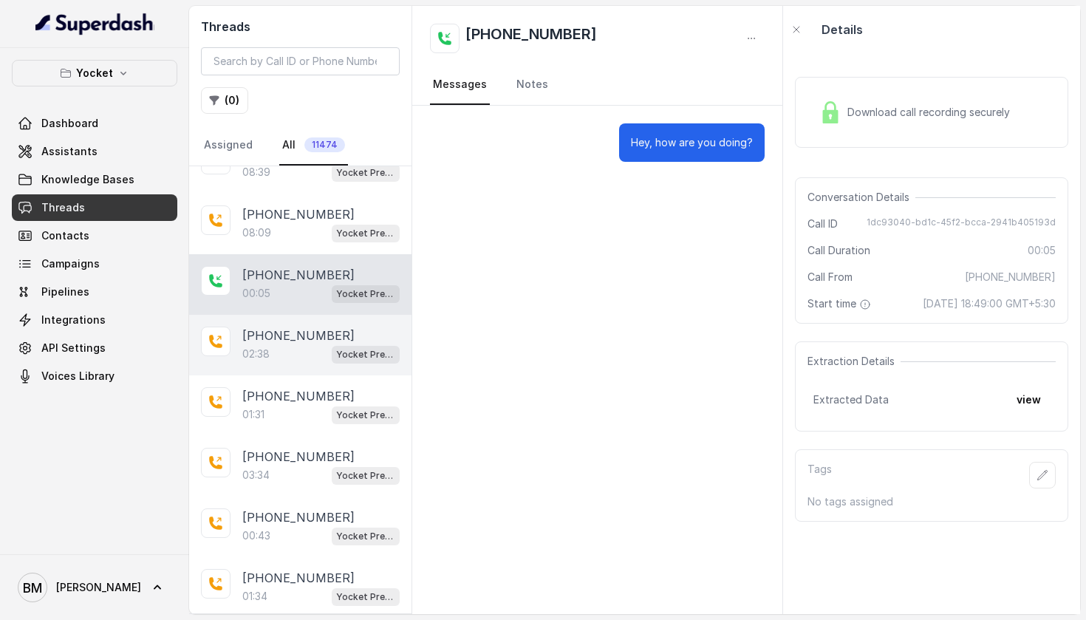
click at [260, 348] on p "02:38" at bounding box center [255, 353] width 27 height 15
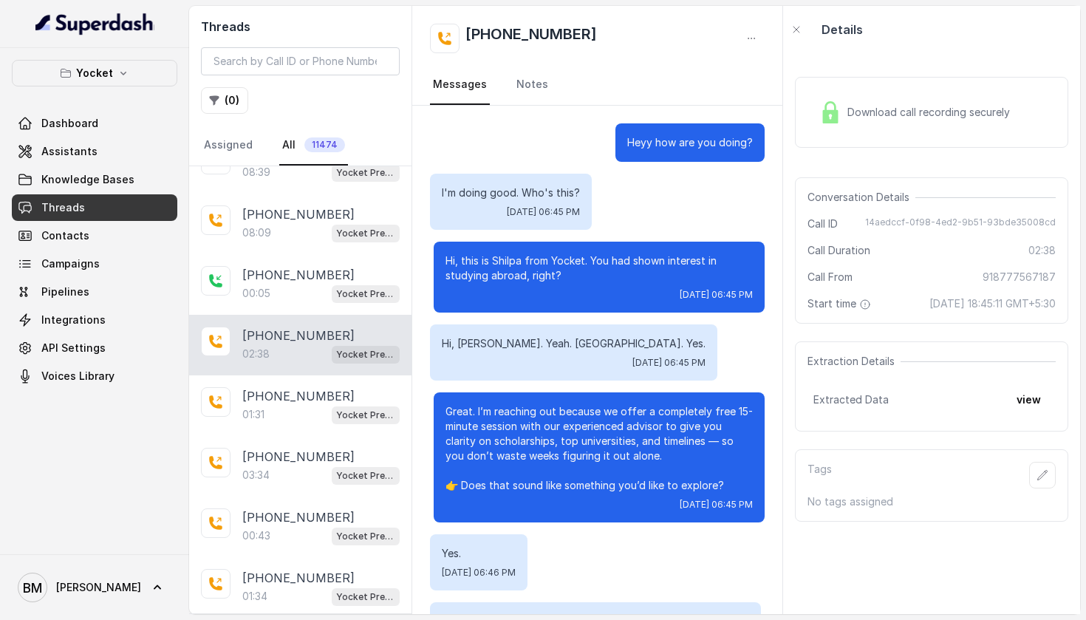
scroll to position [1956, 0]
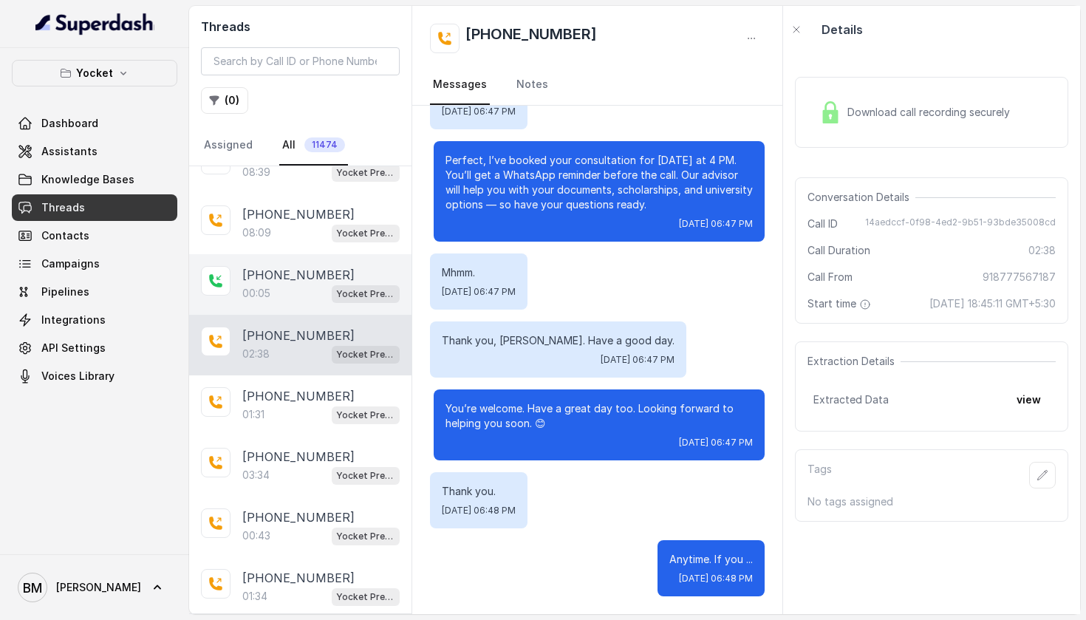
click at [270, 295] on p "00:05" at bounding box center [256, 293] width 28 height 15
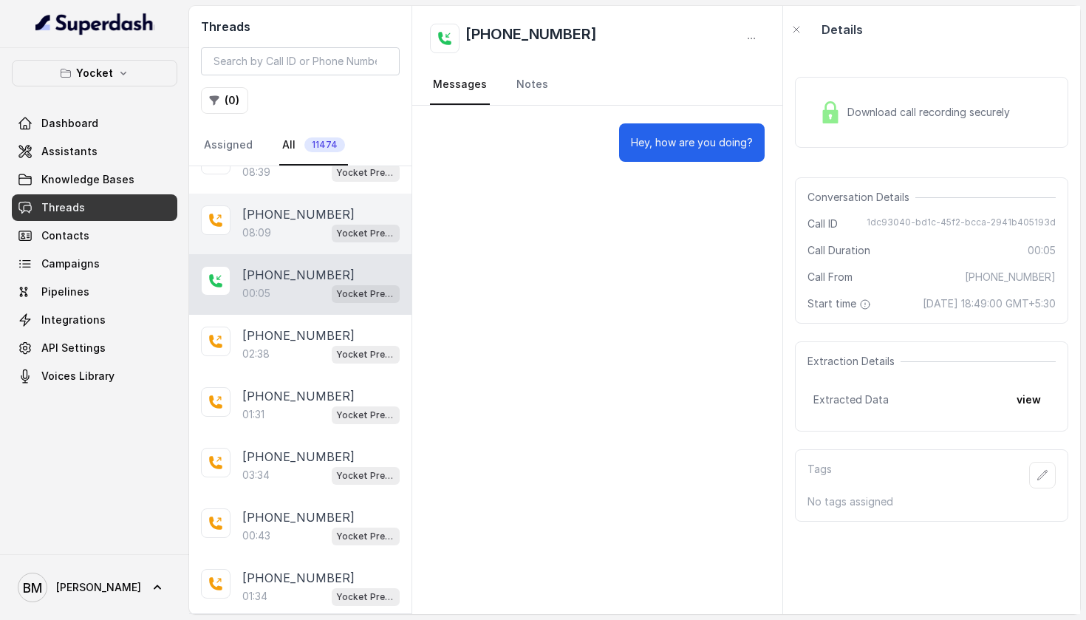
click at [276, 240] on div "08:09 Yocket Presales Test" at bounding box center [320, 232] width 157 height 19
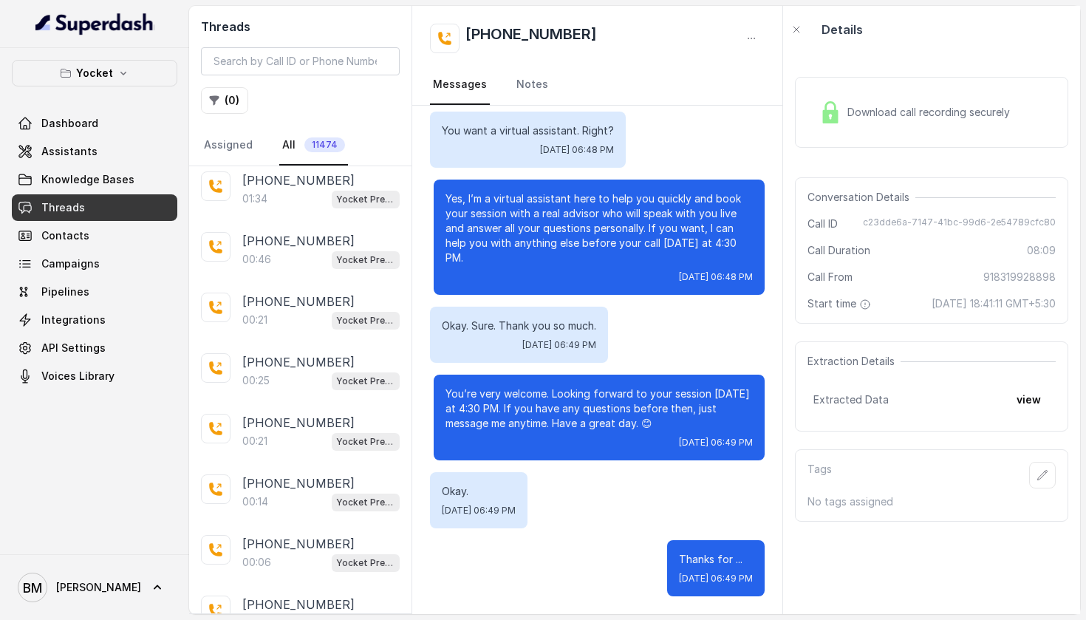
scroll to position [3579, 0]
click at [277, 253] on div "00:46 Yocket Presales Test" at bounding box center [320, 260] width 157 height 19
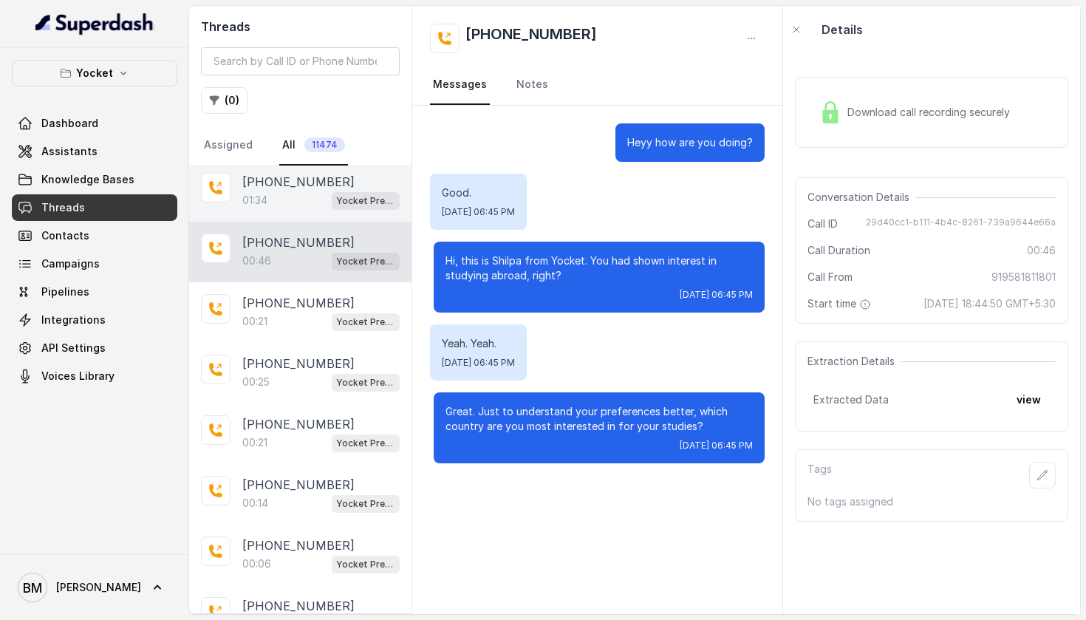
click at [277, 213] on div "+918019756447 01:34 Yocket Presales Test" at bounding box center [300, 191] width 222 height 61
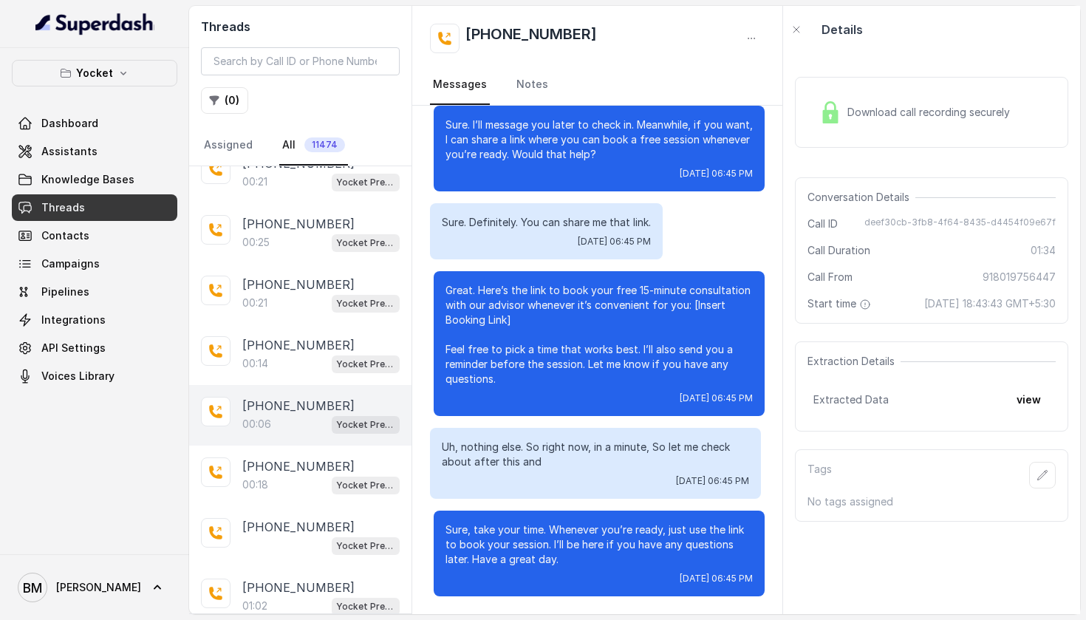
scroll to position [3709, 0]
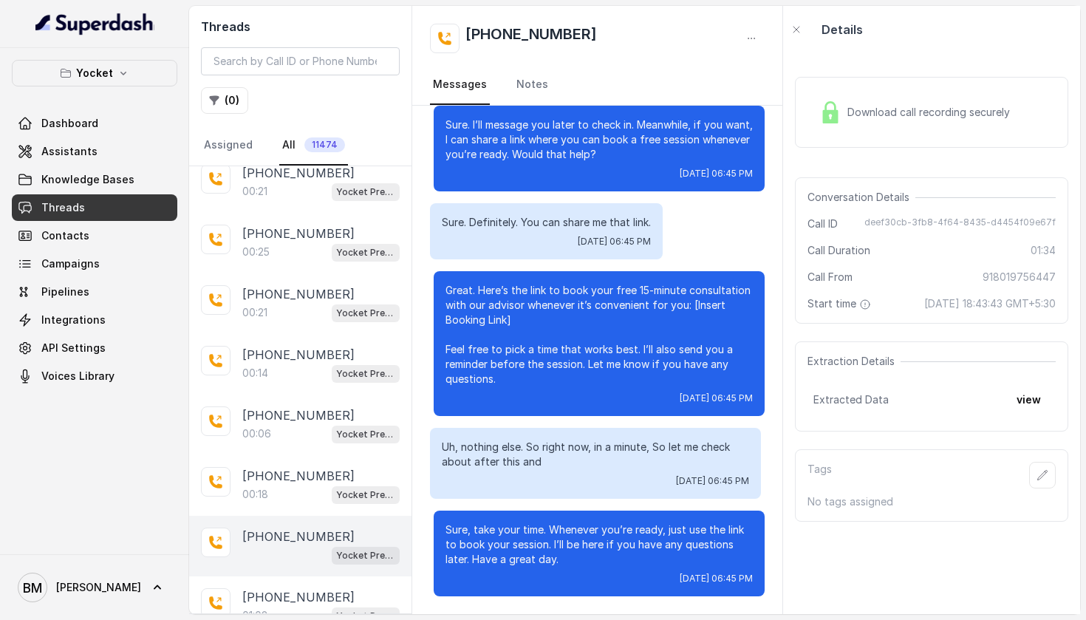
click at [261, 538] on p "+918949770775" at bounding box center [298, 536] width 112 height 18
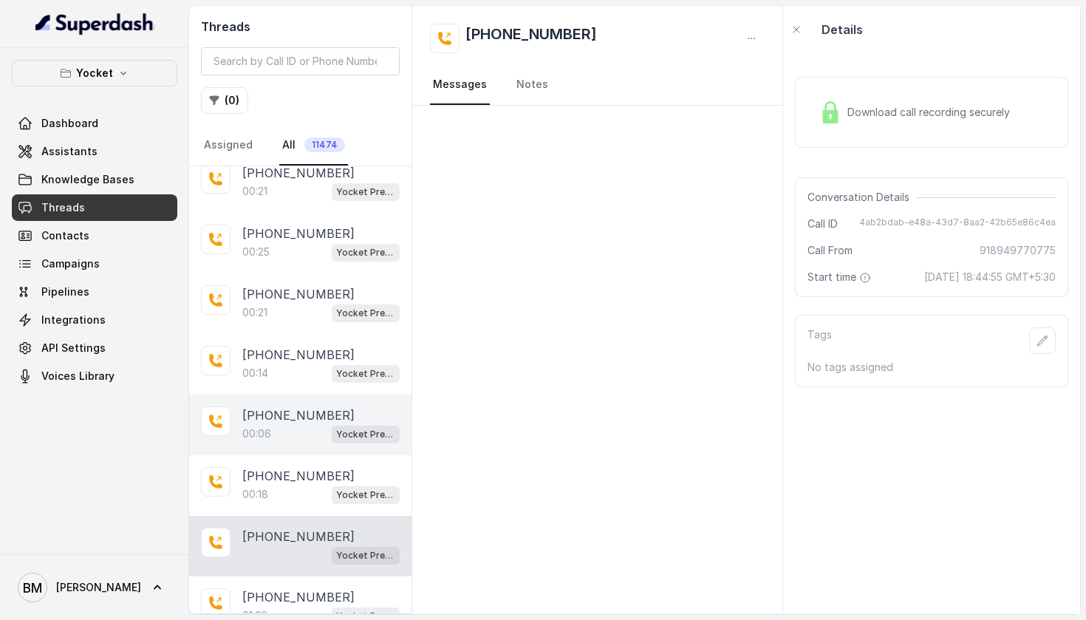
click at [270, 455] on div "+917093602436 00:06 Yocket Presales Test" at bounding box center [300, 424] width 222 height 61
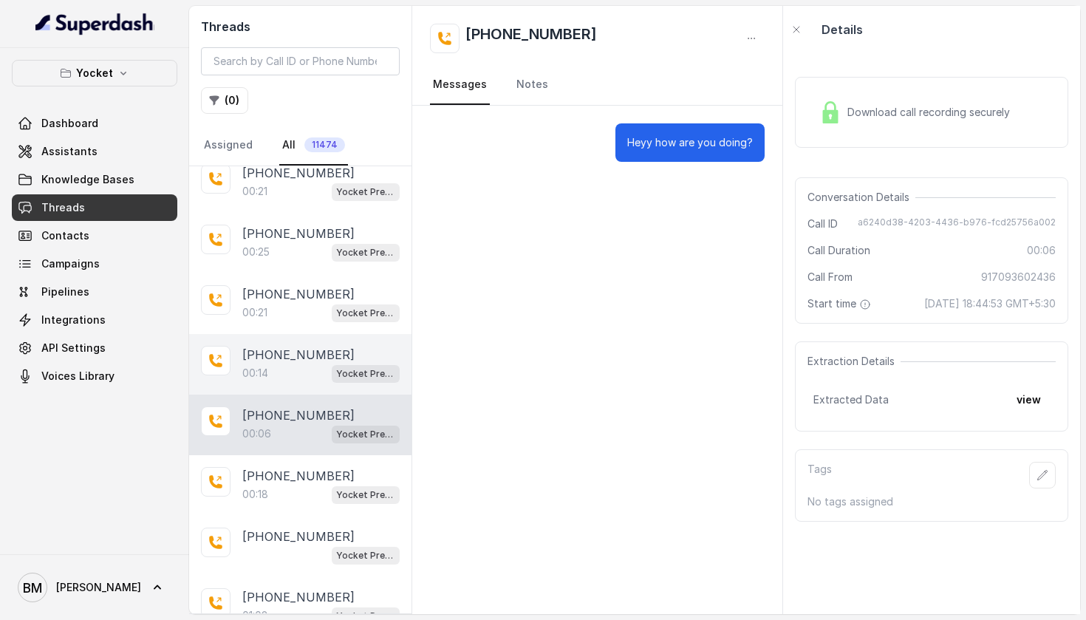
click at [299, 343] on div "+917528012541 00:14 Yocket Presales Test" at bounding box center [300, 364] width 222 height 61
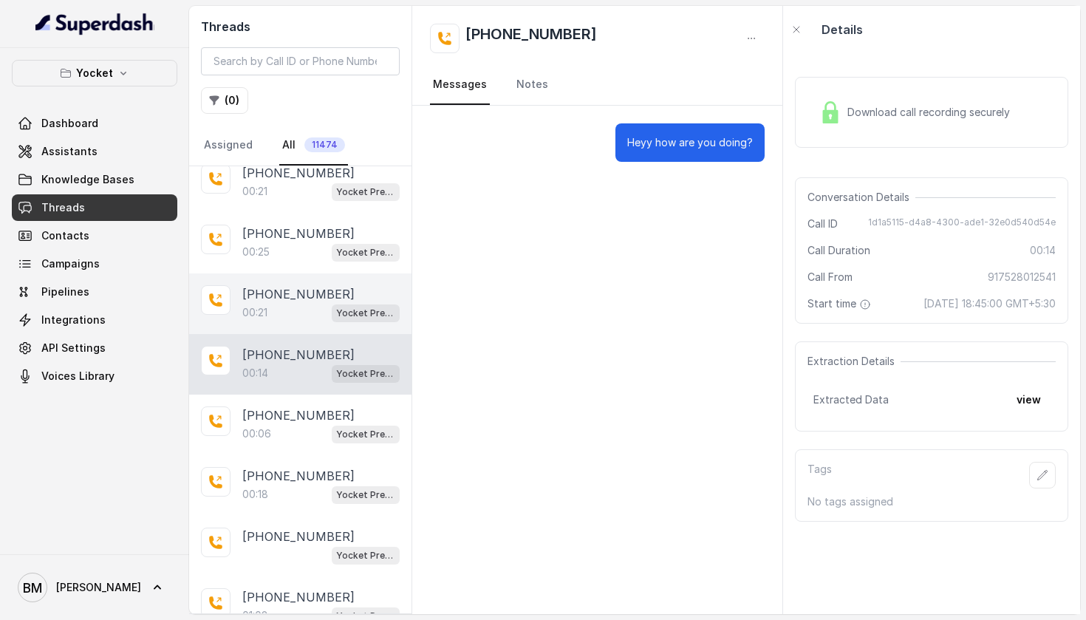
click at [302, 277] on div "+919491132195 00:21 Yocket Presales Test" at bounding box center [300, 303] width 222 height 61
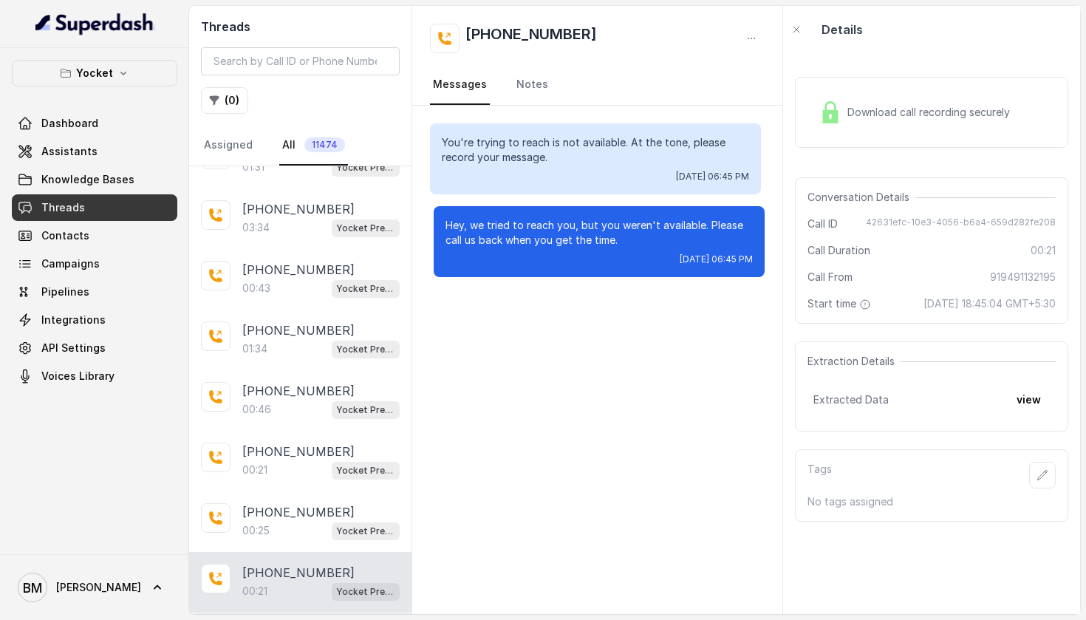
scroll to position [3429, 0]
click at [301, 278] on p "+919990221725" at bounding box center [298, 271] width 112 height 18
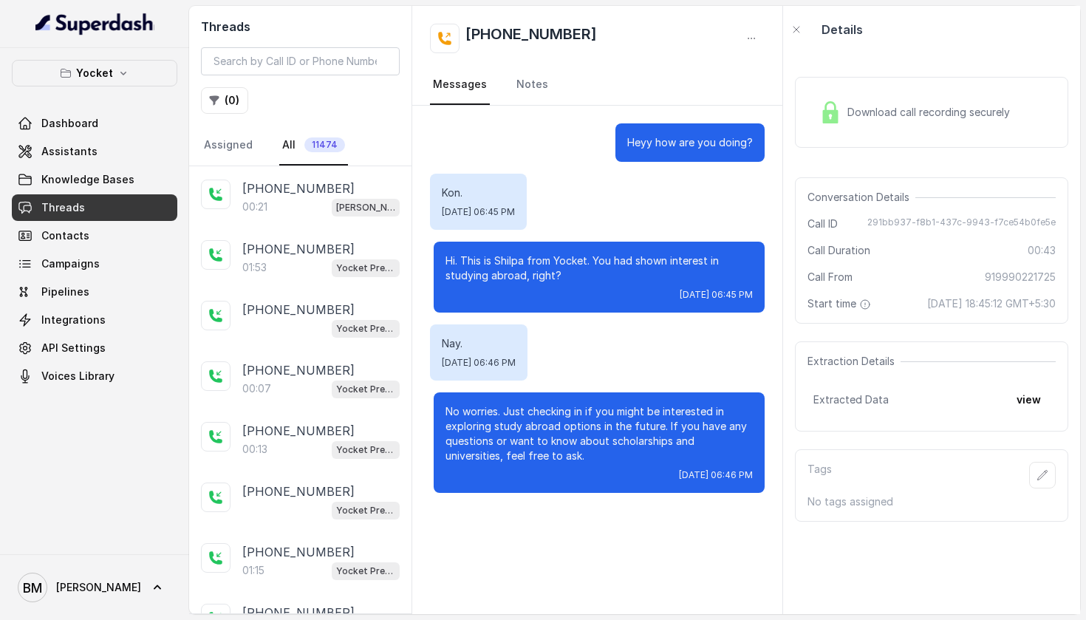
scroll to position [2648, 0]
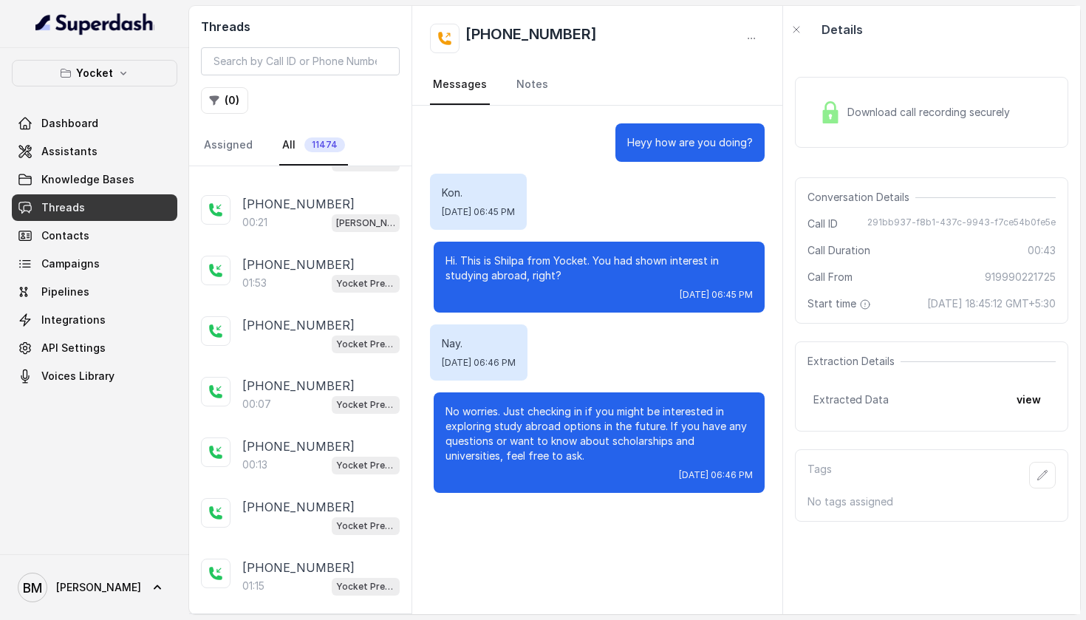
click at [301, 278] on div "01:53 Yocket Presales Test" at bounding box center [320, 282] width 157 height 19
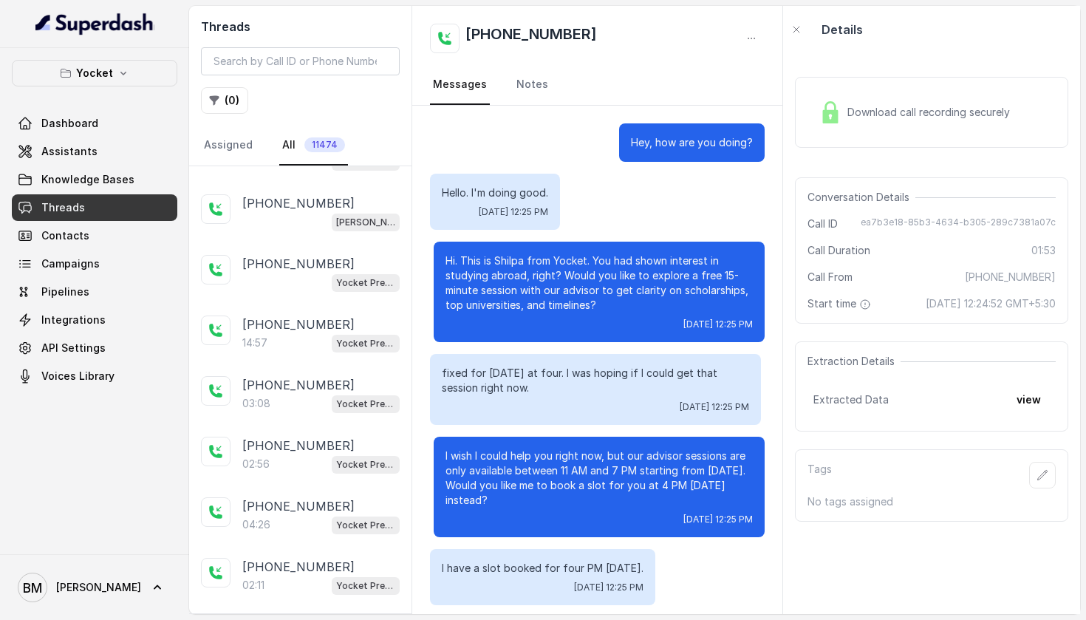
scroll to position [1195, 0]
click at [96, 234] on link "Contacts" at bounding box center [94, 235] width 165 height 27
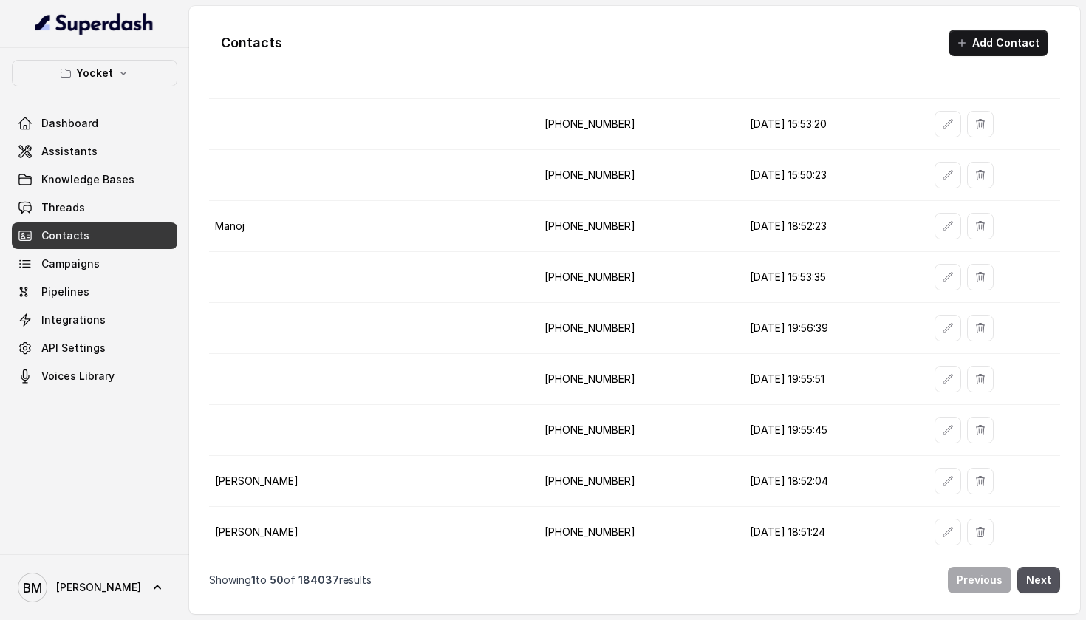
scroll to position [1406, 0]
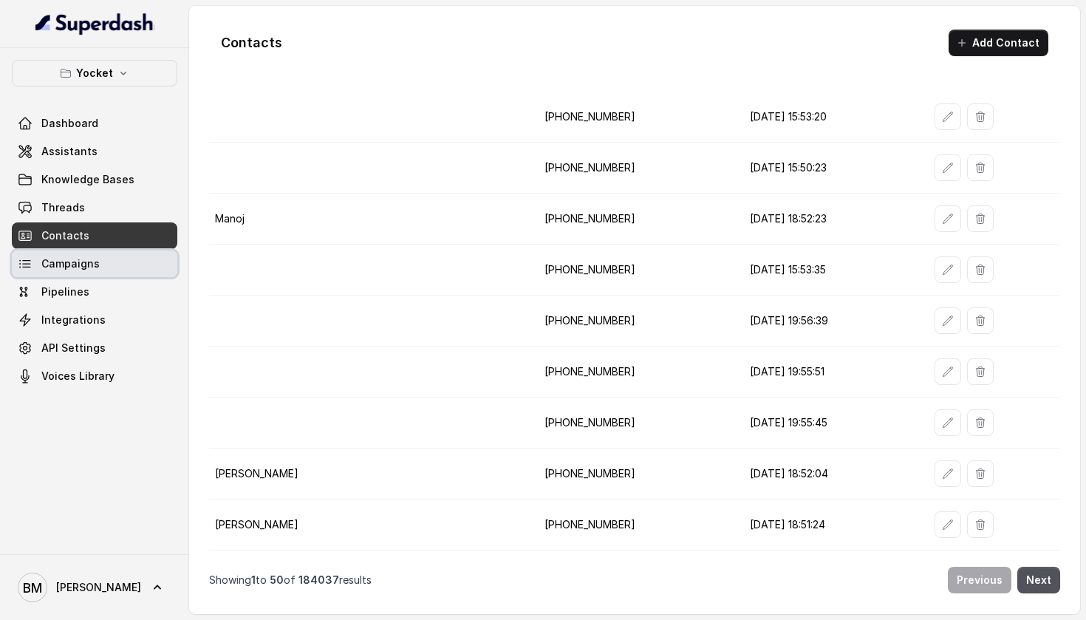
click at [137, 273] on link "Campaigns" at bounding box center [94, 263] width 165 height 27
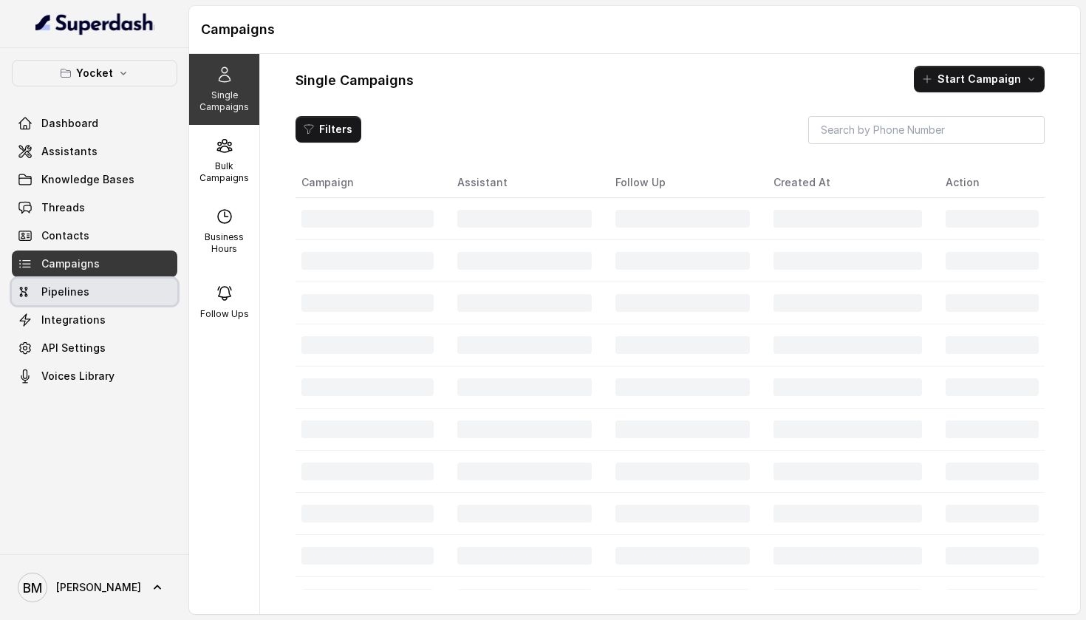
click at [130, 294] on link "Pipelines" at bounding box center [94, 291] width 165 height 27
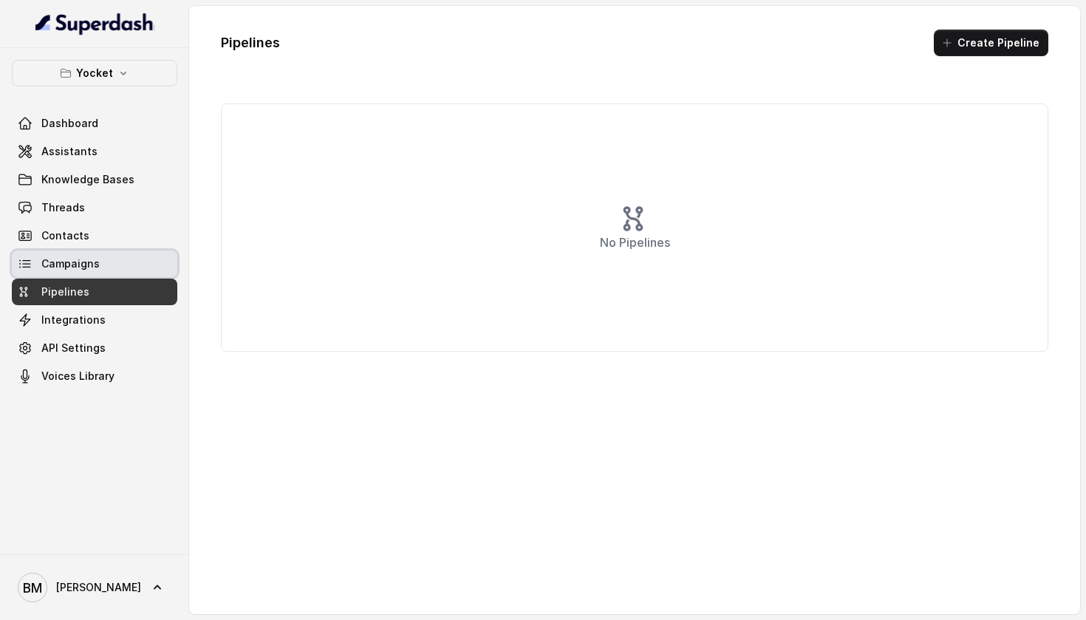
click at [126, 269] on link "Campaigns" at bounding box center [94, 263] width 165 height 27
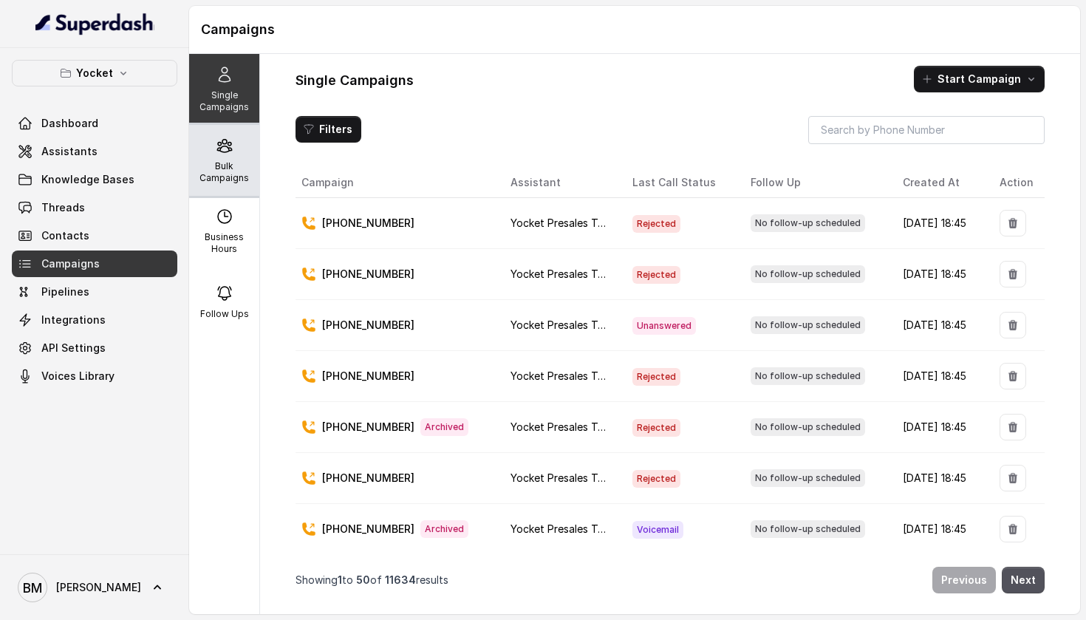
click at [208, 178] on p "Bulk Campaigns" at bounding box center [224, 172] width 58 height 24
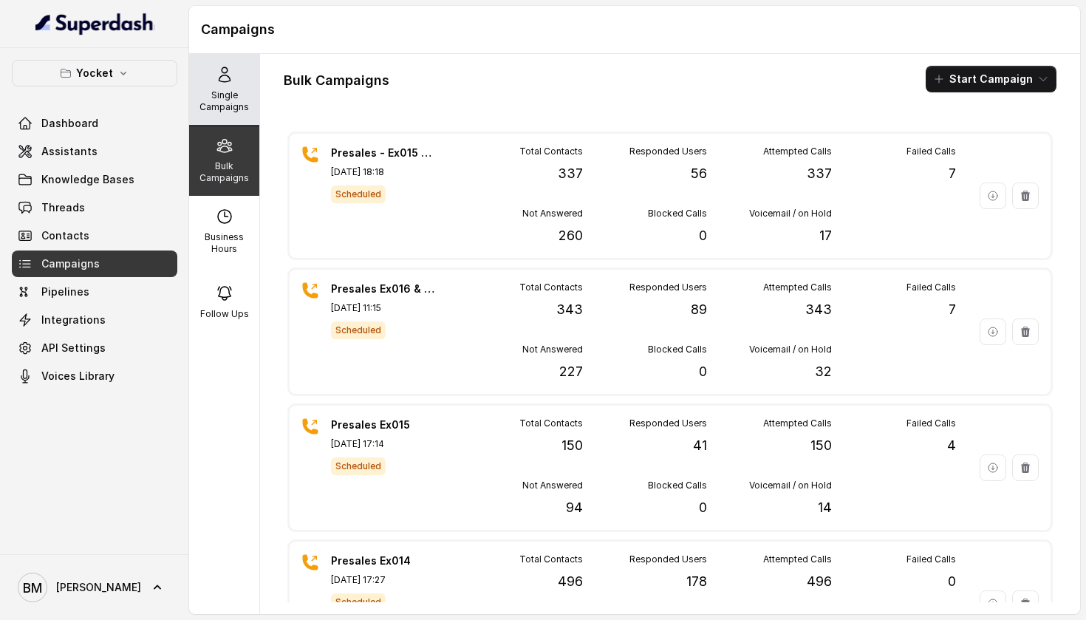
click at [247, 101] on p "Single Campaigns" at bounding box center [224, 101] width 58 height 24
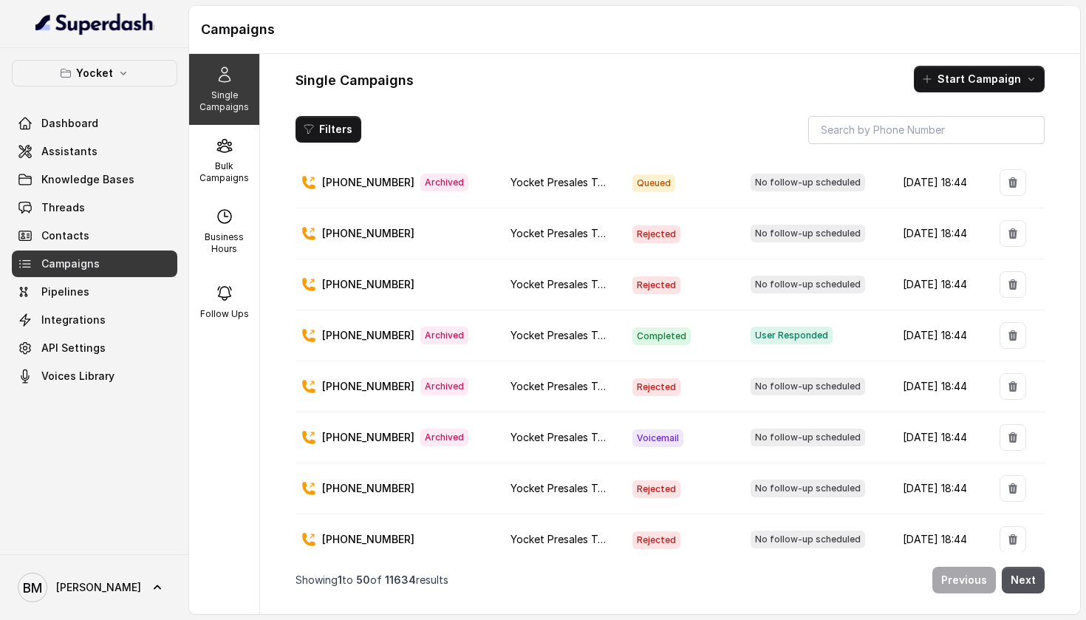
scroll to position [1824, 0]
click at [239, 182] on p "Bulk Campaigns" at bounding box center [224, 172] width 58 height 24
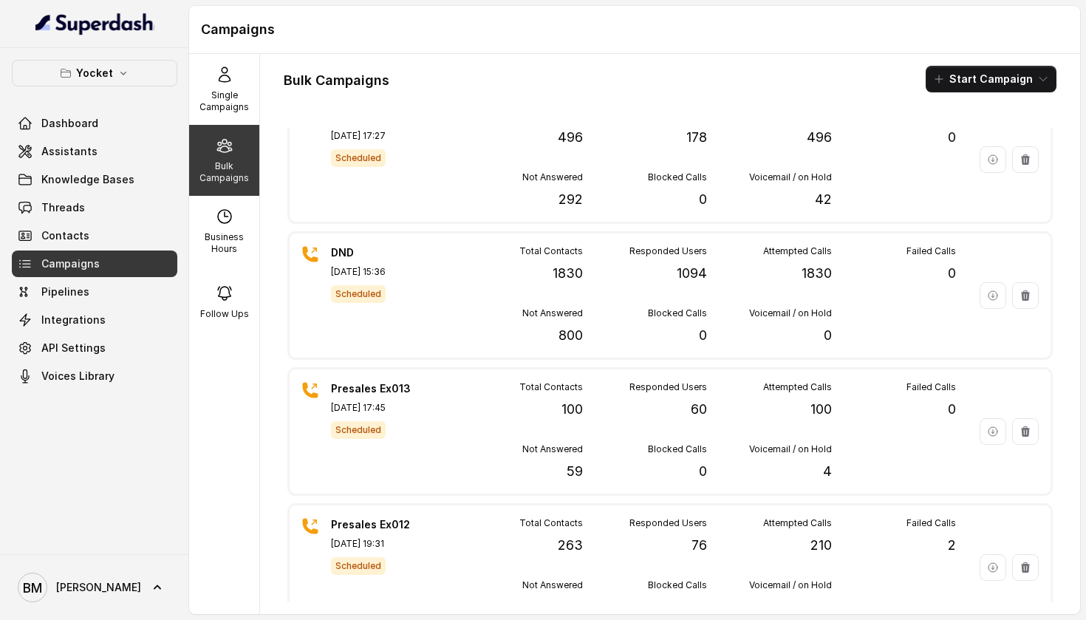
scroll to position [462, 0]
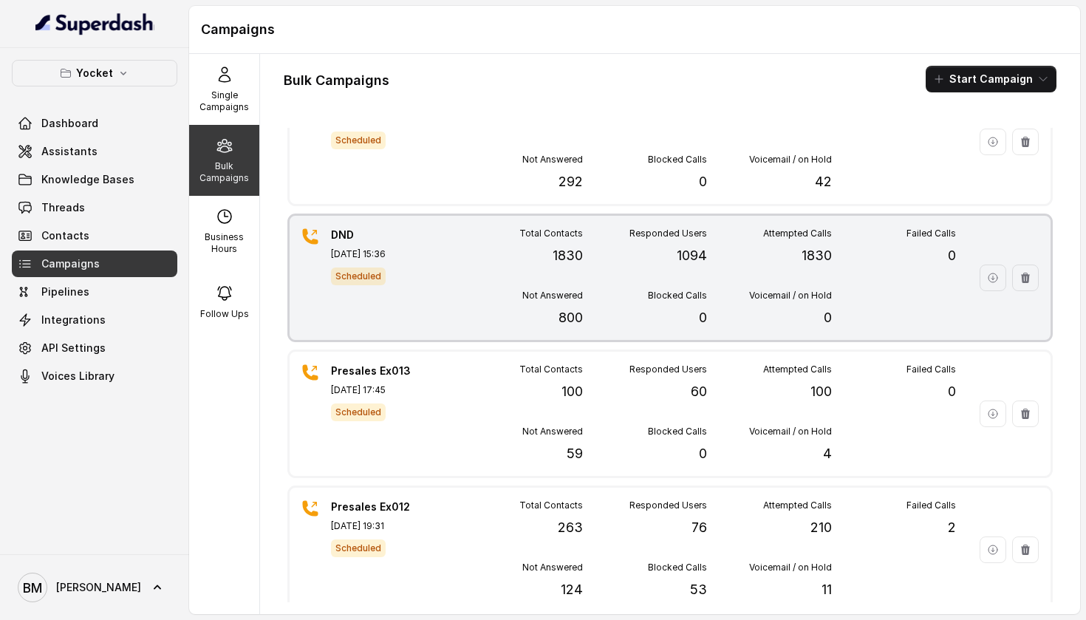
click at [453, 255] on div "DND Aug 22, 2025, 15:36 Scheduled Total Contacts 1830 Responded Users 1094 Atte…" at bounding box center [670, 278] width 761 height 124
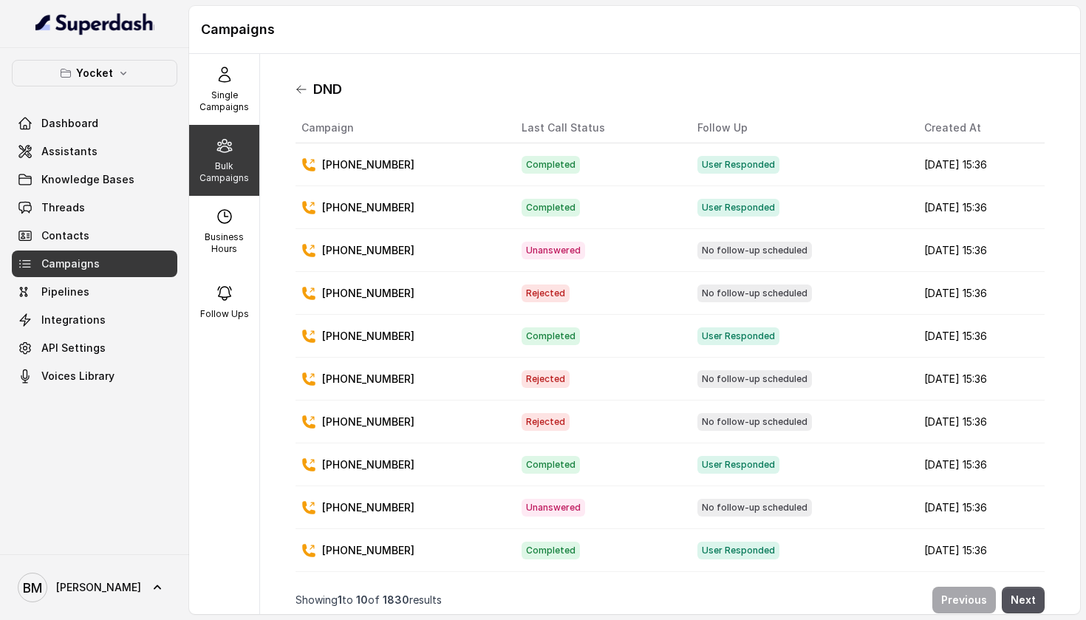
click at [305, 89] on icon at bounding box center [301, 89] width 9 height 7
